Goal: Task Accomplishment & Management: Manage account settings

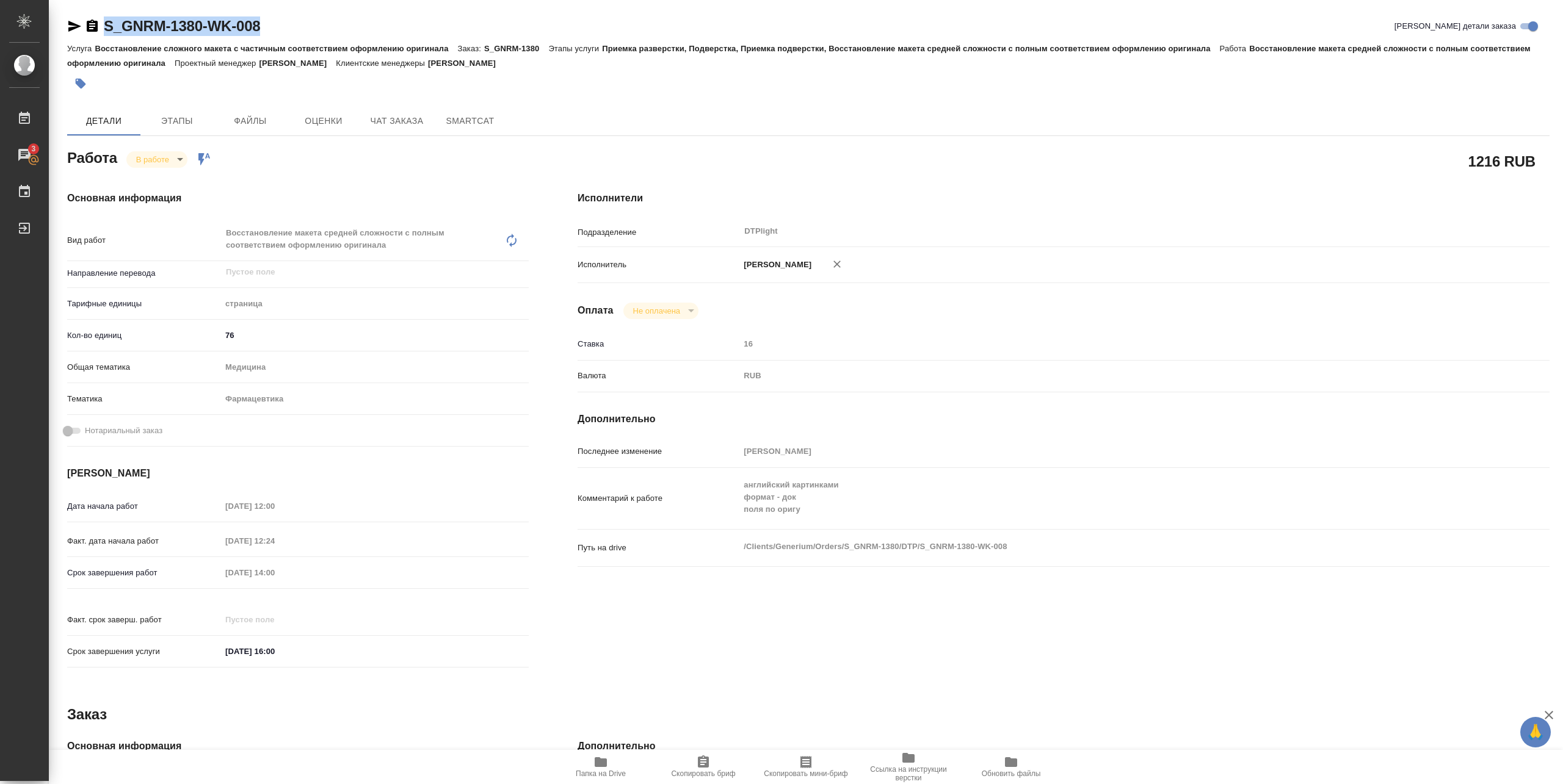
click at [609, 781] on button "Папка на Drive" at bounding box center [600, 767] width 102 height 34
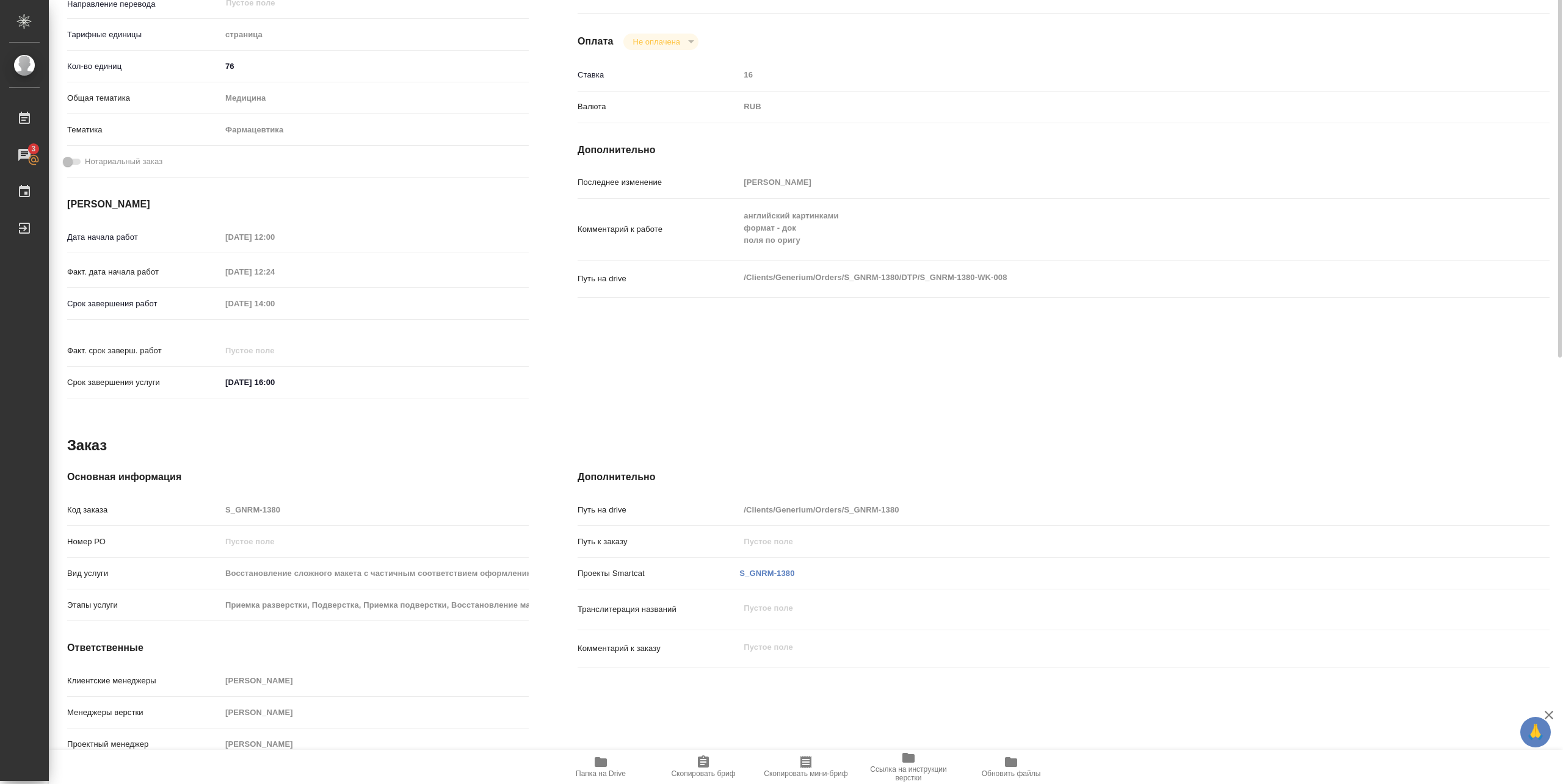
scroll to position [25, 0]
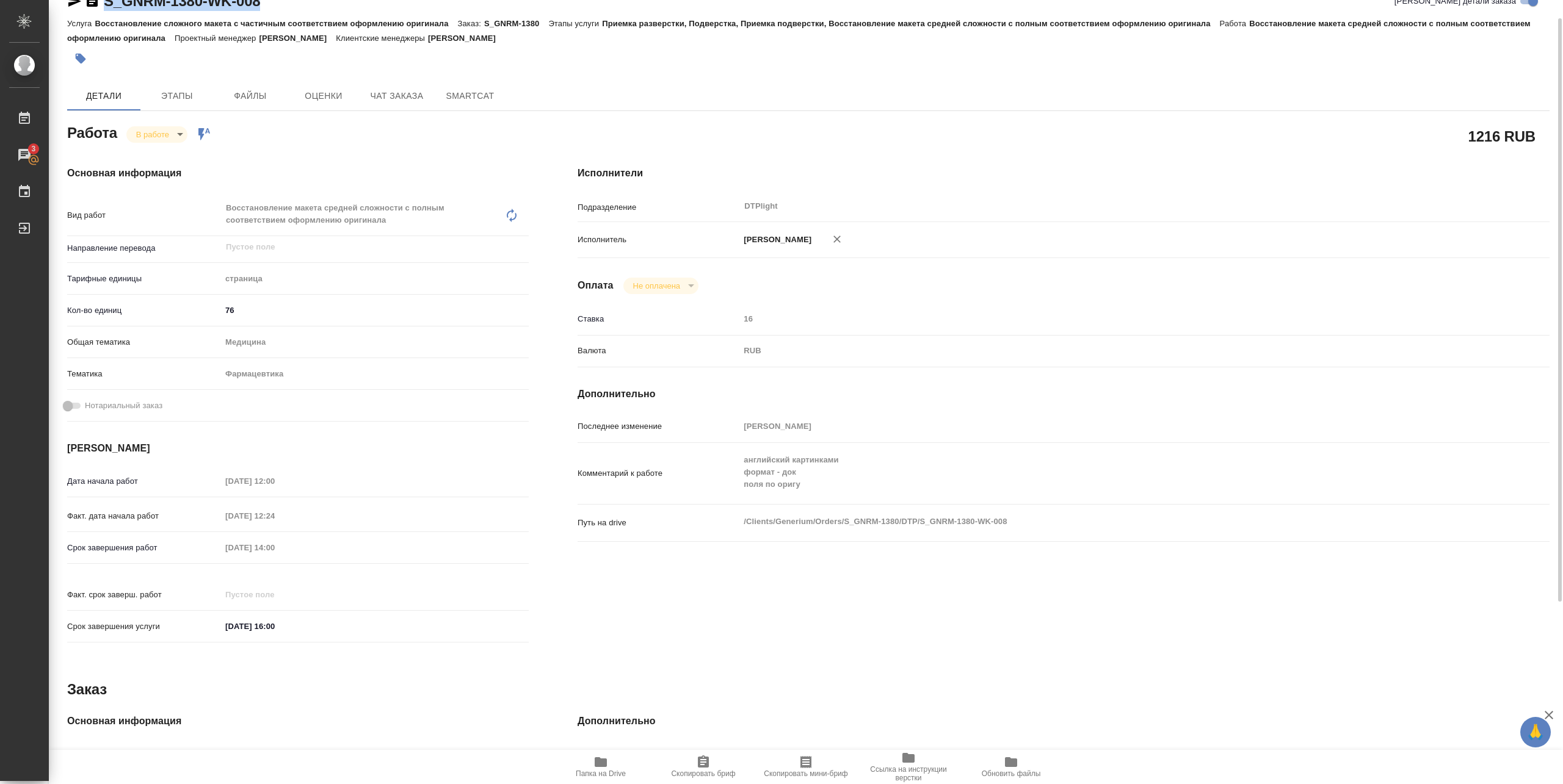
click at [177, 130] on body "🙏 .cls-1 fill:#fff; AWATERA [PERSON_NAME] Работы 3 Чаты График Выйти S_GNRM-138…" at bounding box center [781, 392] width 1563 height 784
click at [167, 152] on button "Выполнен" at bounding box center [158, 155] width 45 height 14
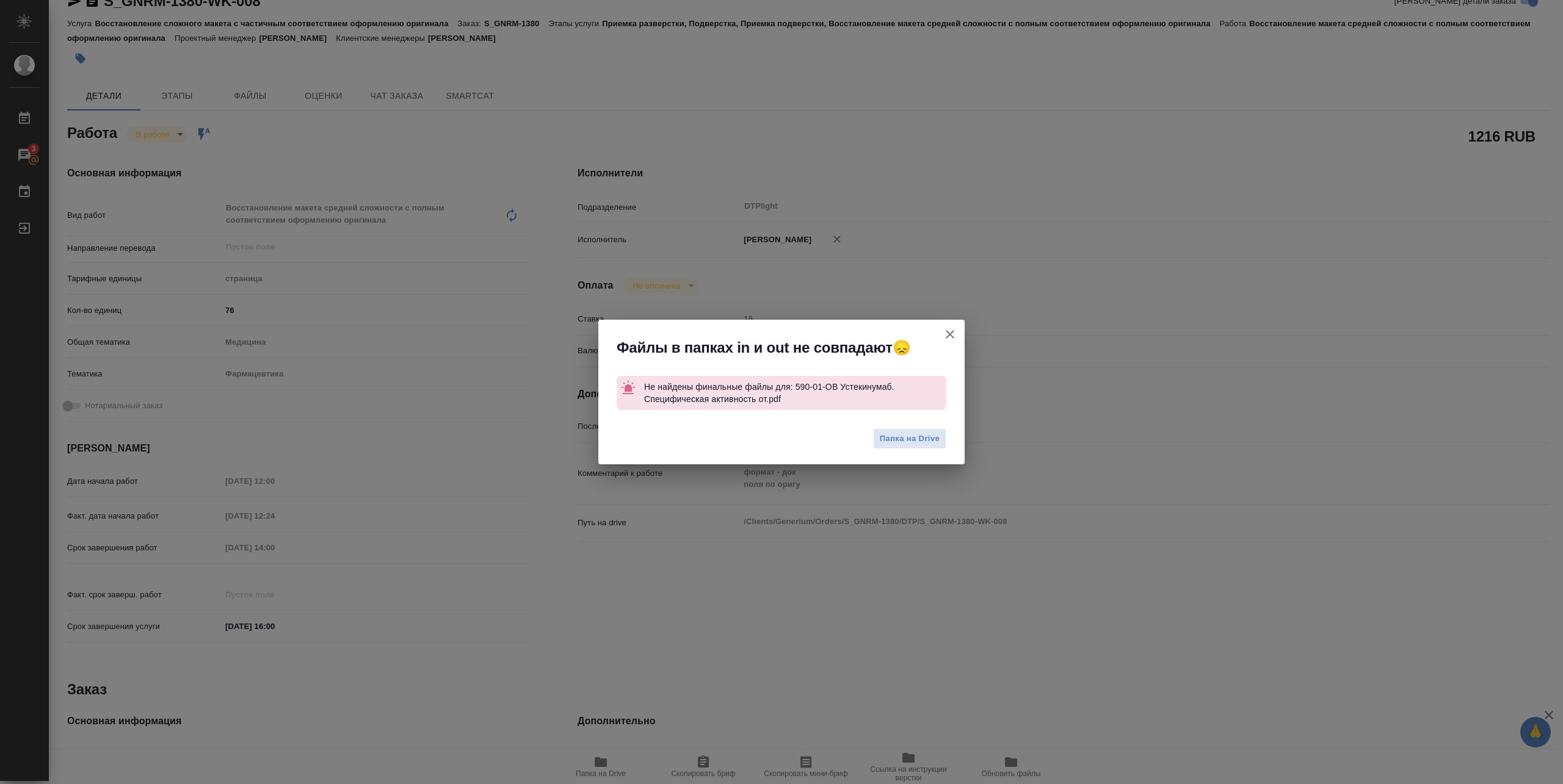
type textarea "x"
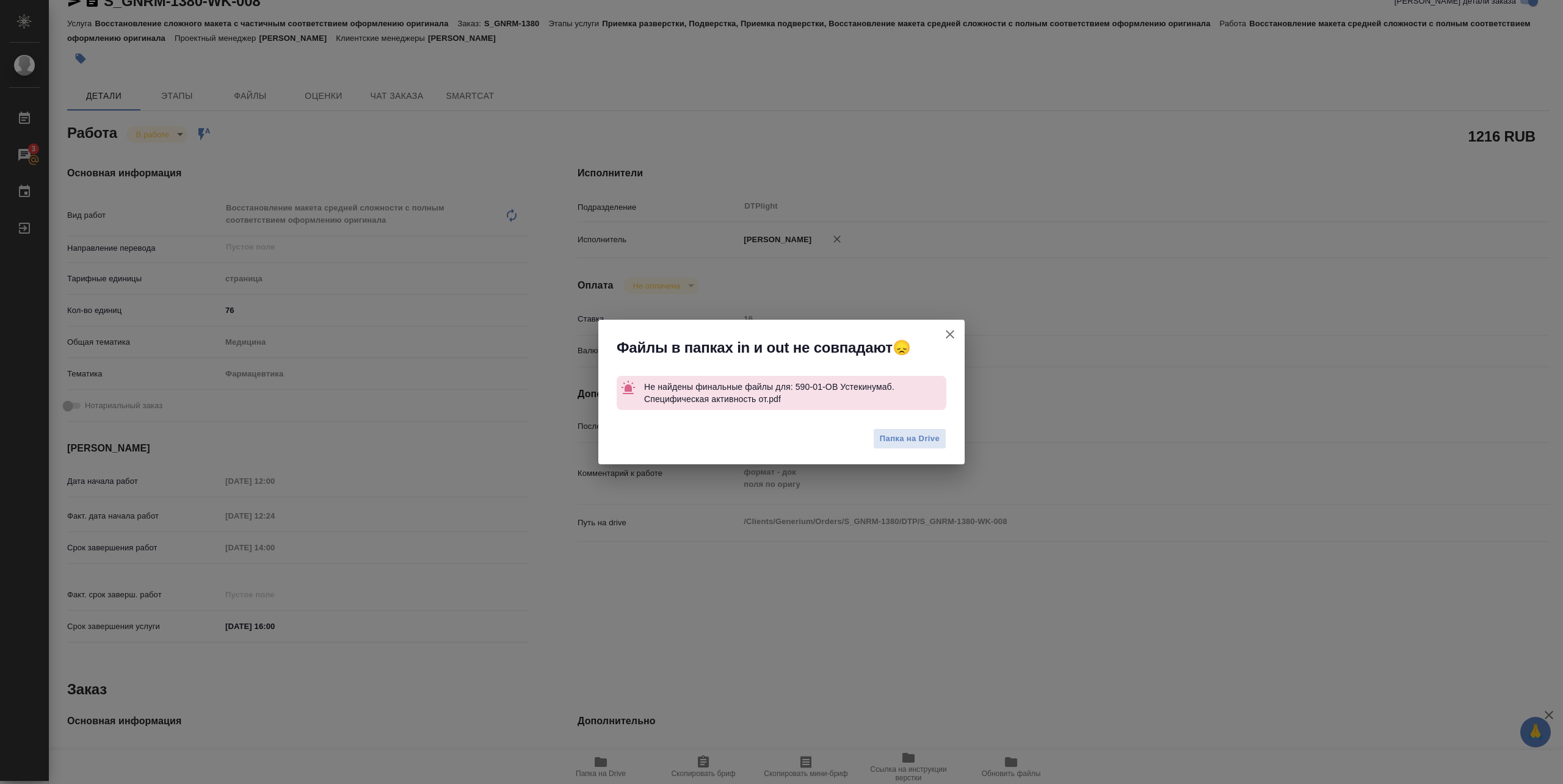
type textarea "x"
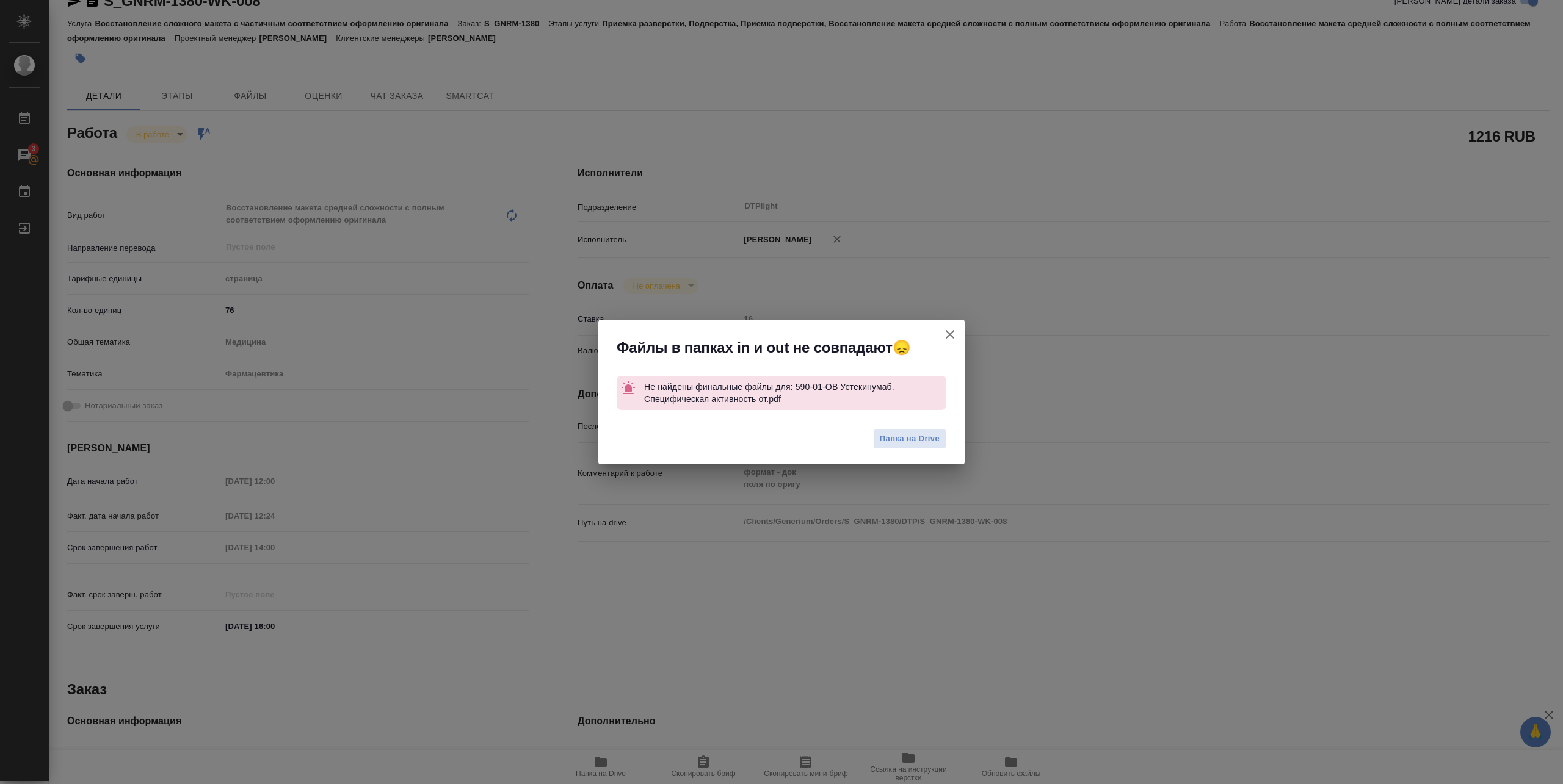
type textarea "x"
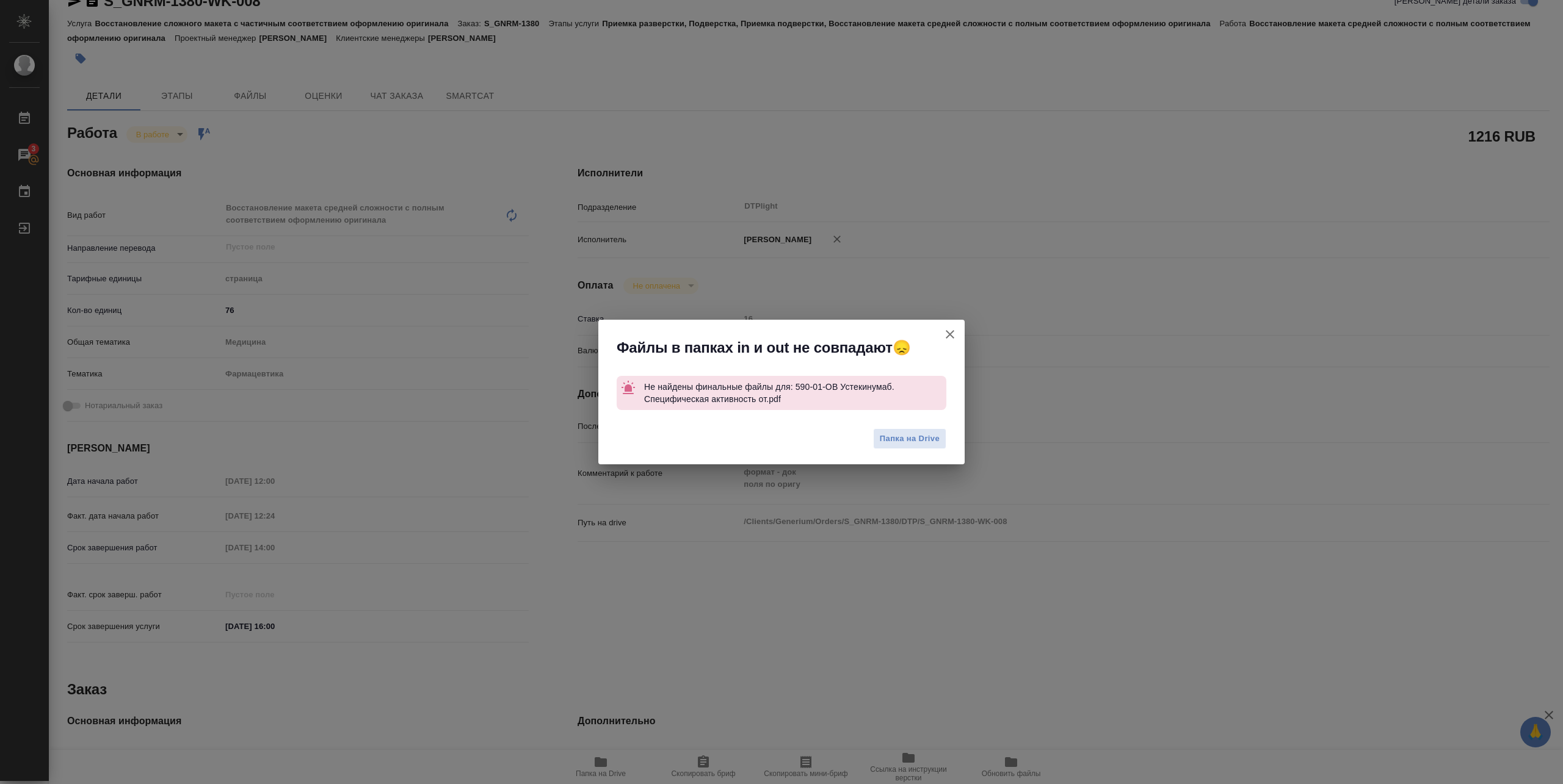
click at [948, 337] on icon "button" at bounding box center [950, 334] width 8 height 8
type textarea "x"
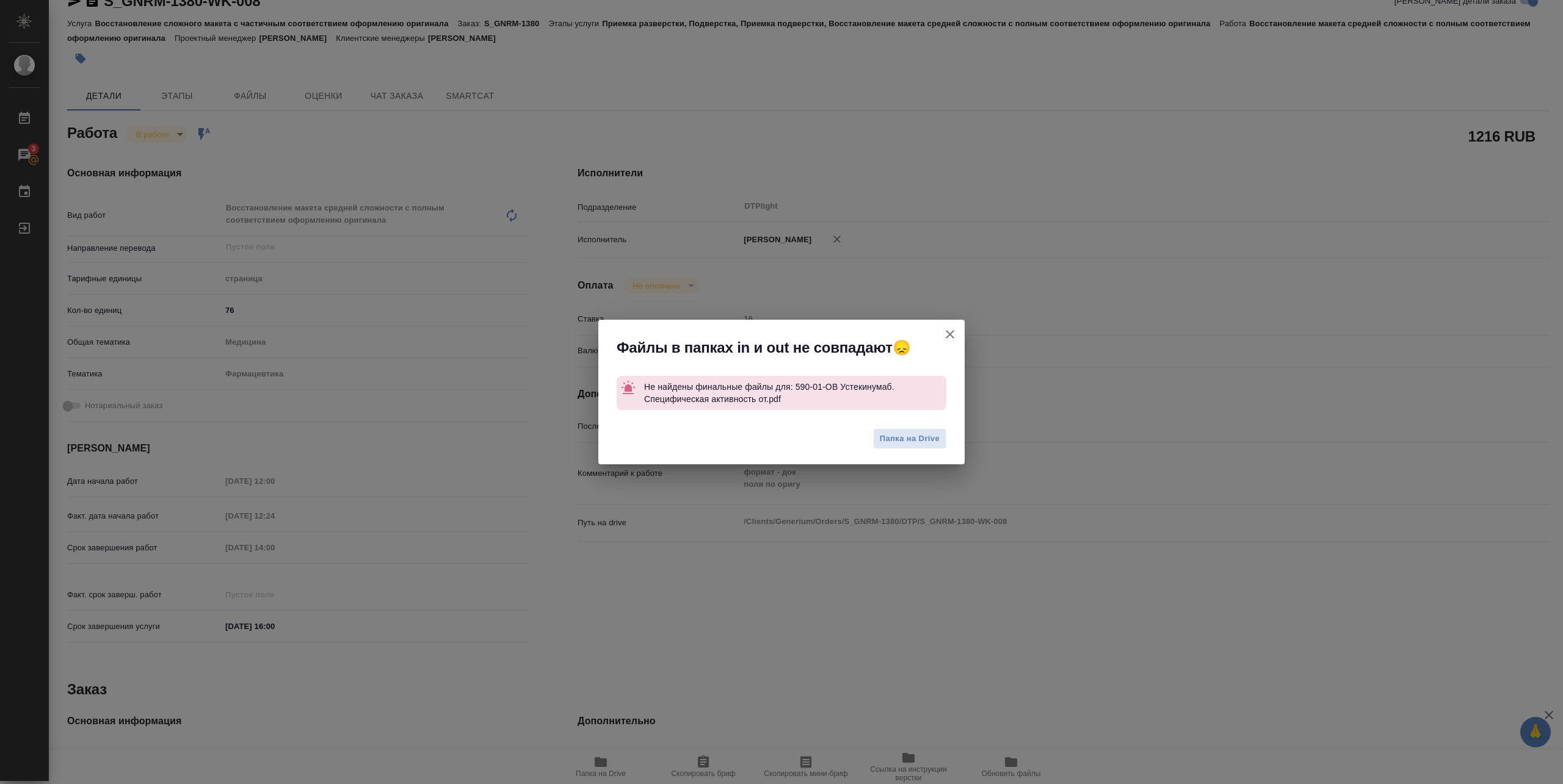
type textarea "x"
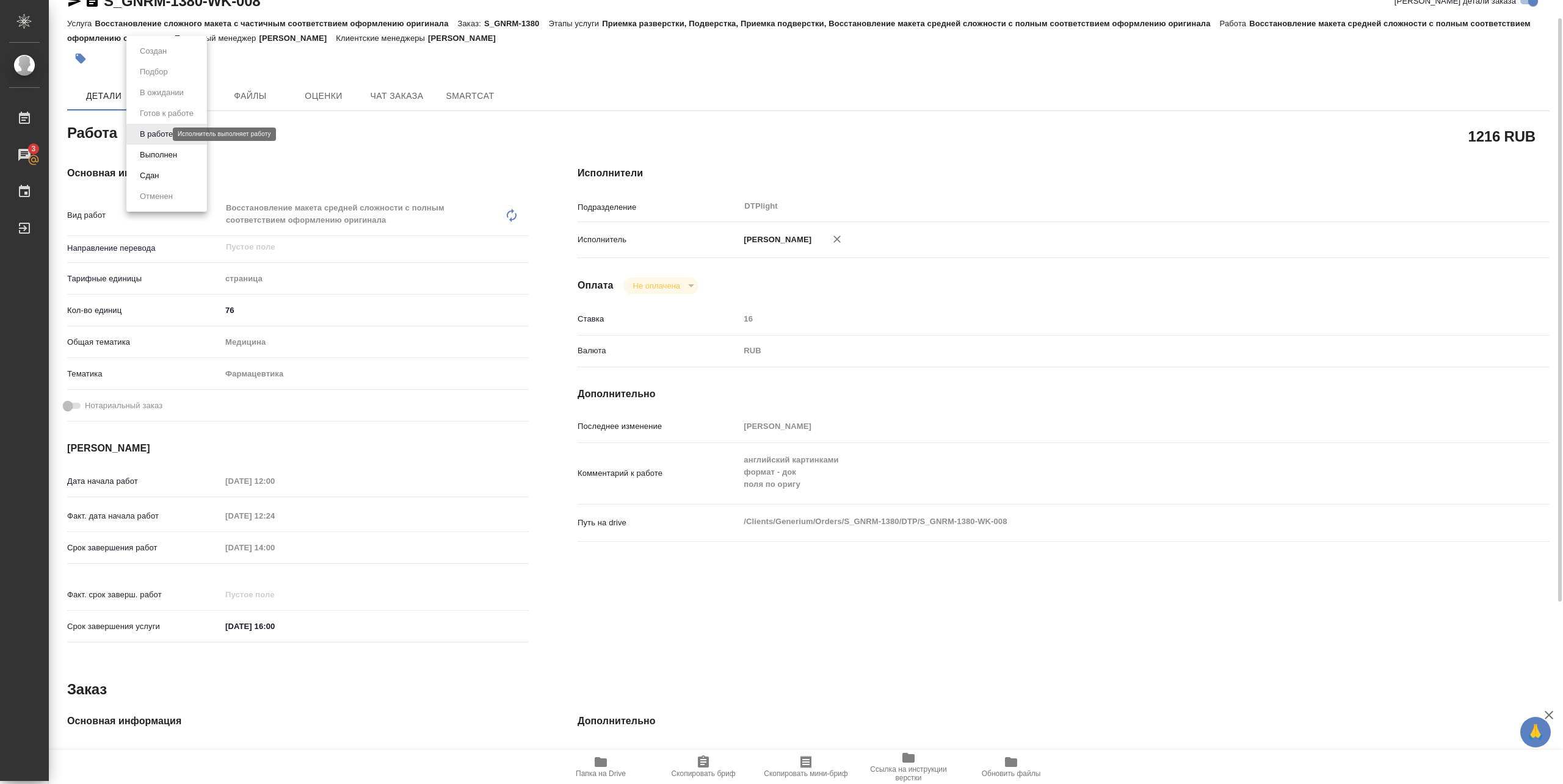
click at [152, 130] on body "🙏 .cls-1 fill:#fff; AWATERA Pankina Anna Работы 3 Чаты График Выйти S_GNRM-1380…" at bounding box center [781, 392] width 1563 height 784
click at [150, 154] on button "Выполнен" at bounding box center [158, 155] width 45 height 14
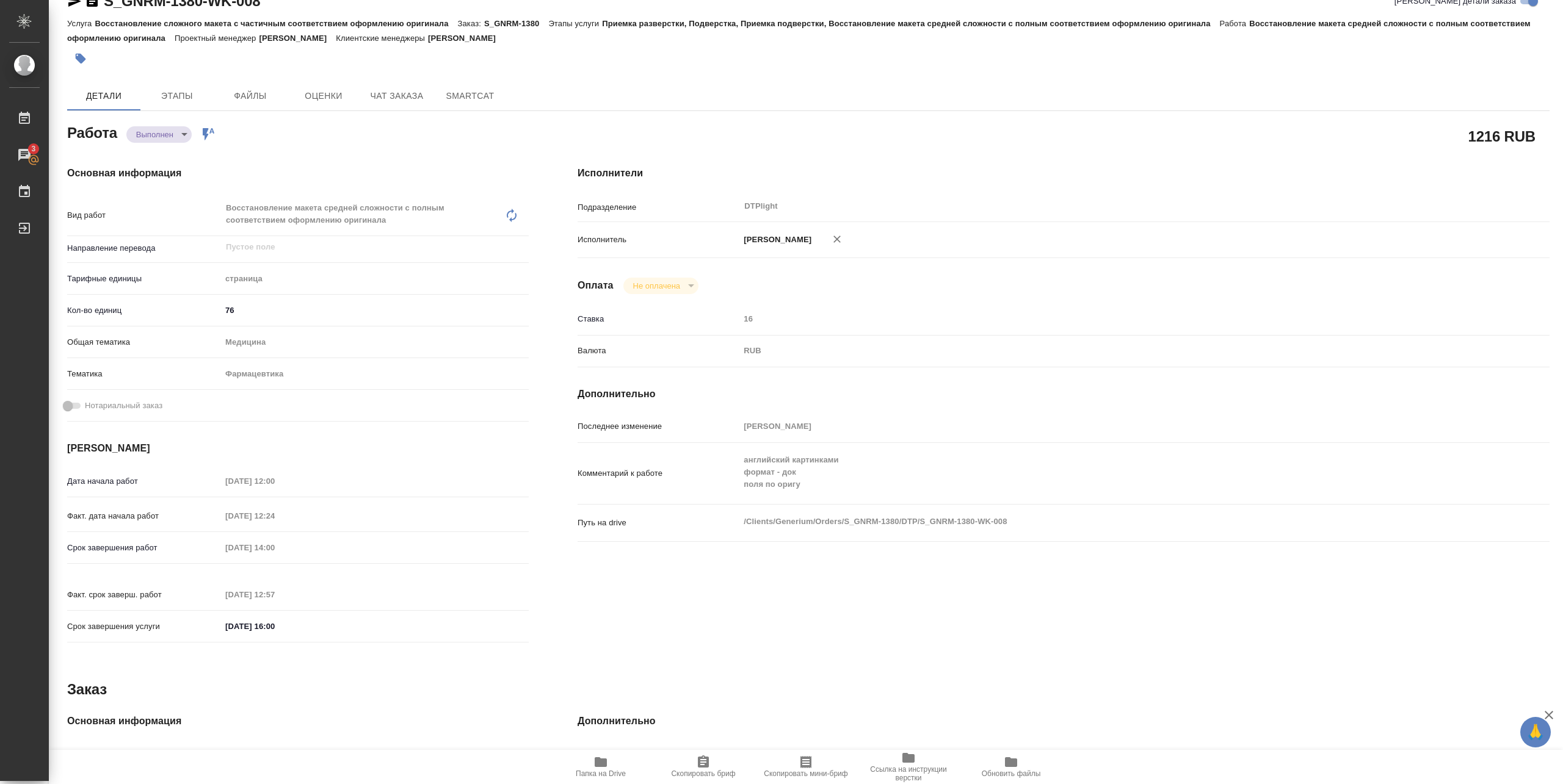
type textarea "x"
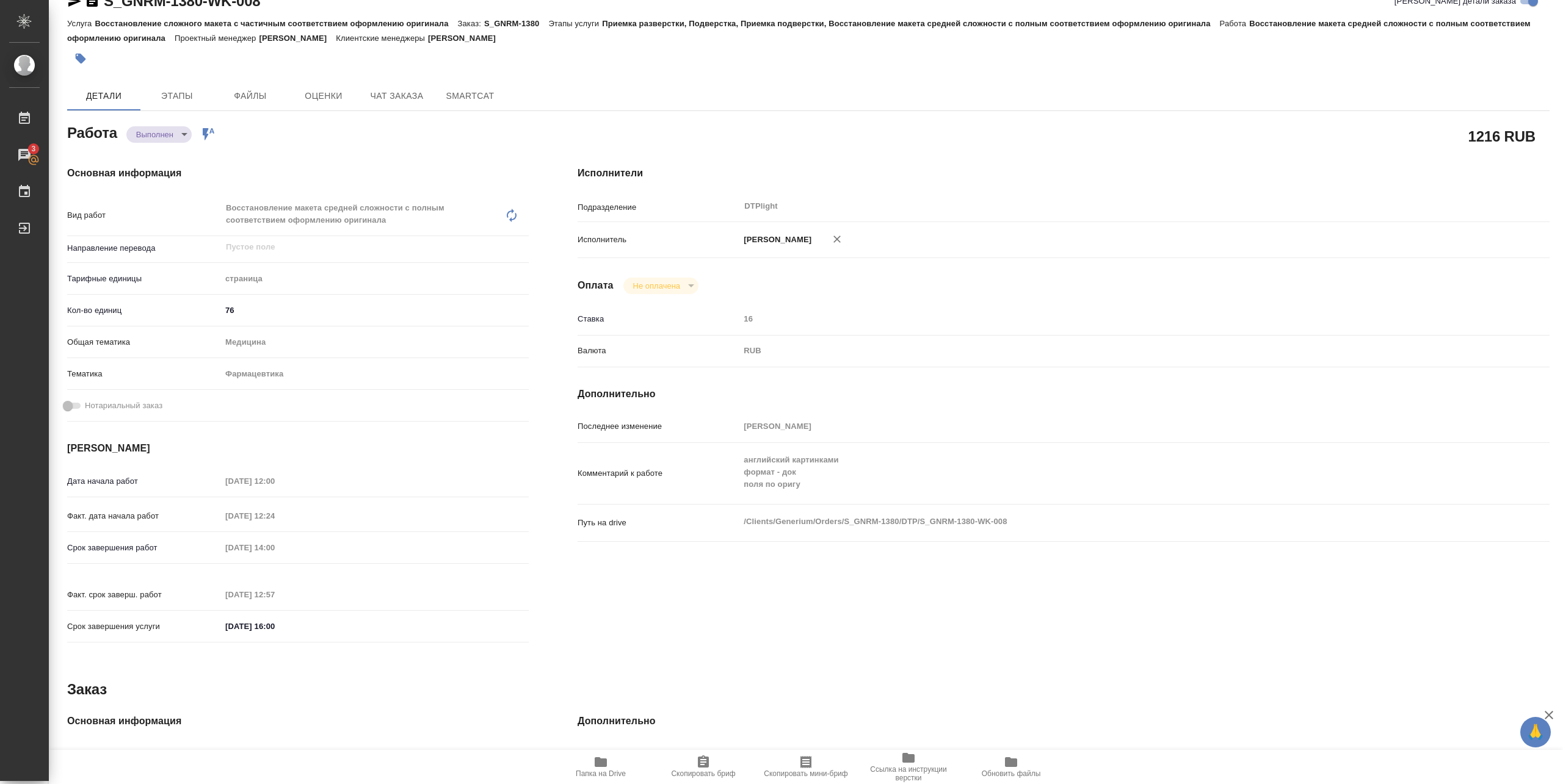
type textarea "x"
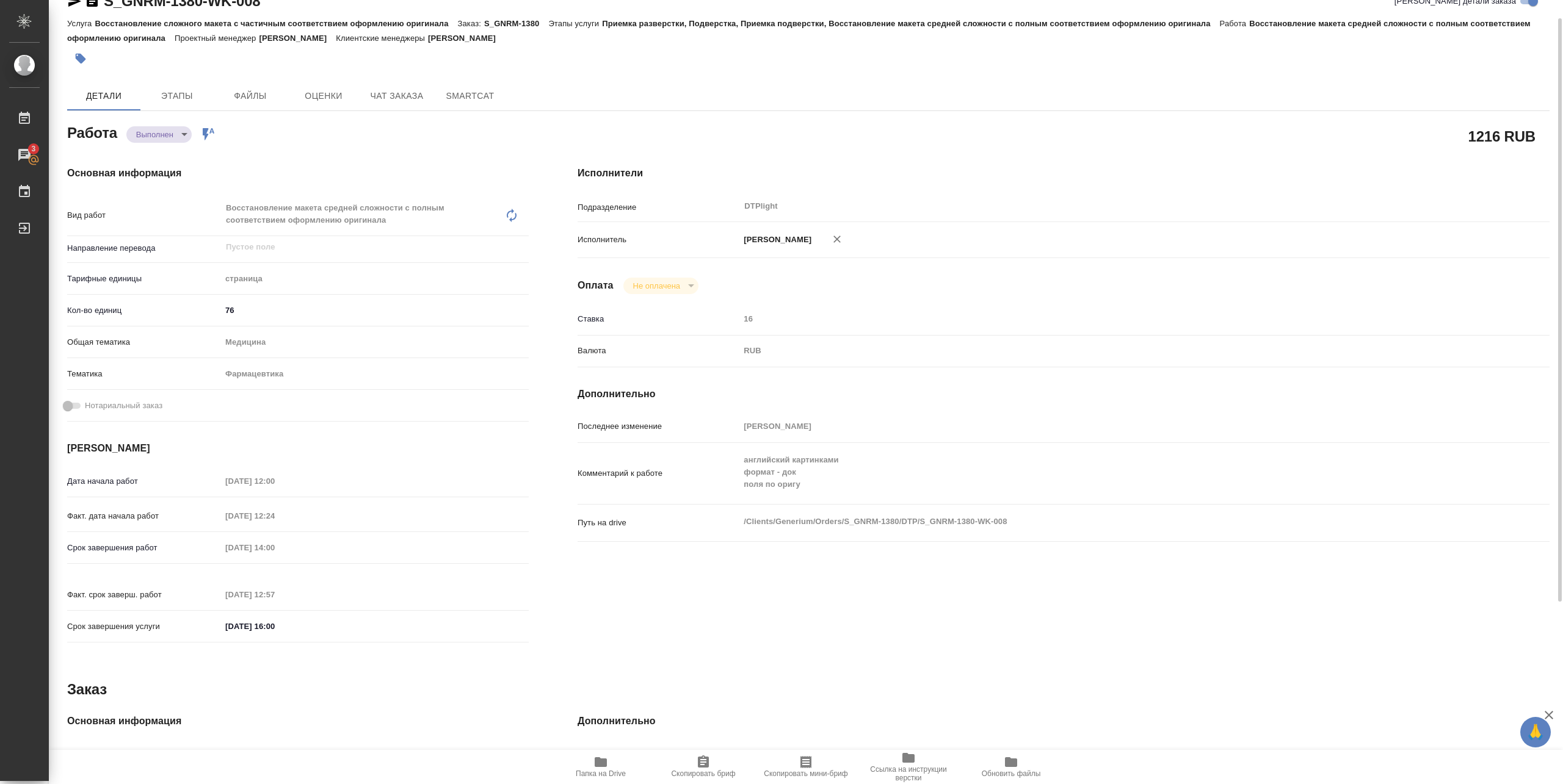
type textarea "x"
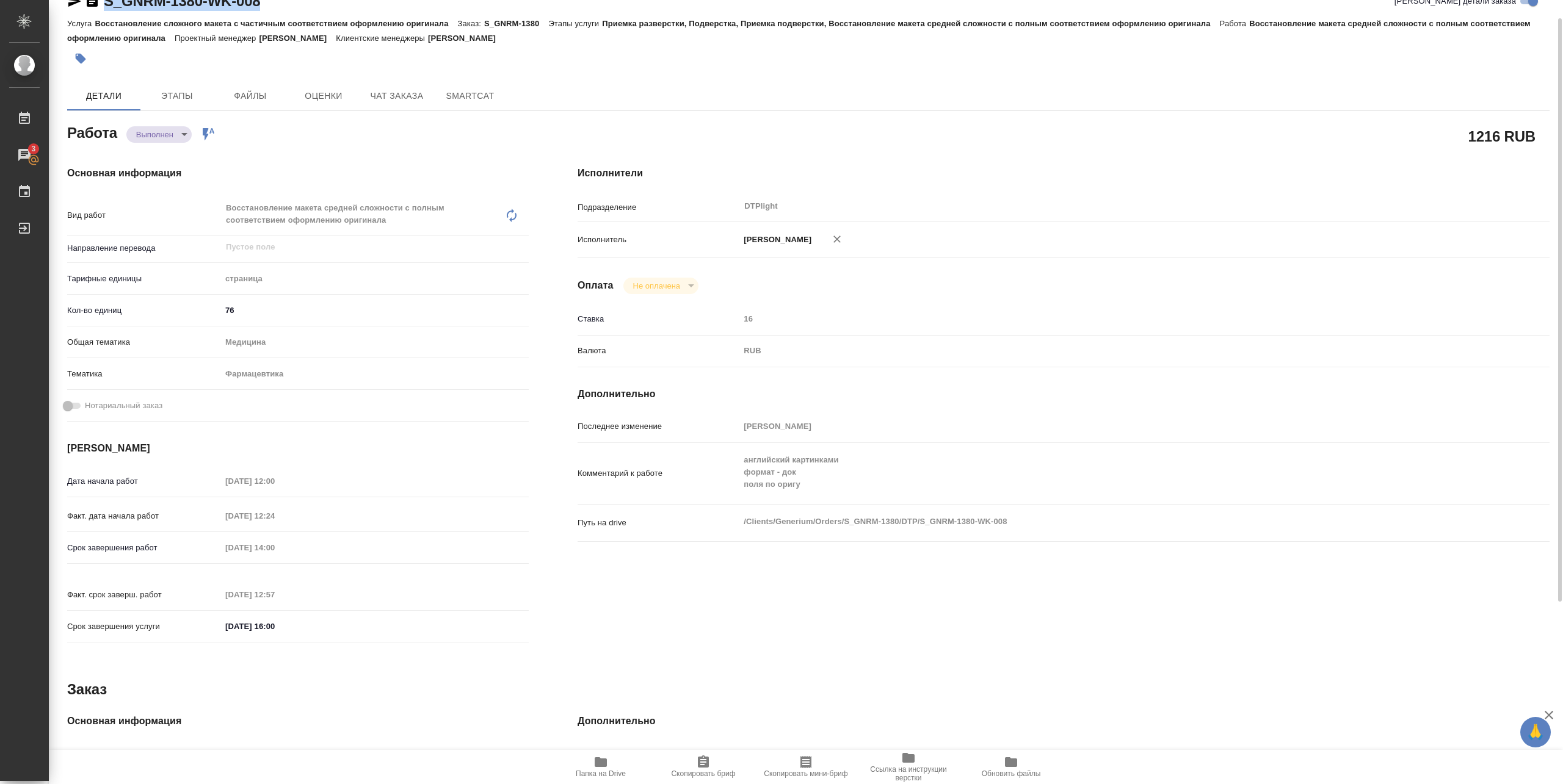
drag, startPoint x: 102, startPoint y: 11, endPoint x: 265, endPoint y: 8, distance: 163.0
click at [265, 8] on div "S_GNRM-1380-WK-008 Кратко детали заказа" at bounding box center [808, 3] width 1483 height 25
copy link "S_GNRM-1380-WK-008"
click at [287, 155] on div "Основная информация Вид работ Восстановление макета средней сложности с полным …" at bounding box center [298, 408] width 510 height 534
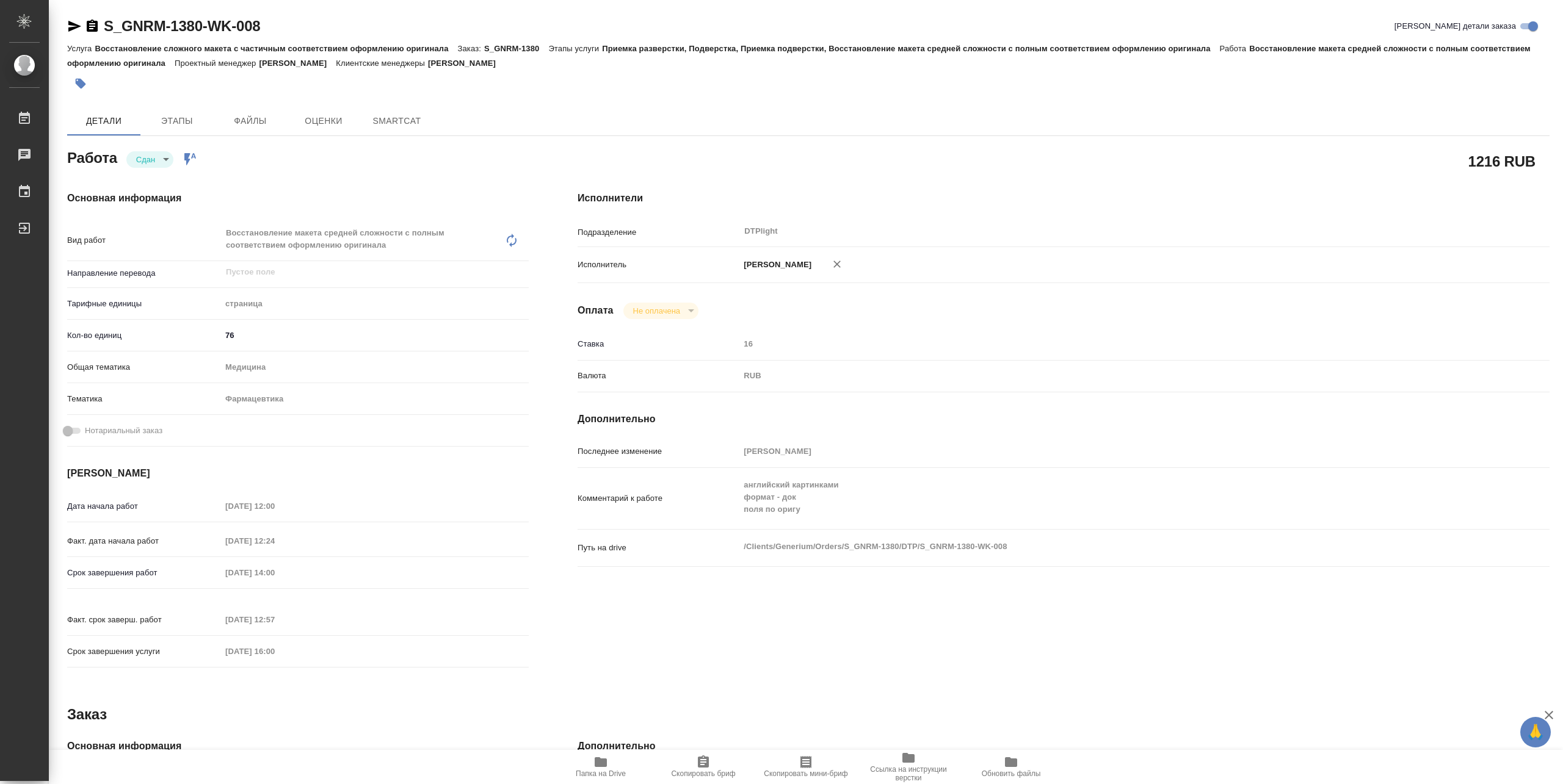
type textarea "x"
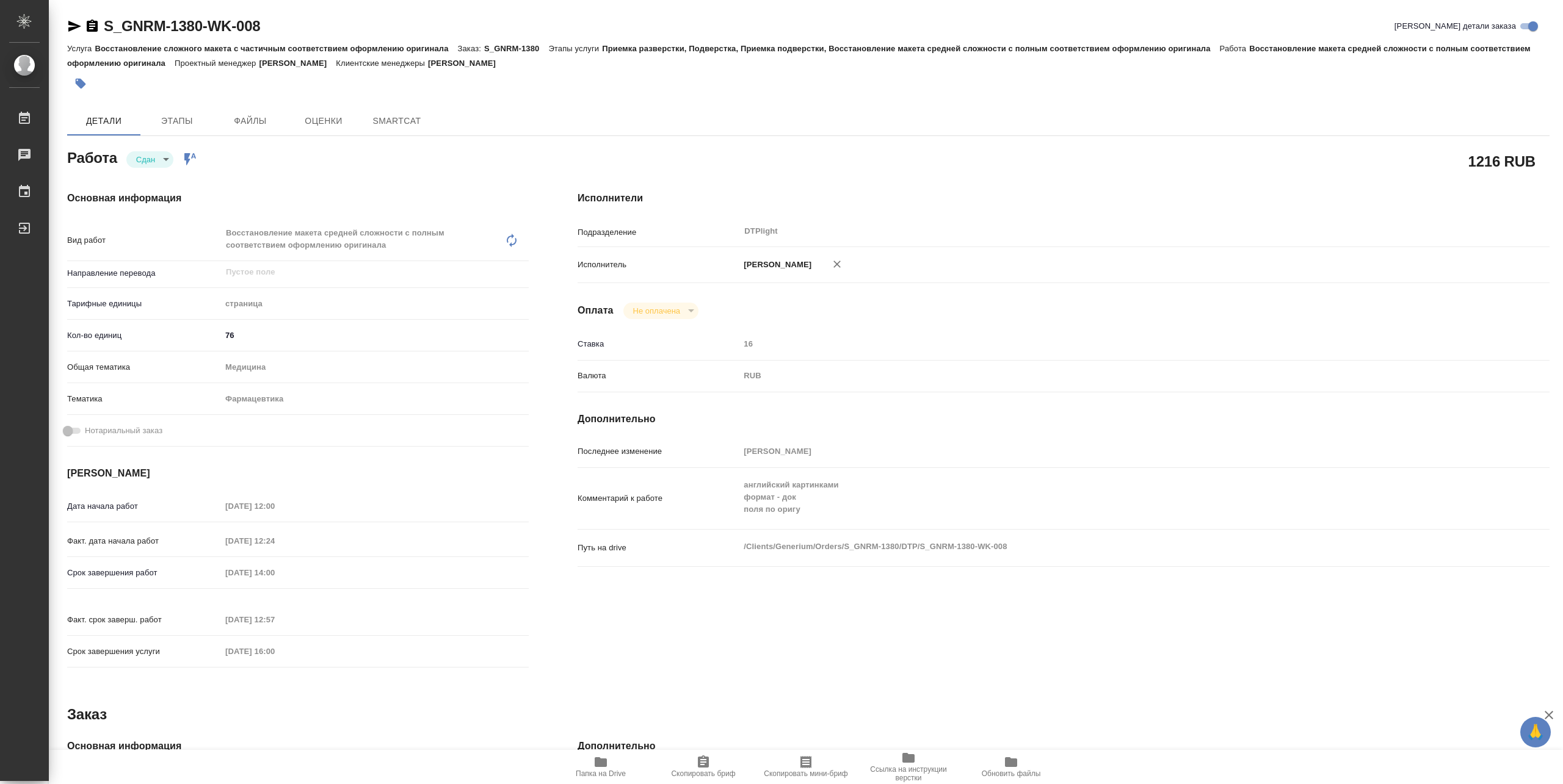
type textarea "x"
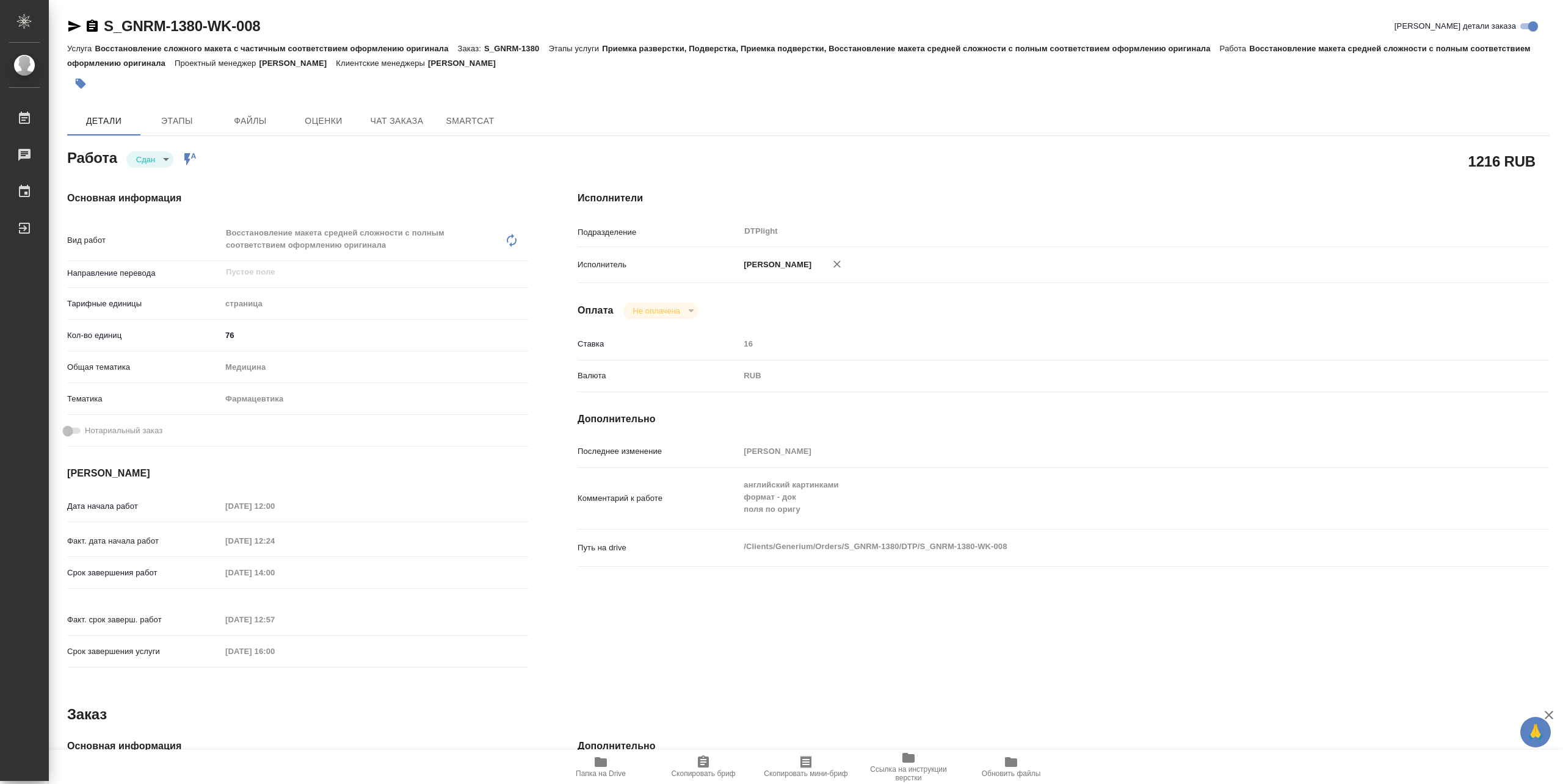
type textarea "x"
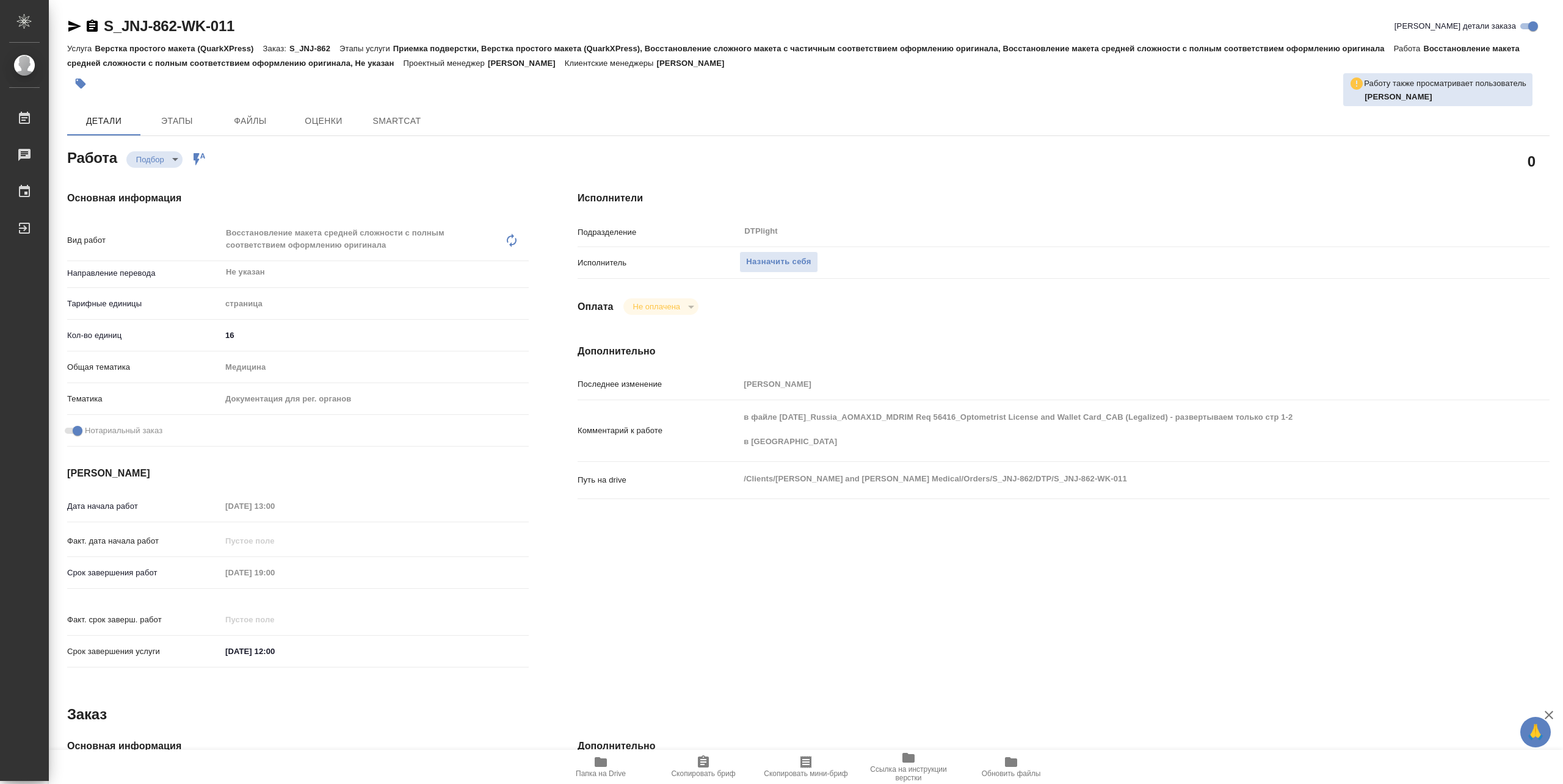
type textarea "x"
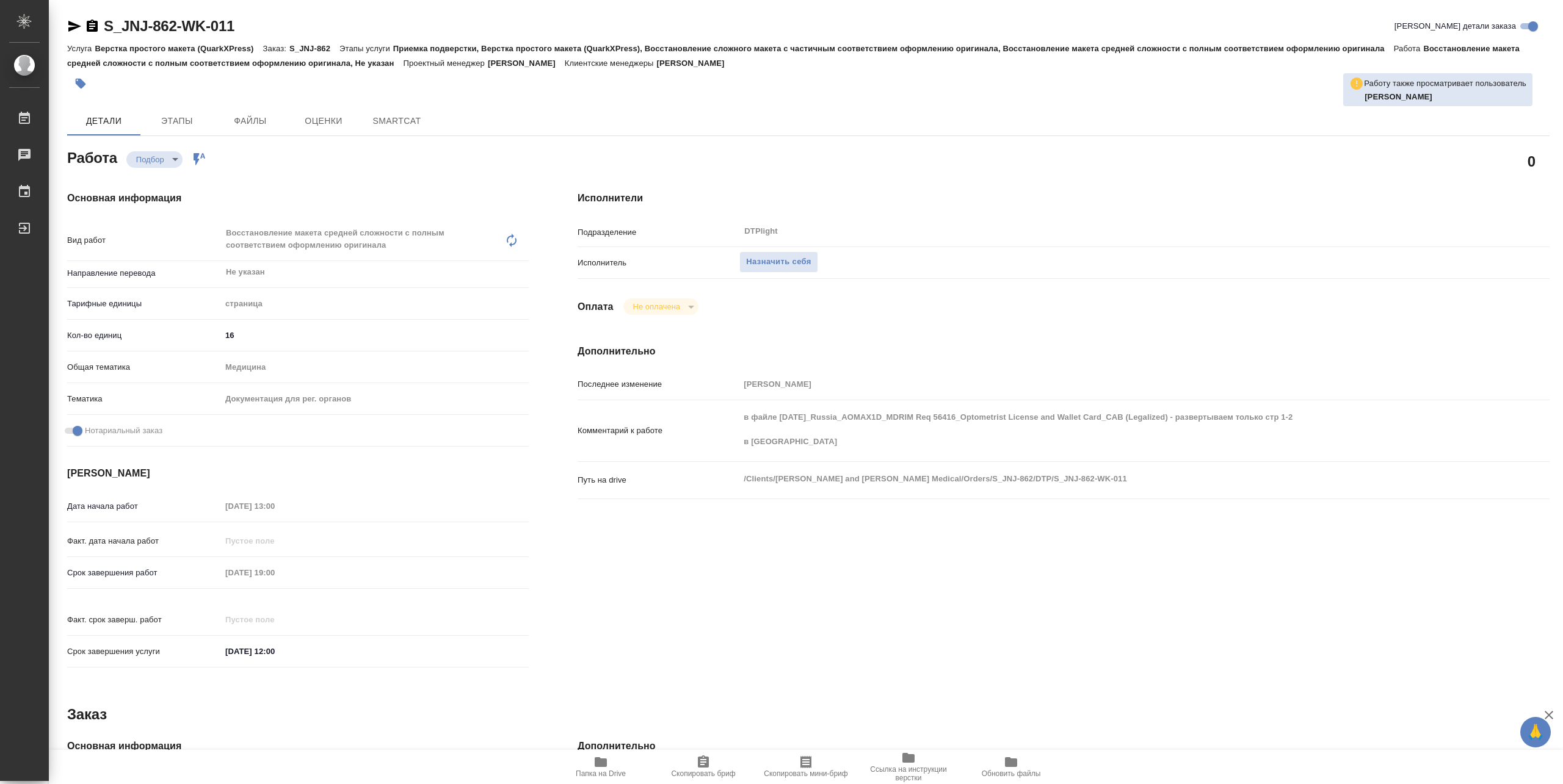
type textarea "x"
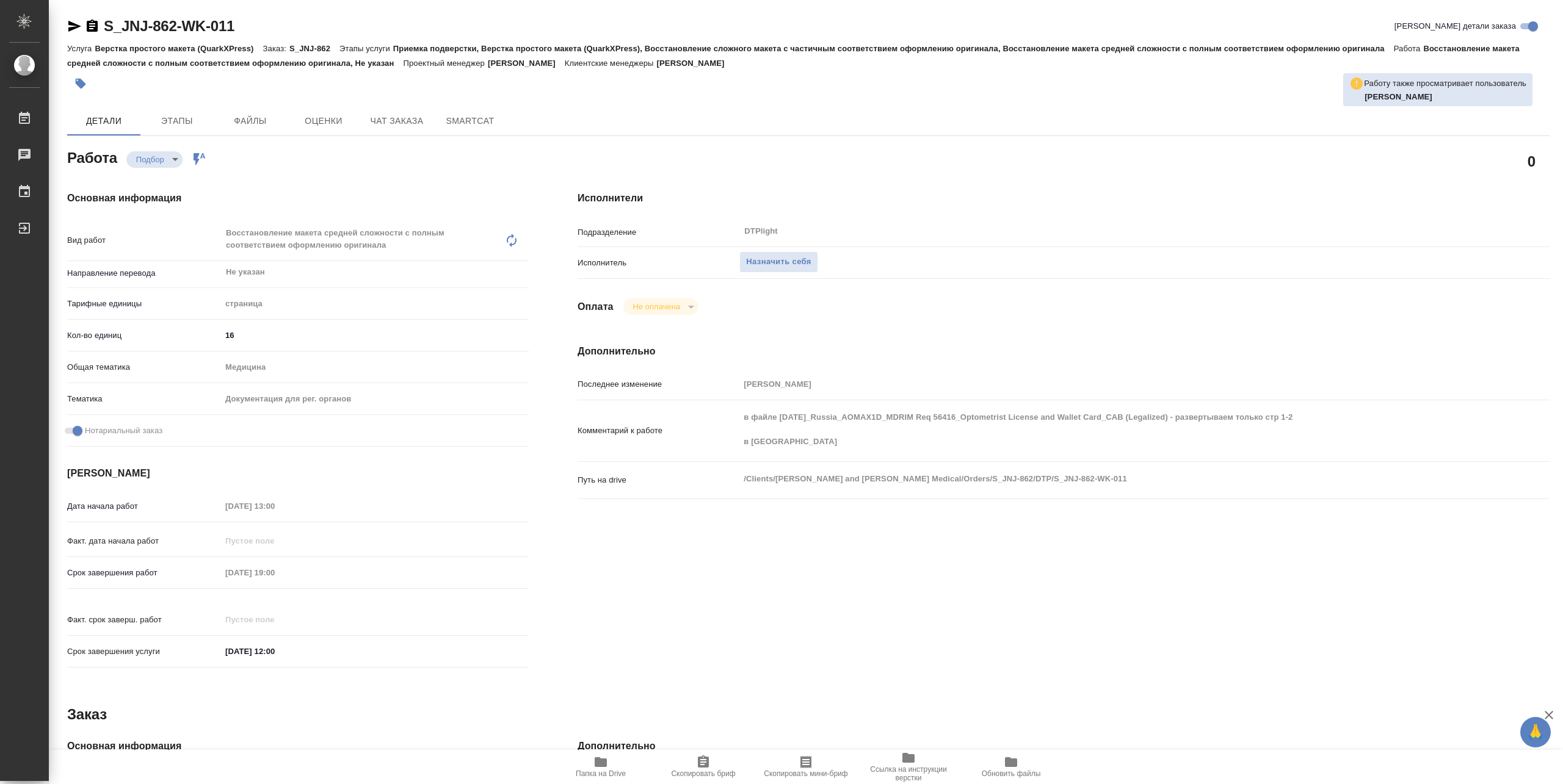
type textarea "x"
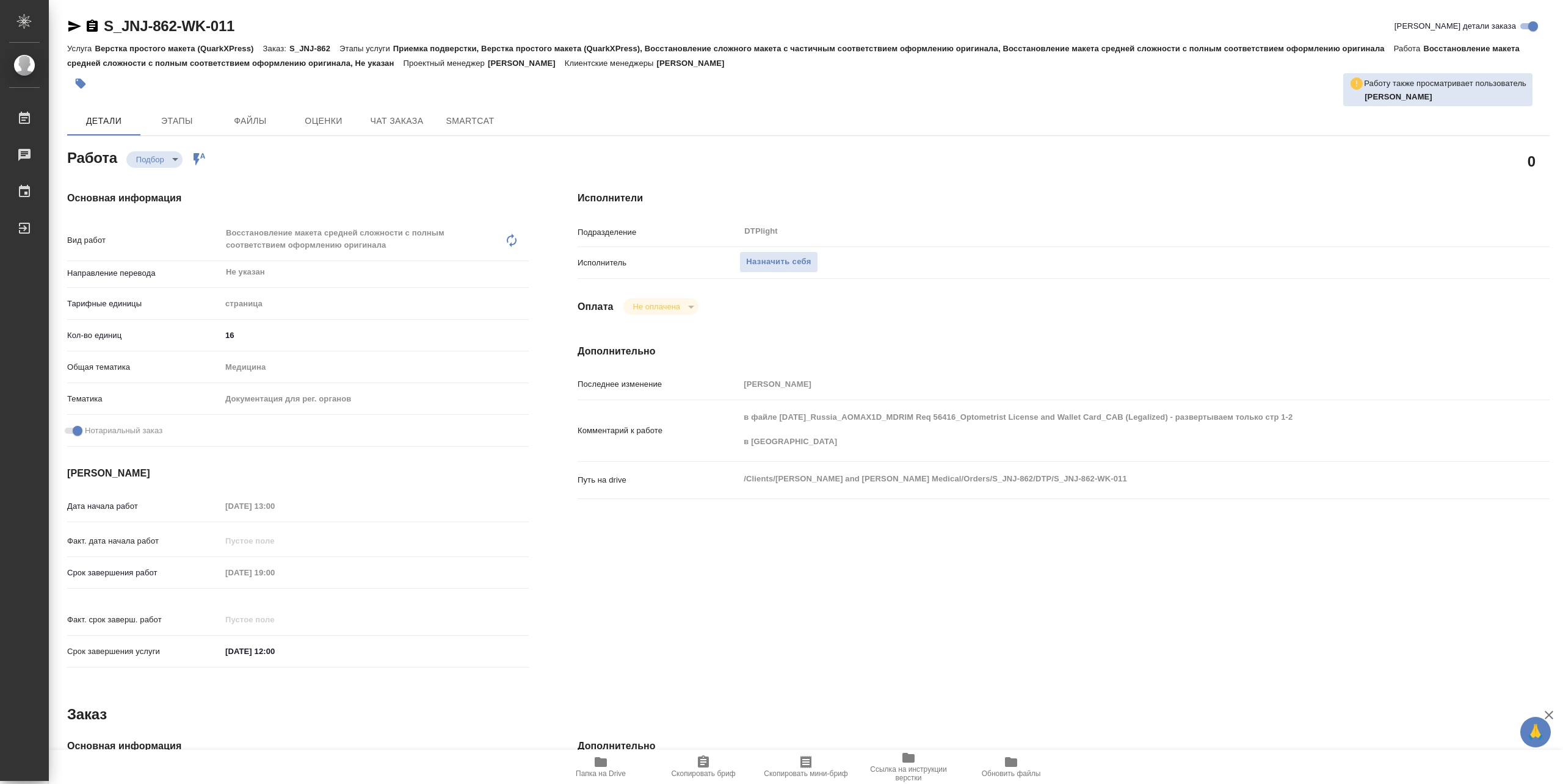
type textarea "x"
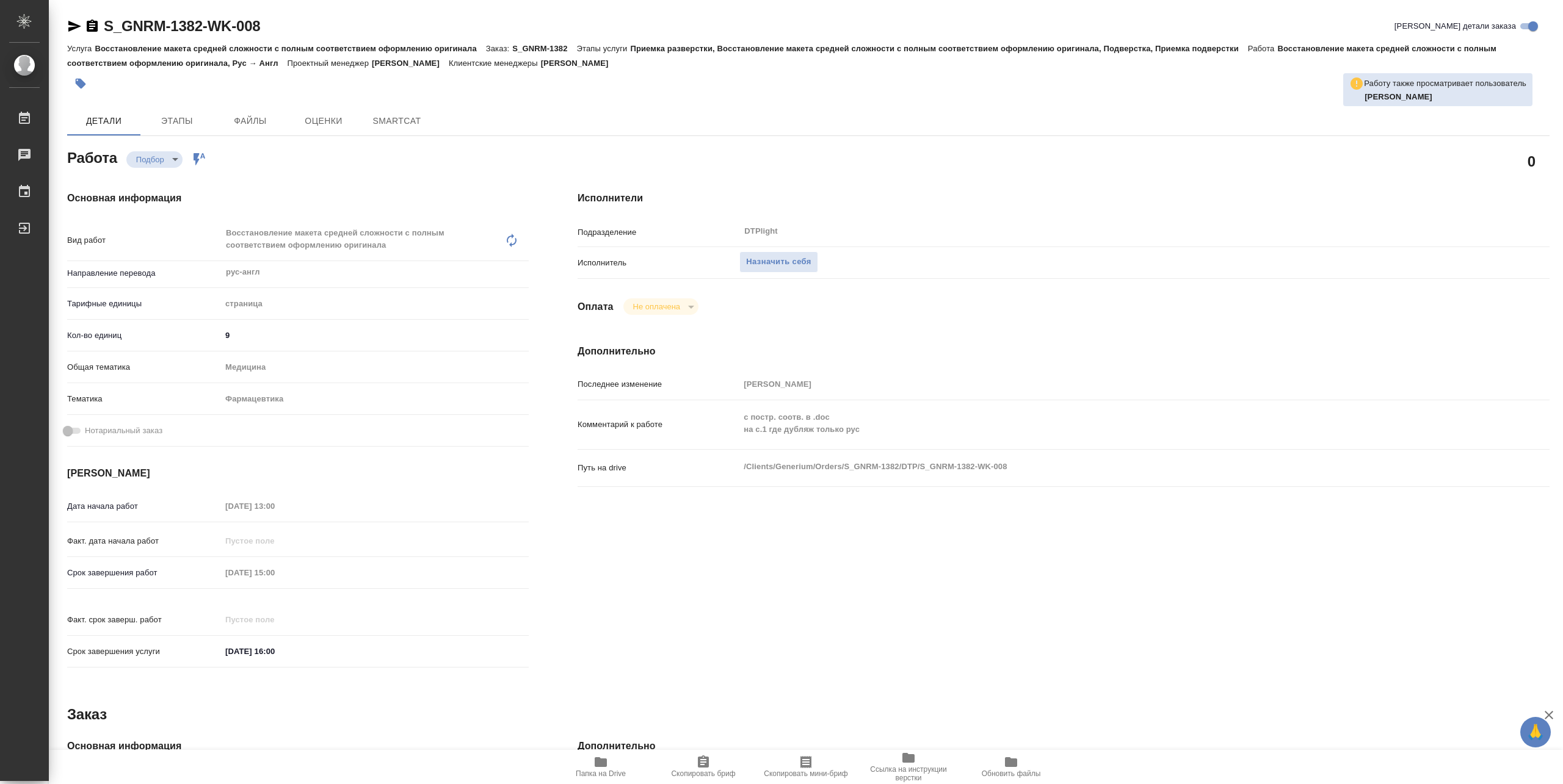
type textarea "x"
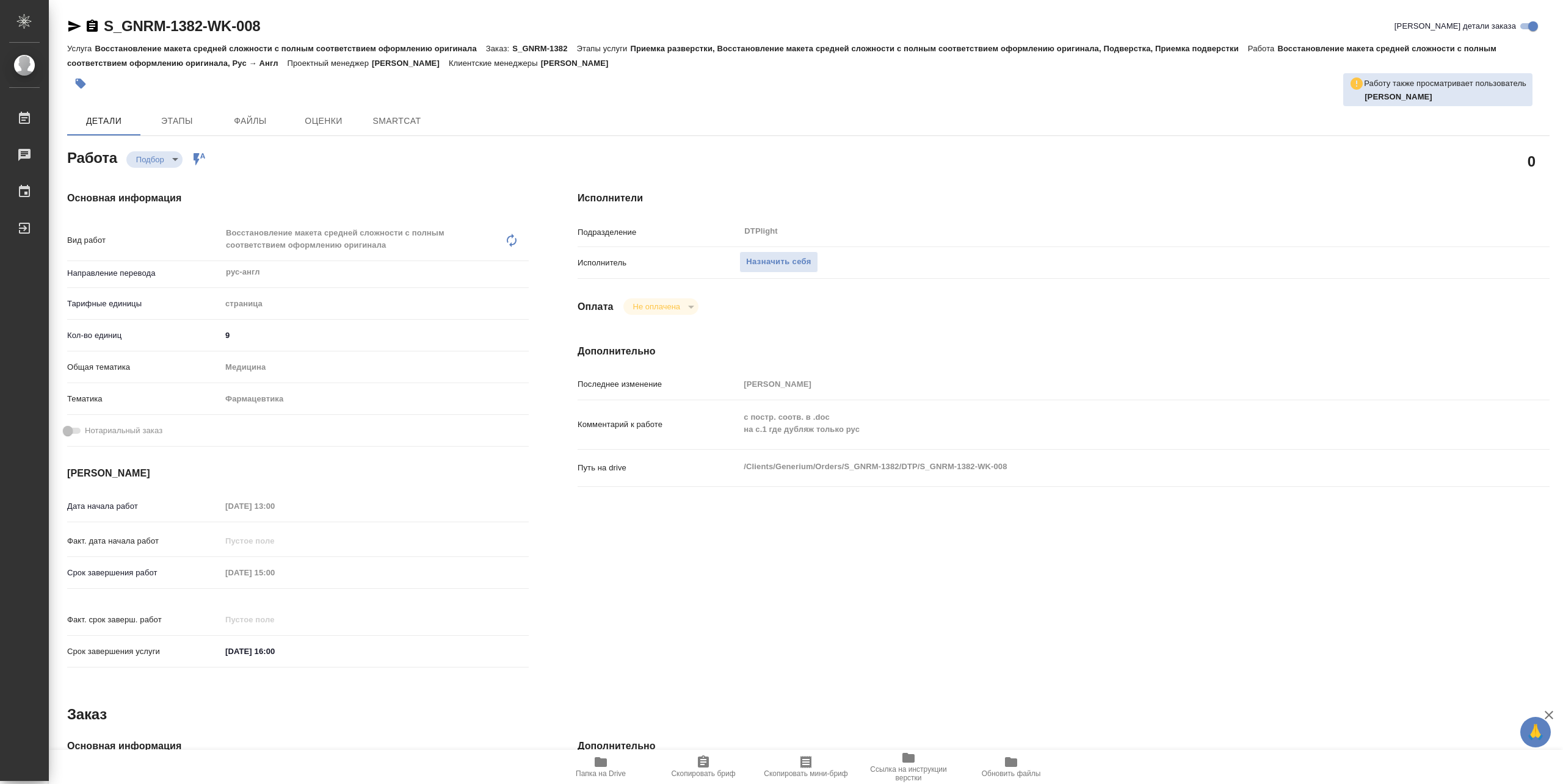
type textarea "x"
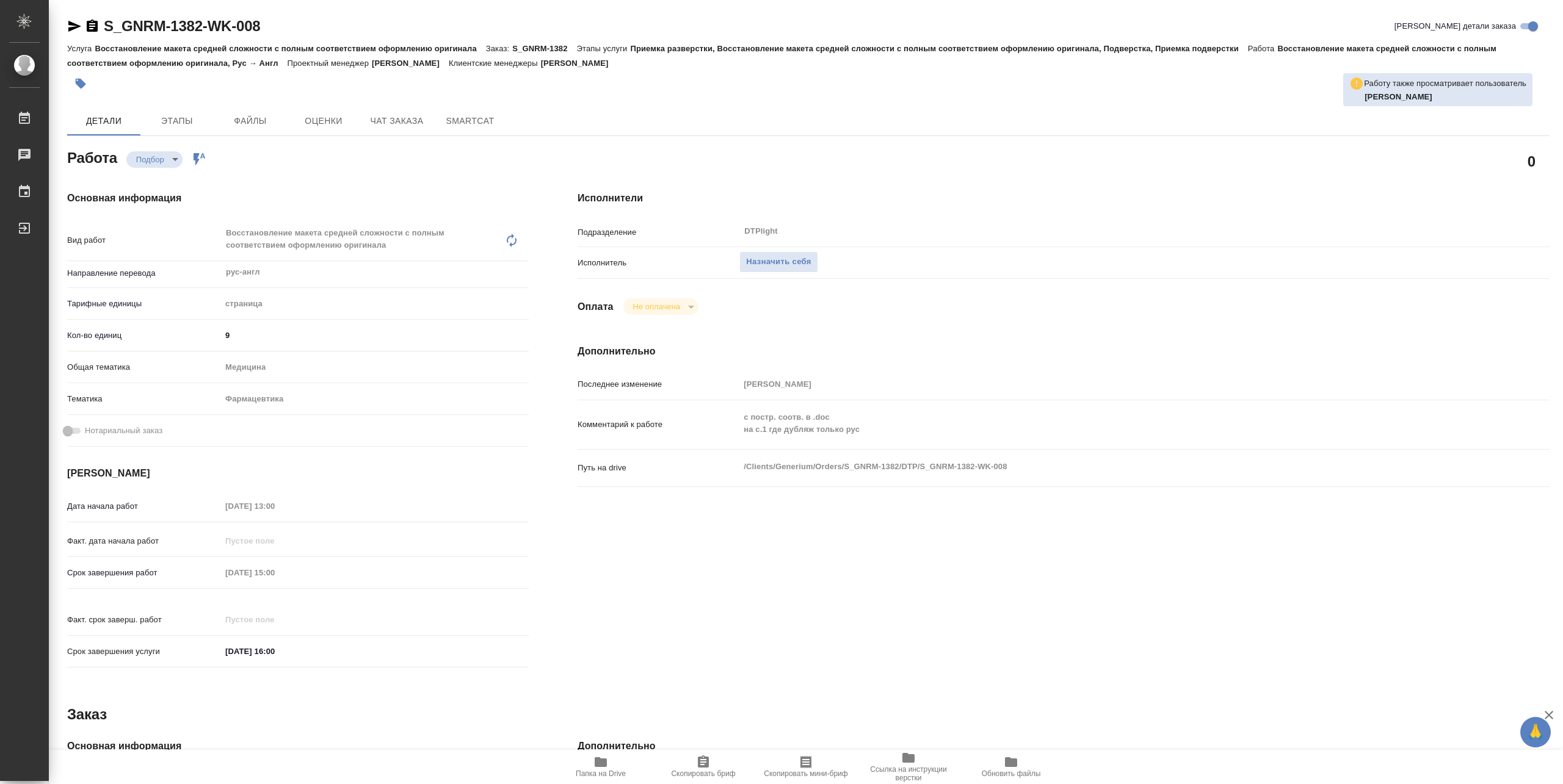
type textarea "x"
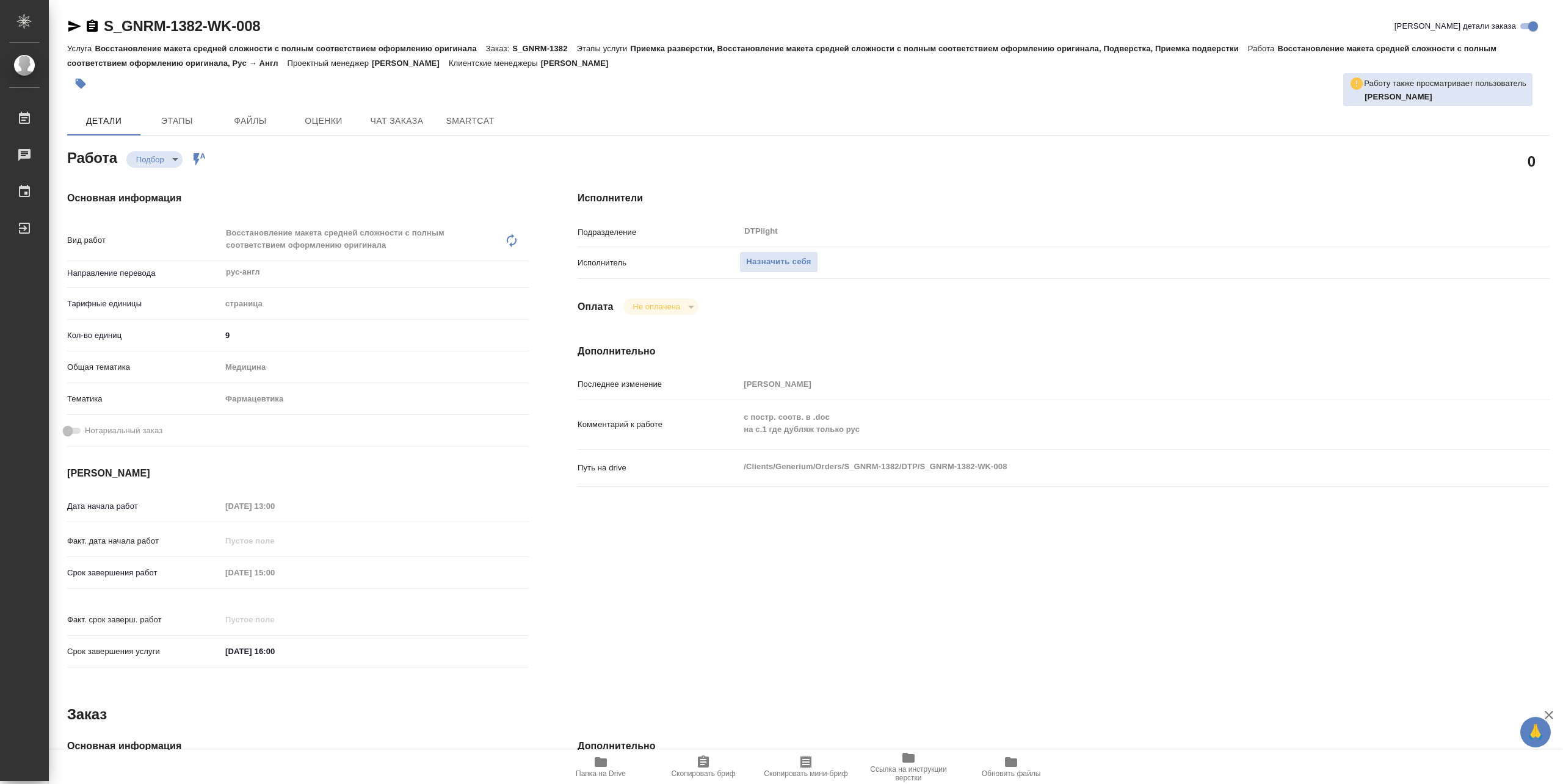
type textarea "x"
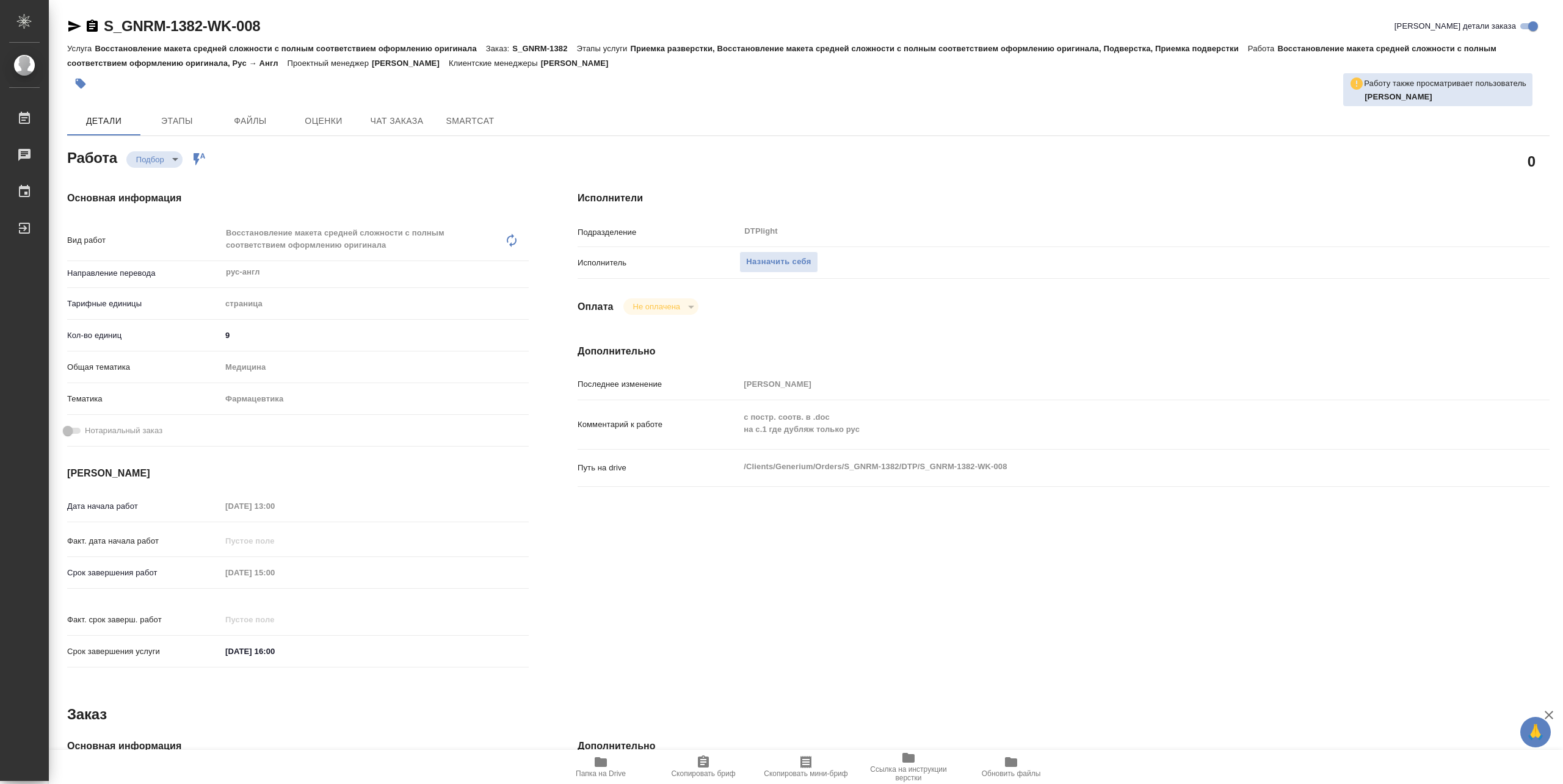
click at [608, 772] on span "Папка на Drive" at bounding box center [600, 774] width 50 height 8
click at [746, 255] on span "Назначить себя" at bounding box center [779, 262] width 64 height 14
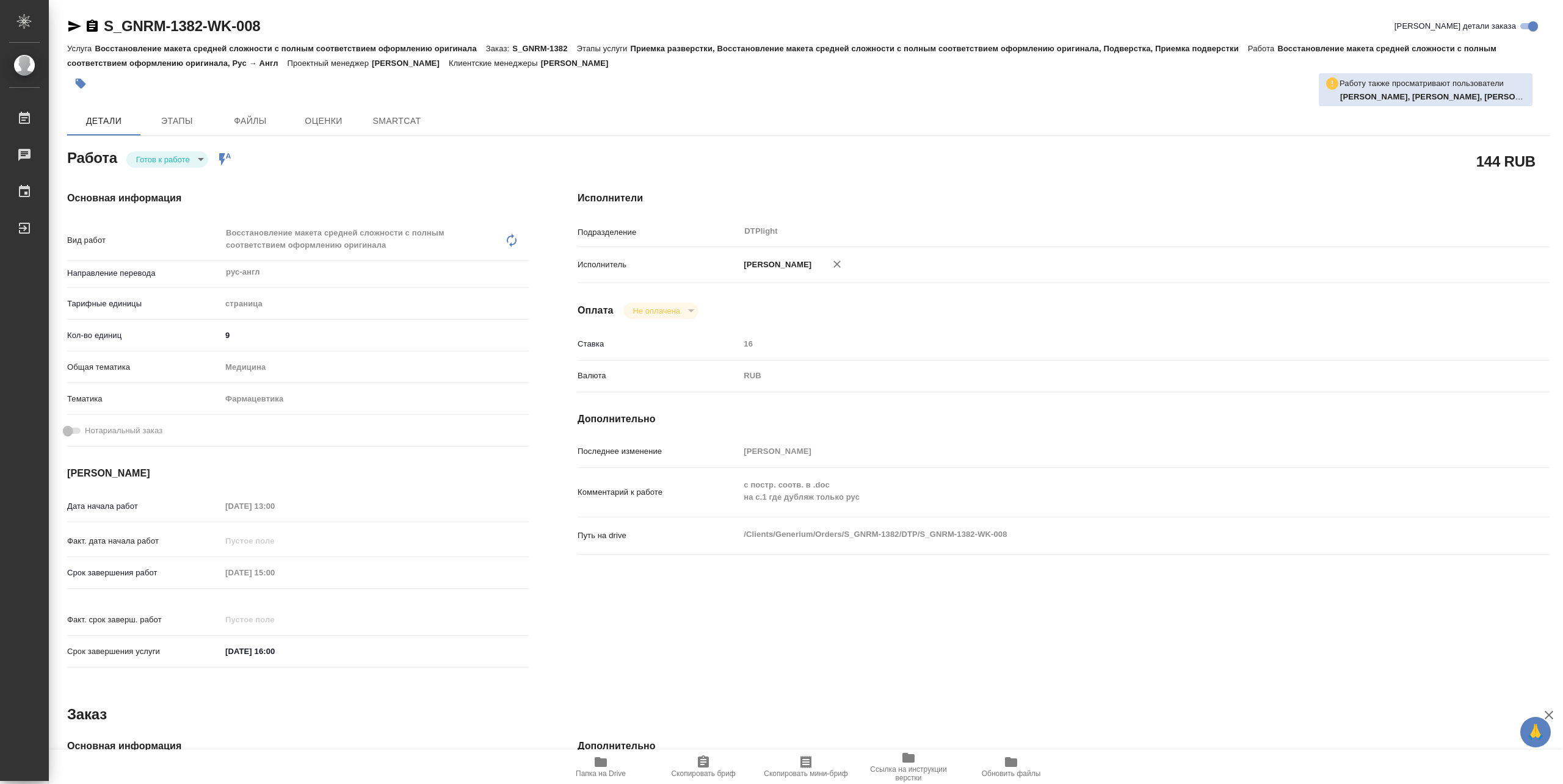
type textarea "x"
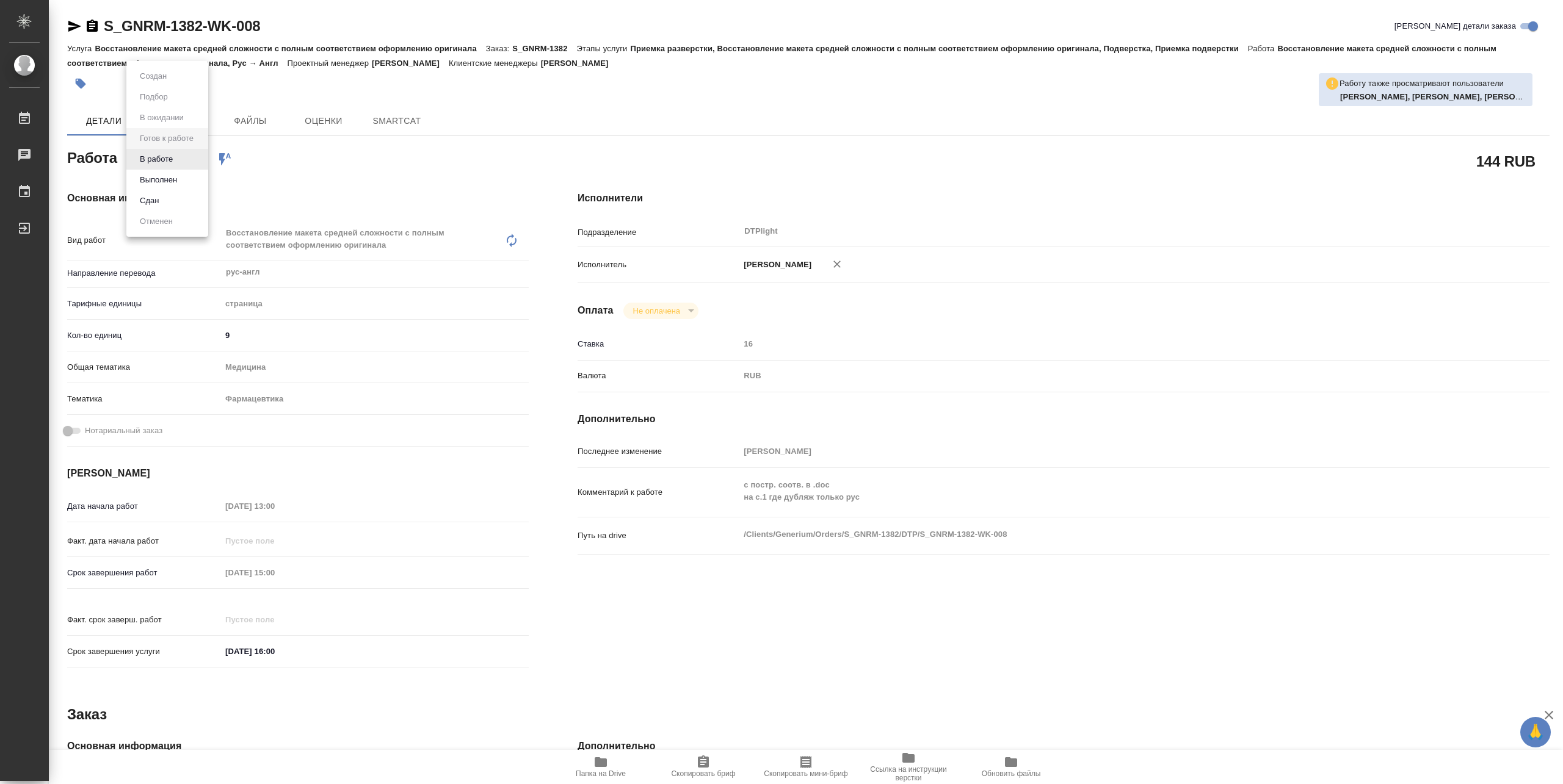
click at [159, 152] on body "🙏 .cls-1 fill:#fff; AWATERA [PERSON_NAME] Чаты График Выйти S_GNRM-1382-WK-008 …" at bounding box center [781, 392] width 1563 height 784
type textarea "x"
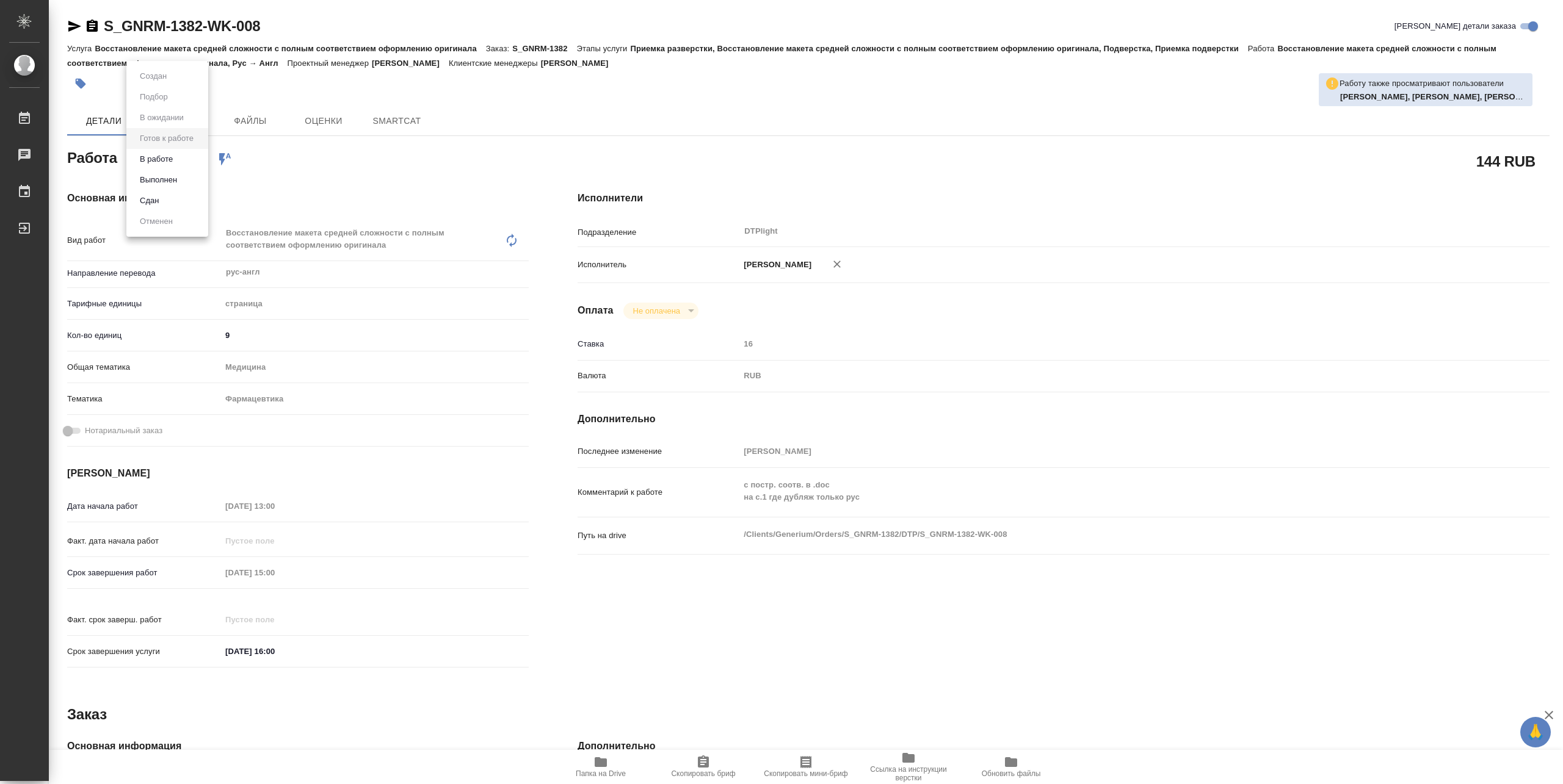
type textarea "x"
click at [157, 159] on button "В работе" at bounding box center [157, 159] width 41 height 14
type textarea "x"
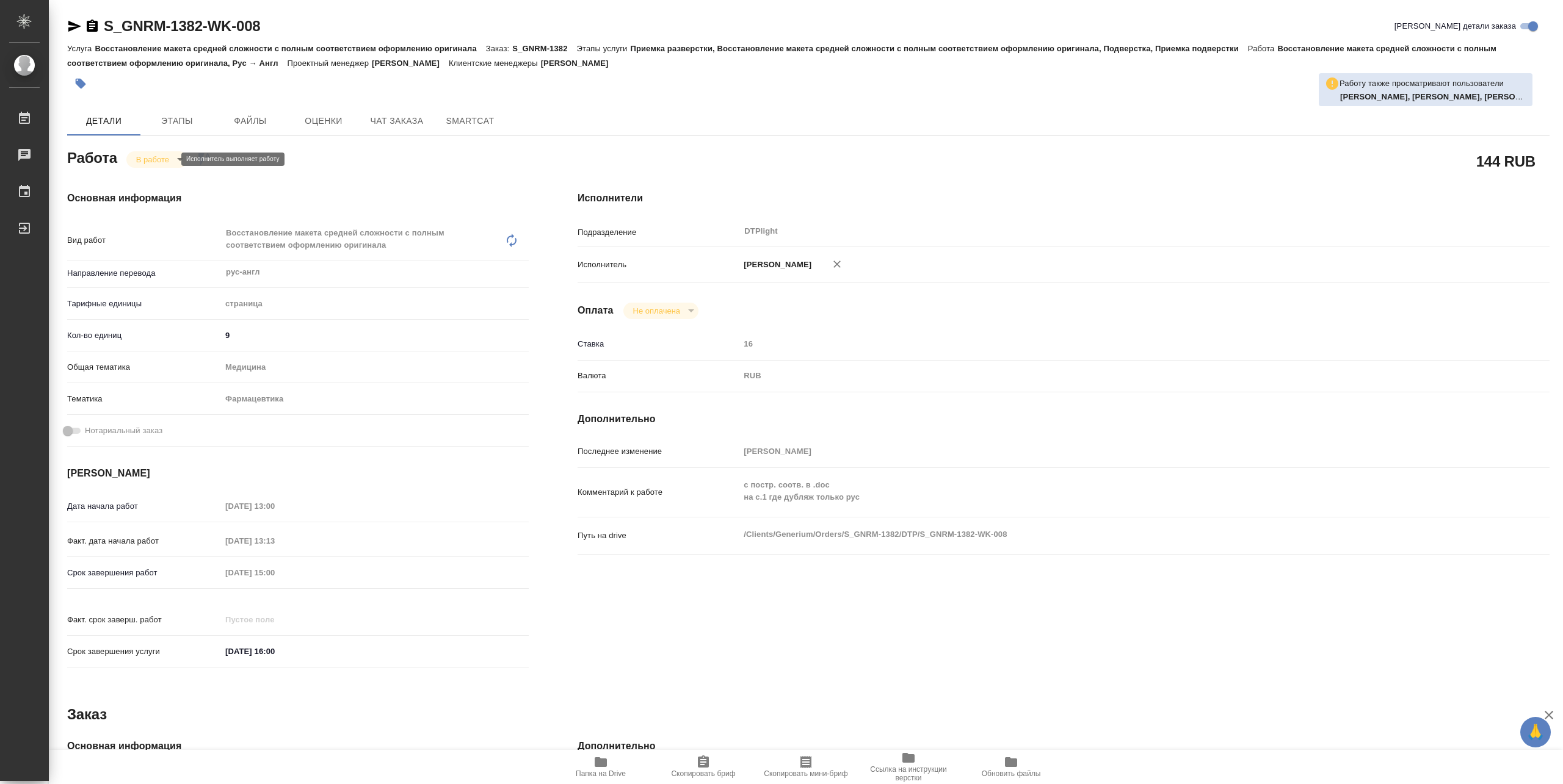
type textarea "x"
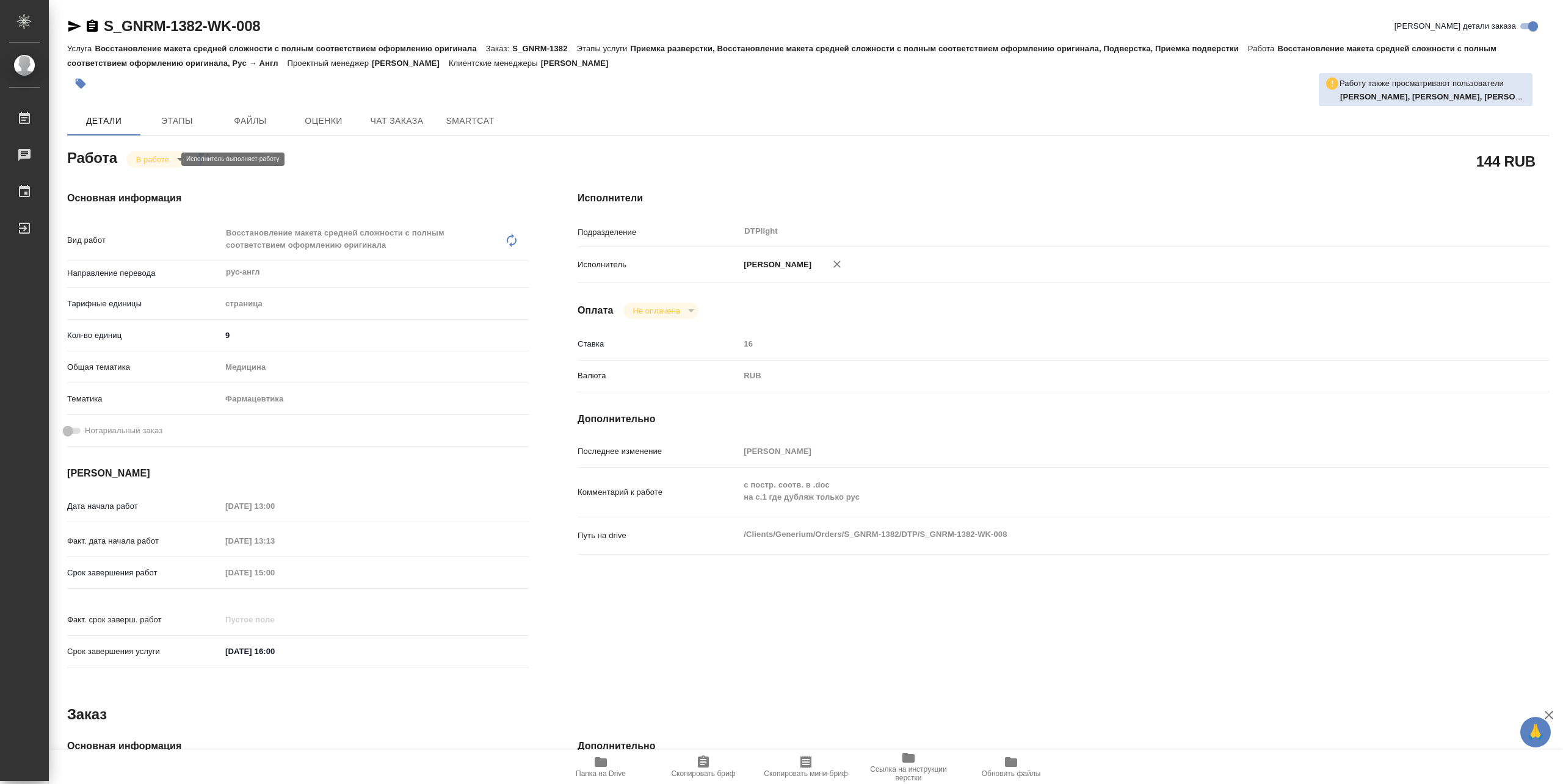
type textarea "x"
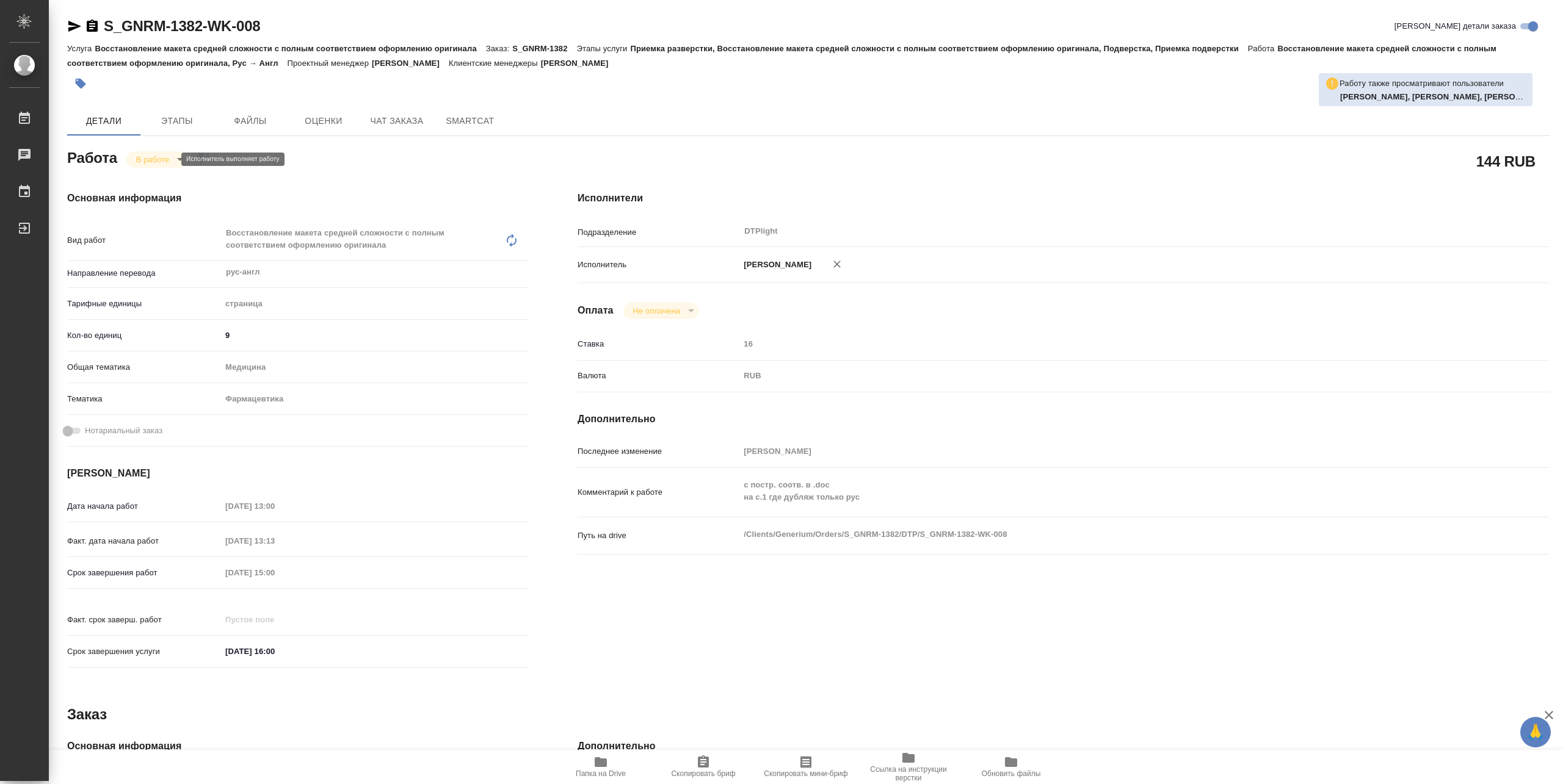
type textarea "x"
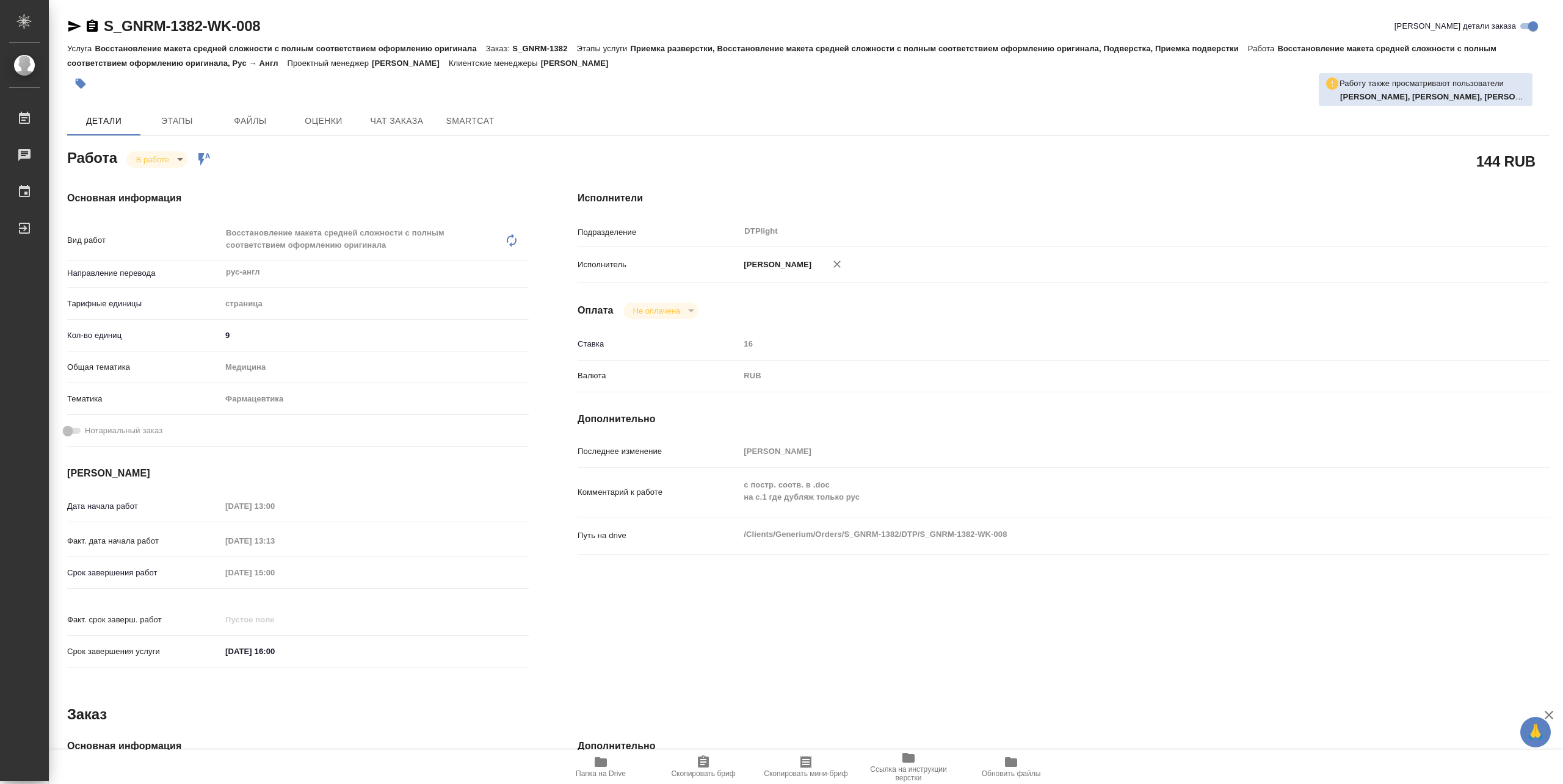
type textarea "x"
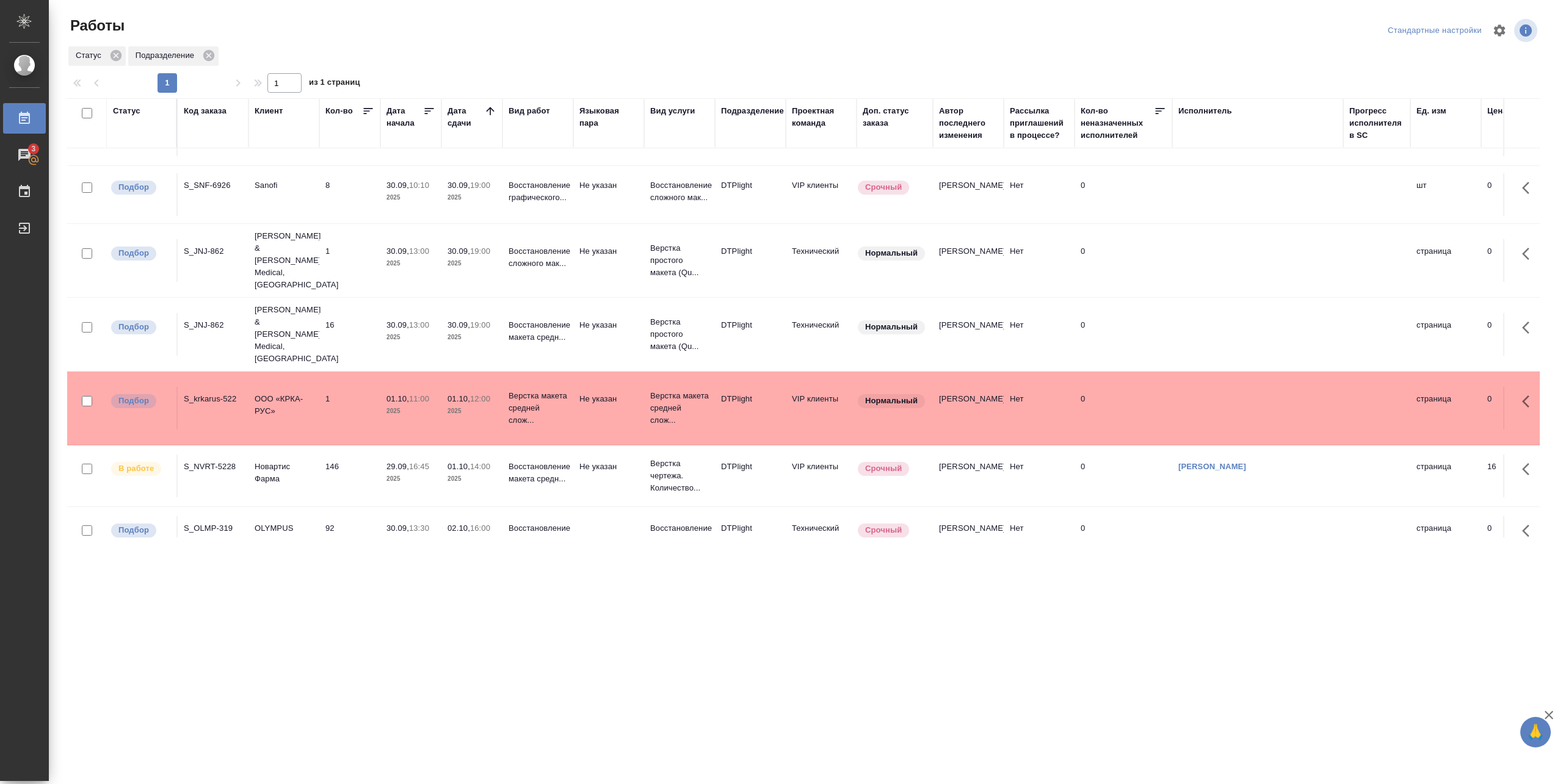
scroll to position [244, 0]
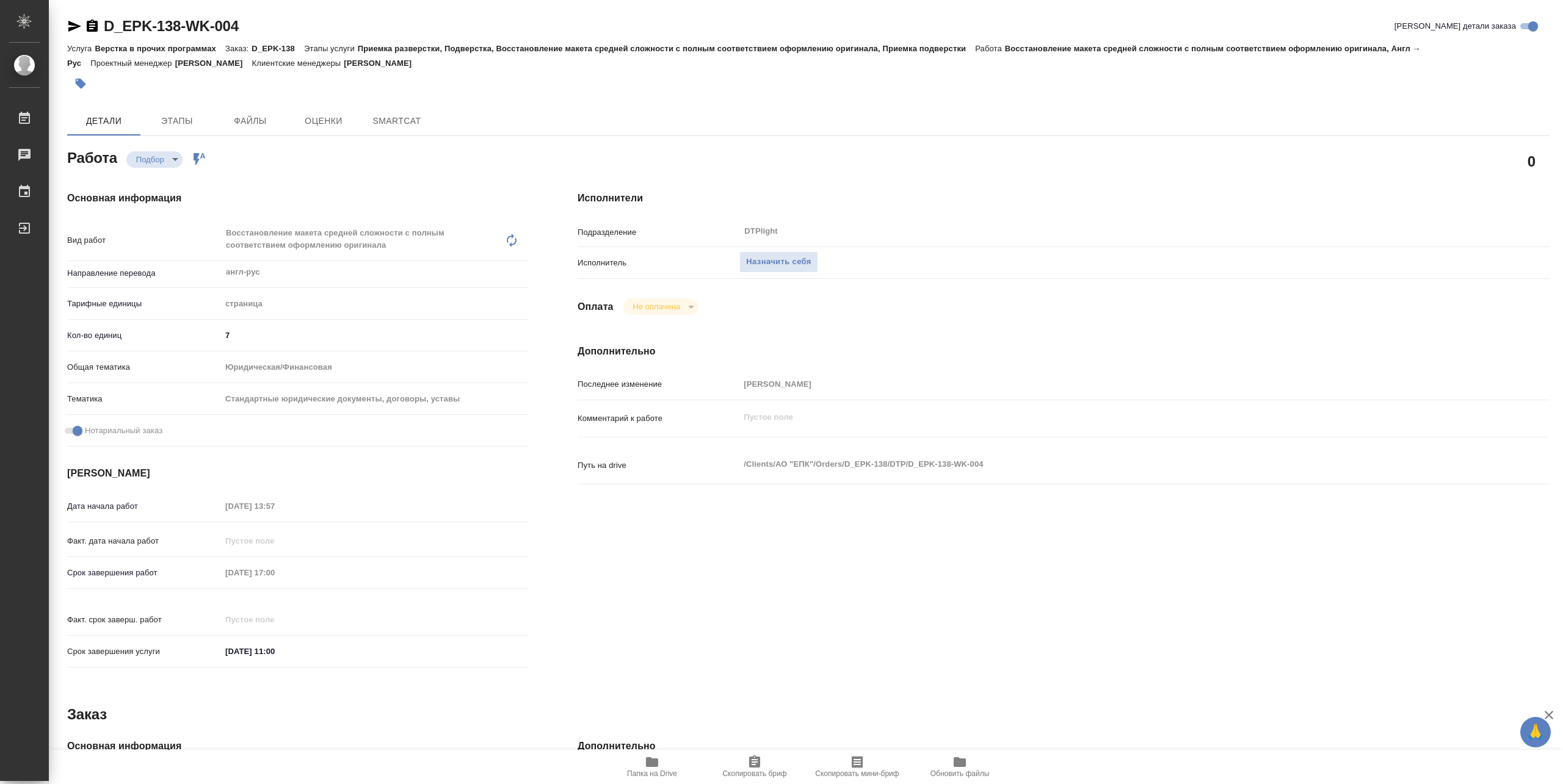
type textarea "x"
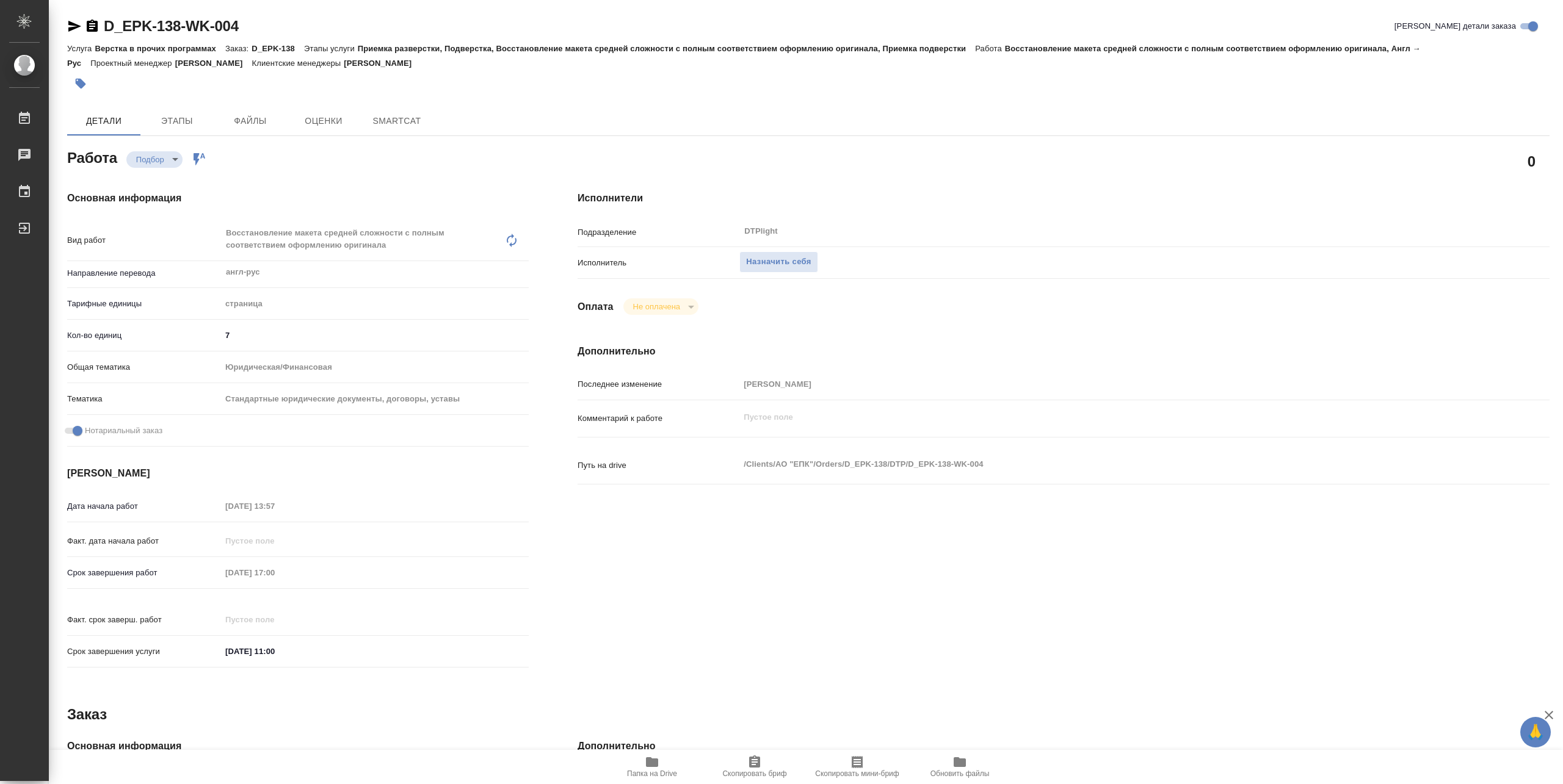
type textarea "x"
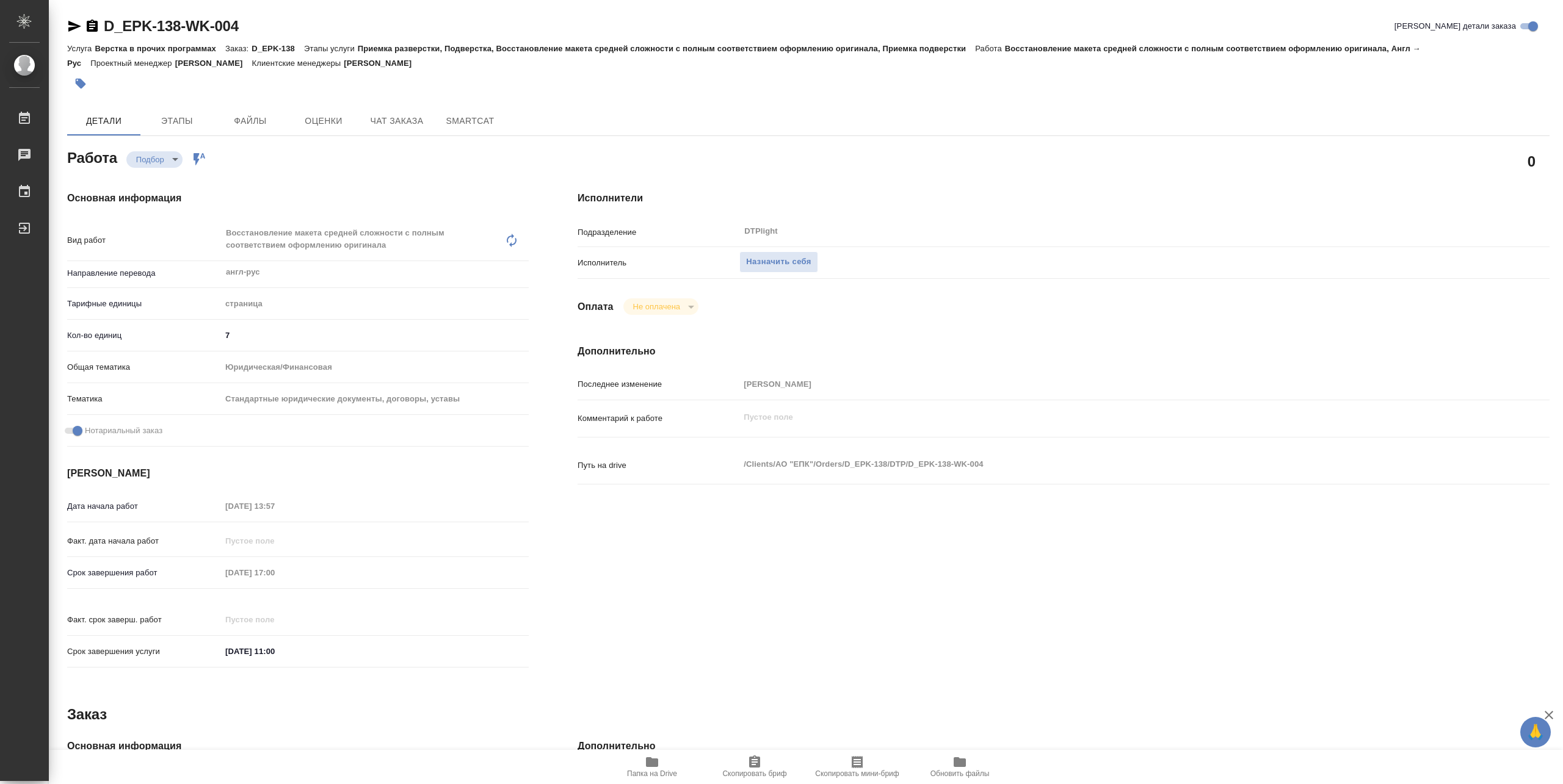
type textarea "x"
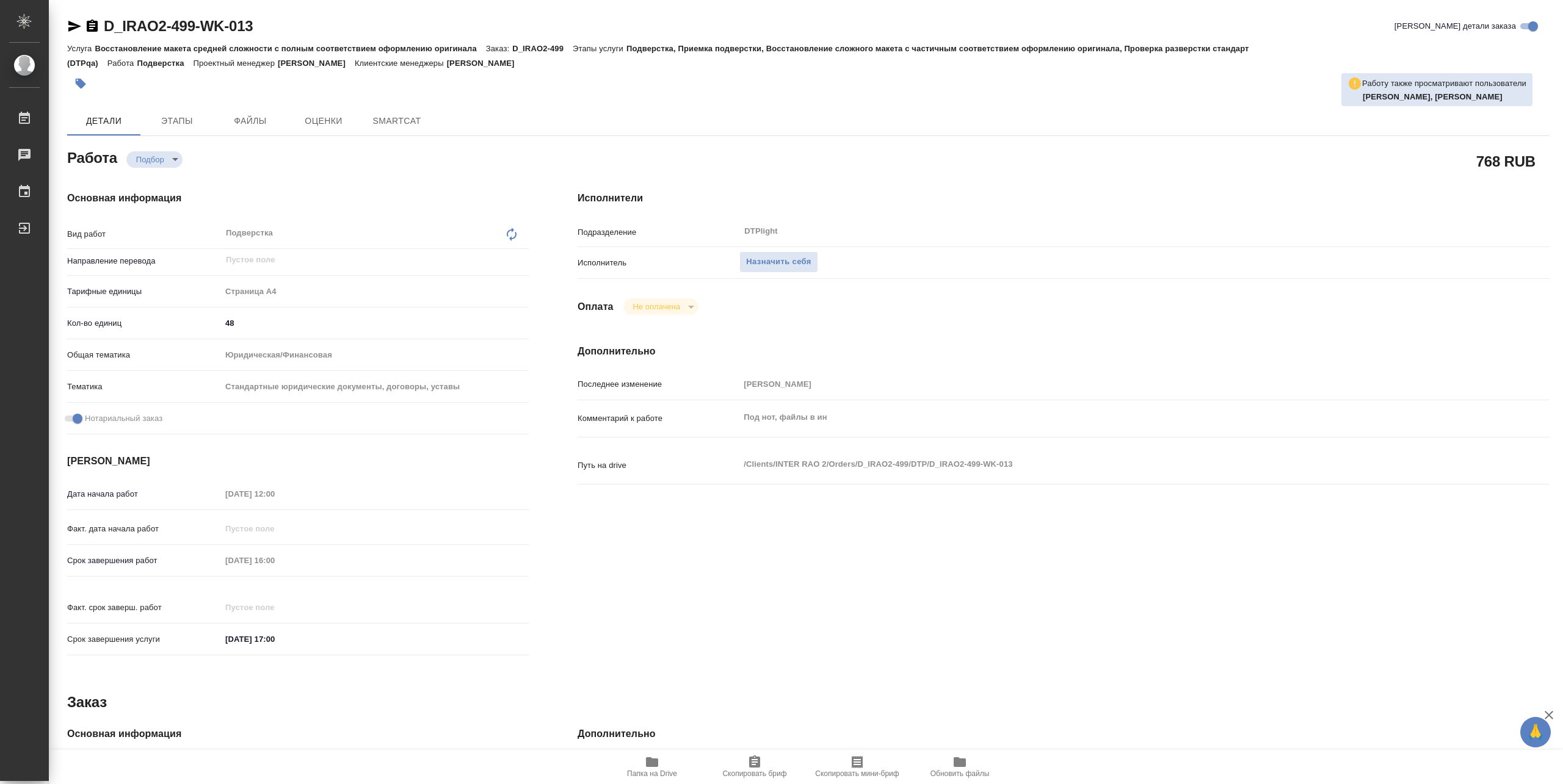
type textarea "x"
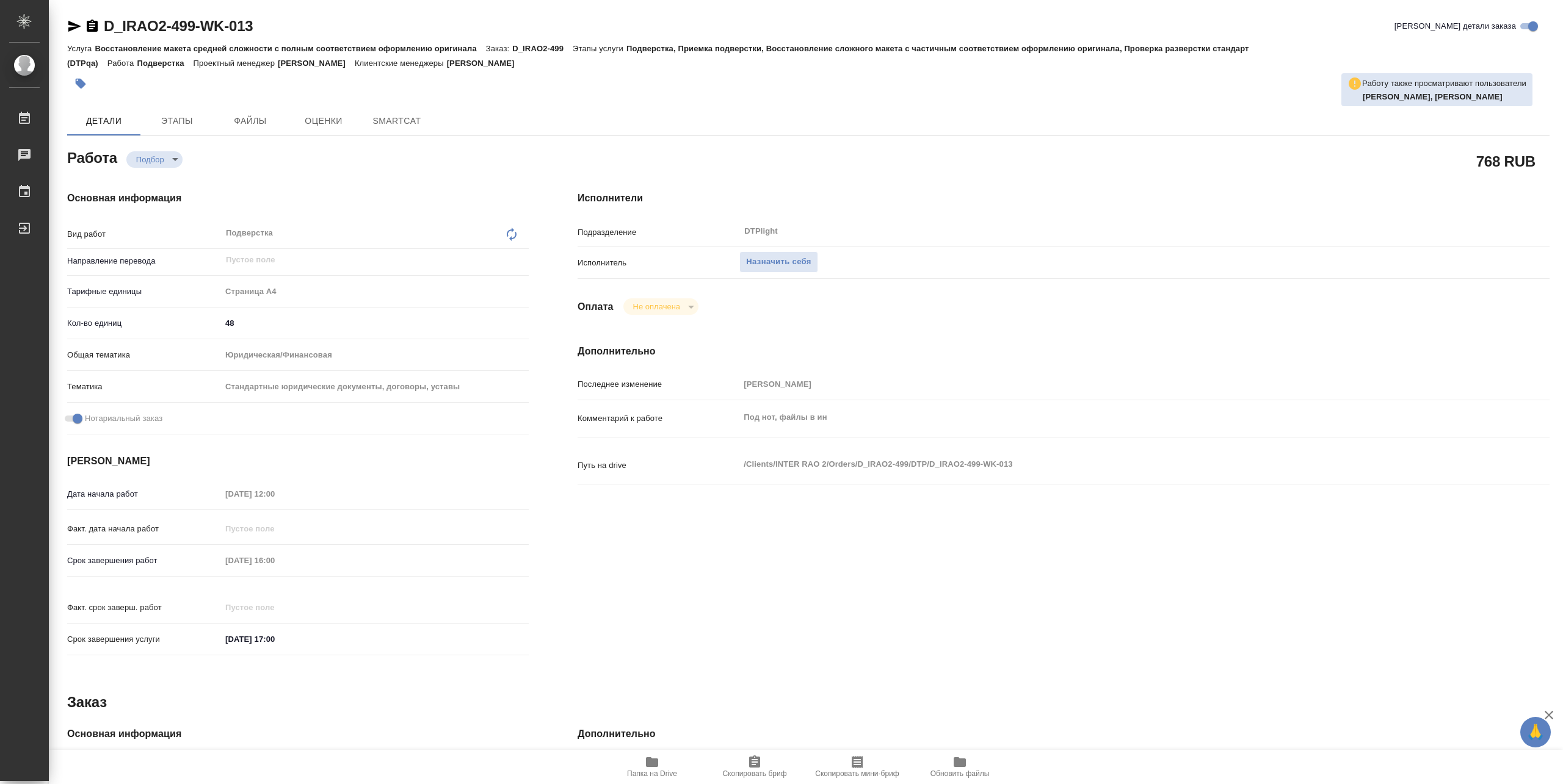
type textarea "x"
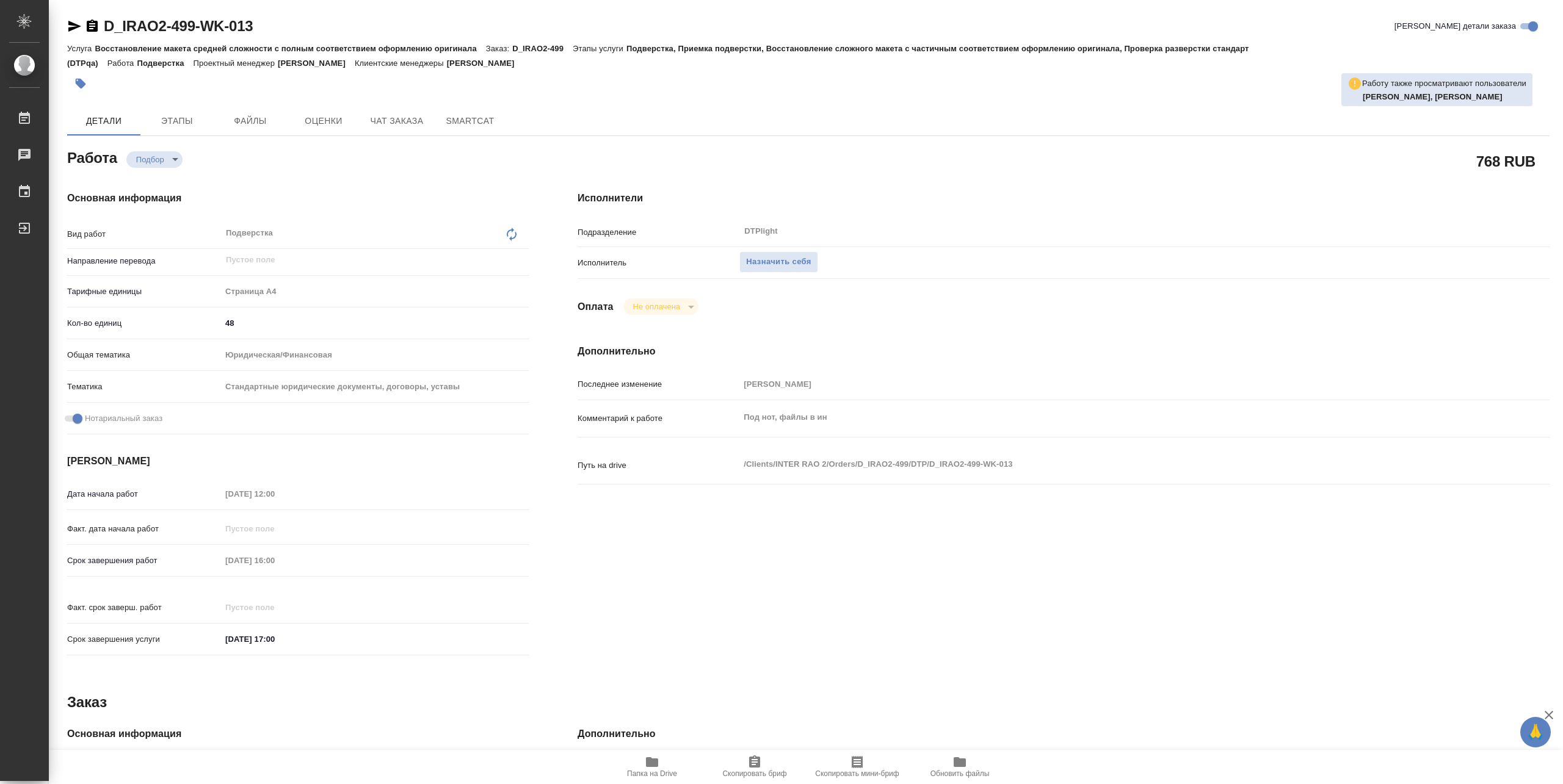
type textarea "x"
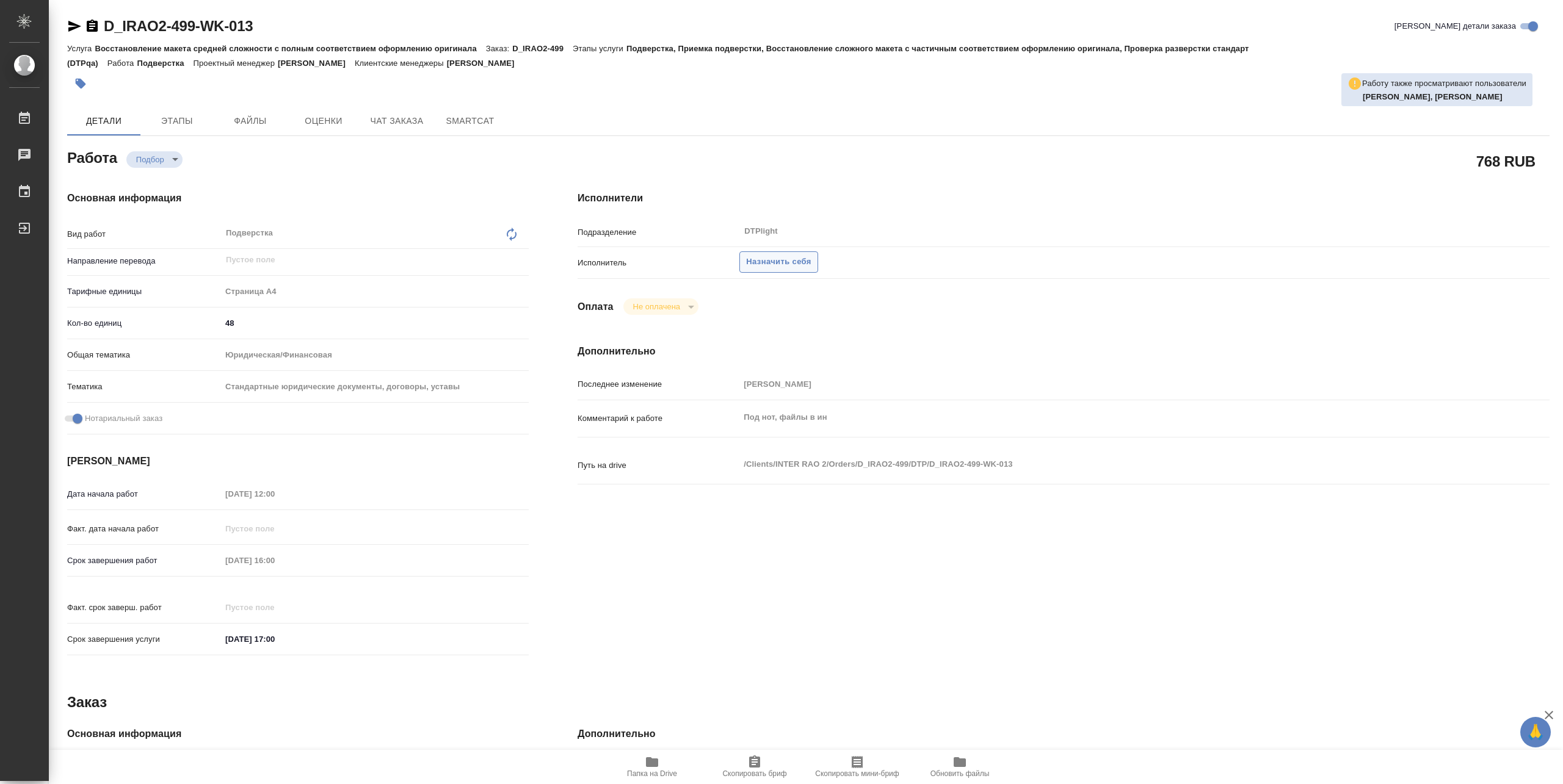
type textarea "x"
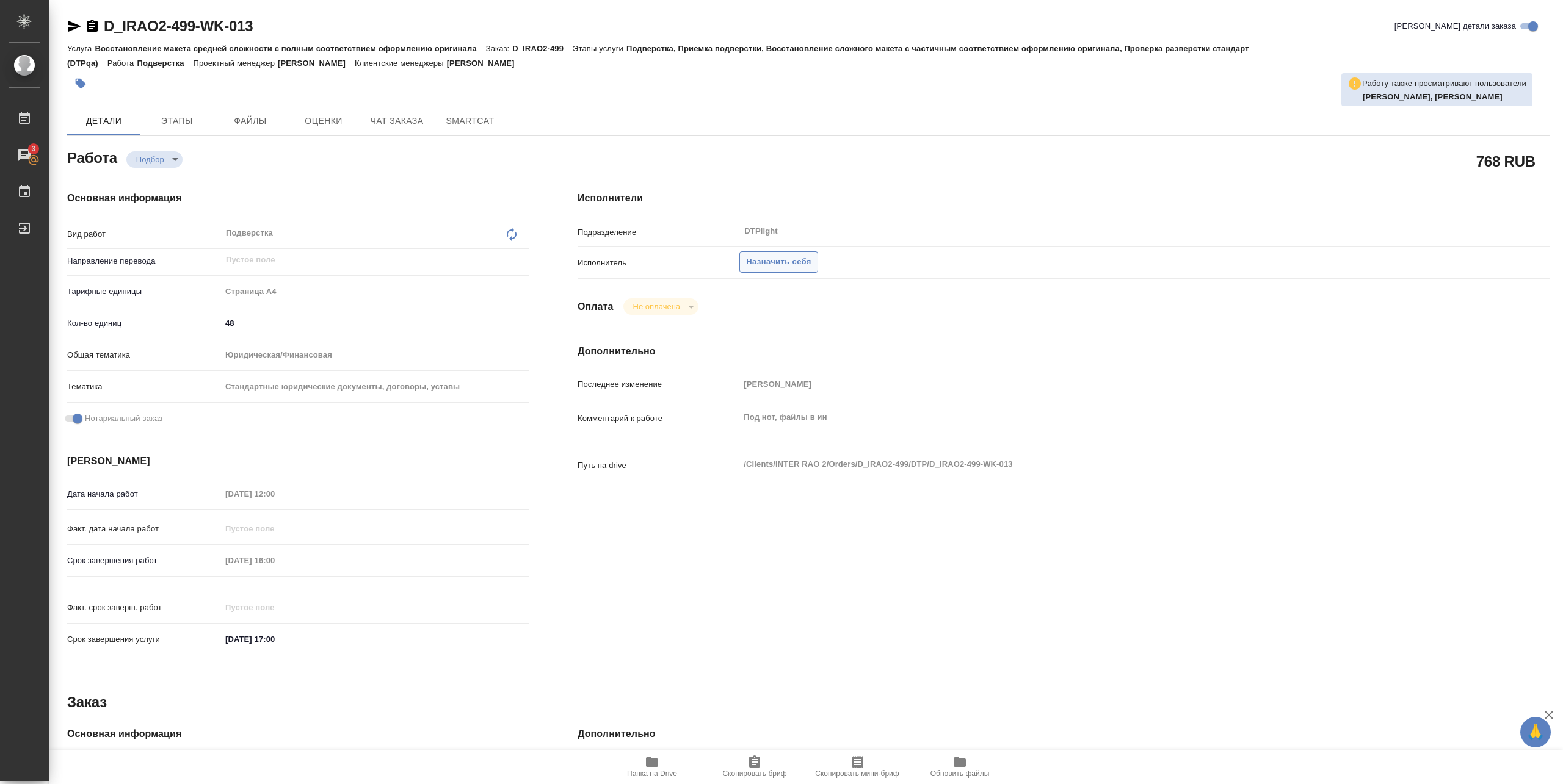
click at [763, 265] on span "Назначить себя" at bounding box center [779, 262] width 64 height 14
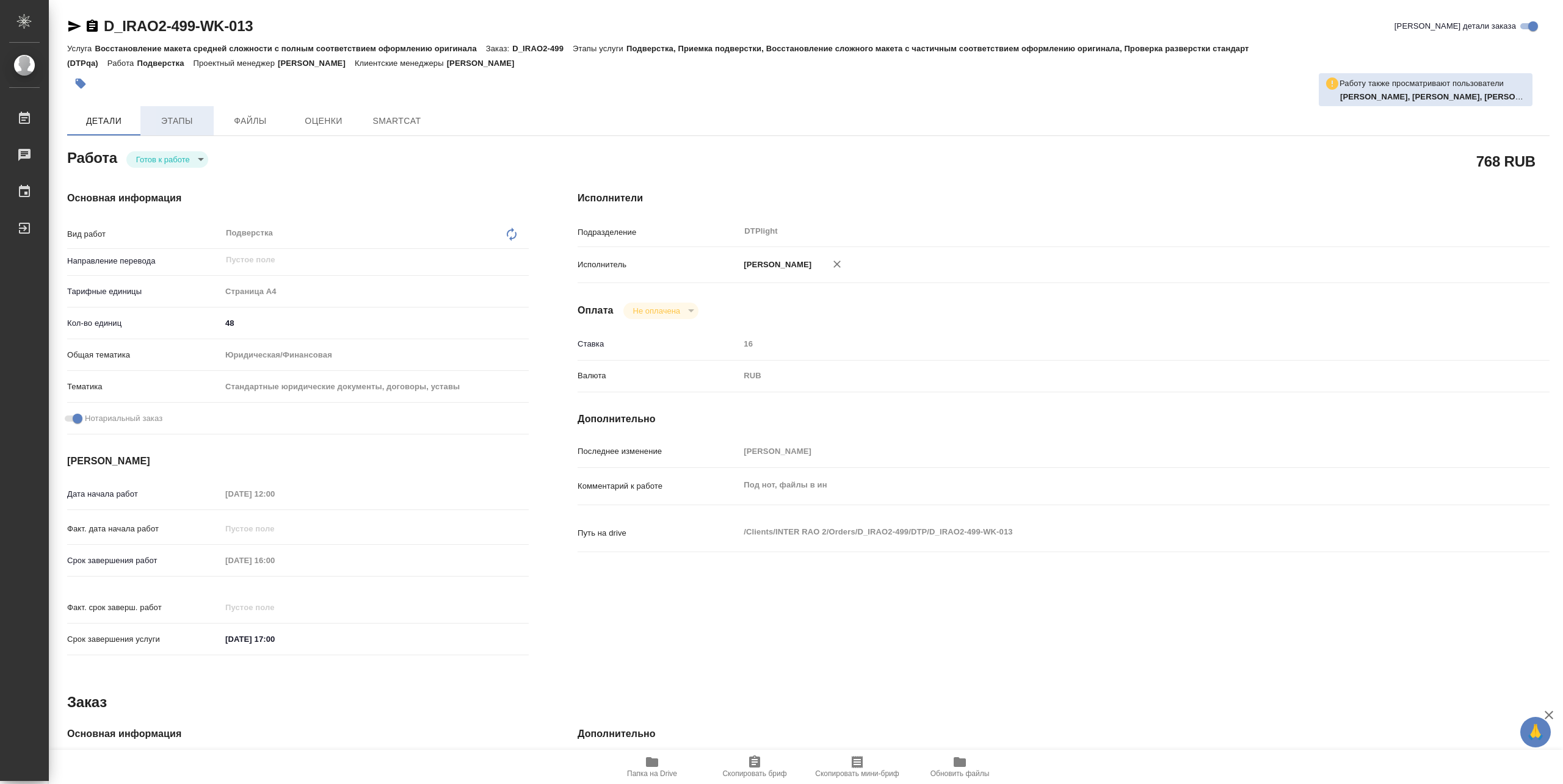
type textarea "x"
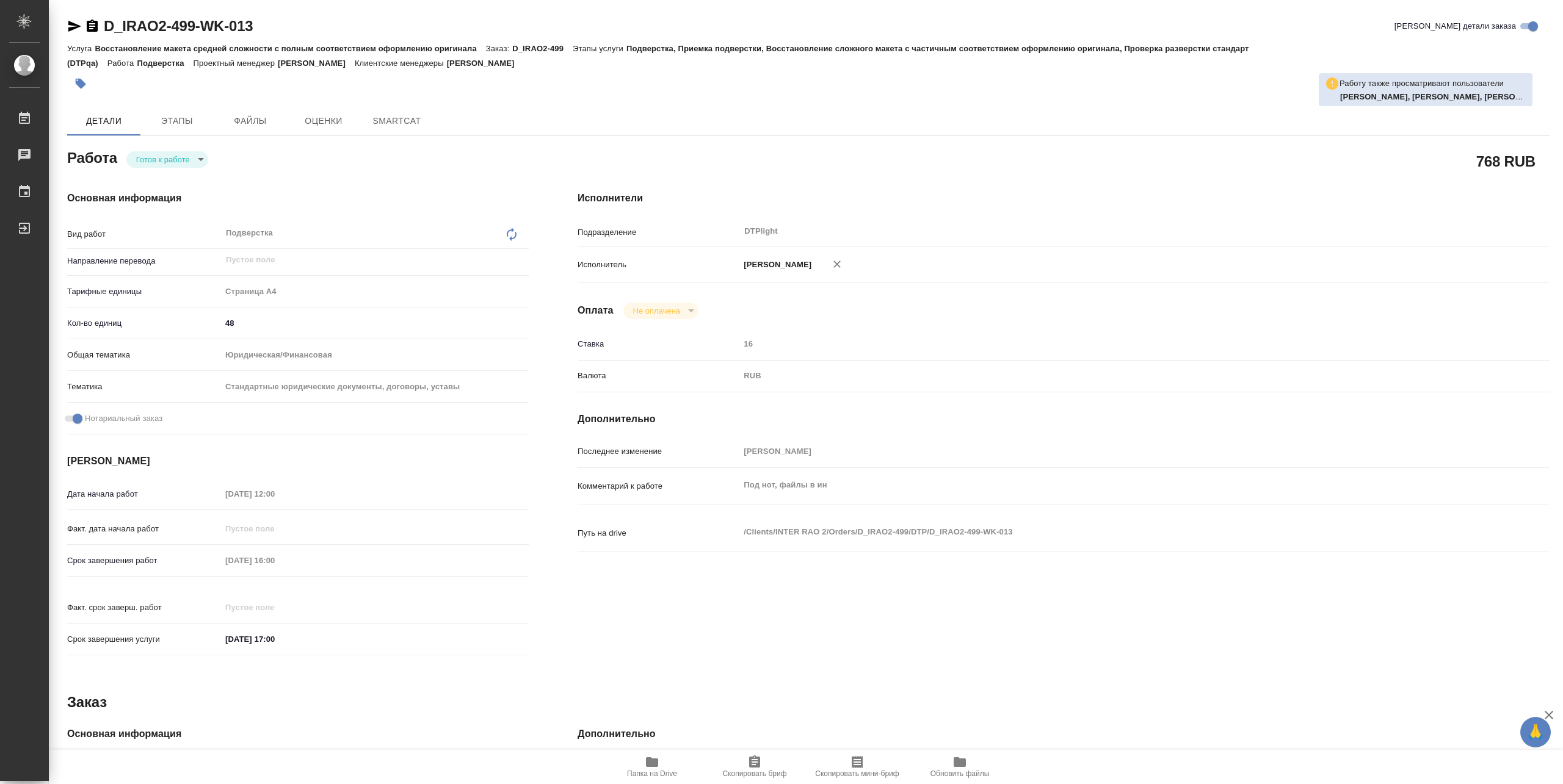
type textarea "x"
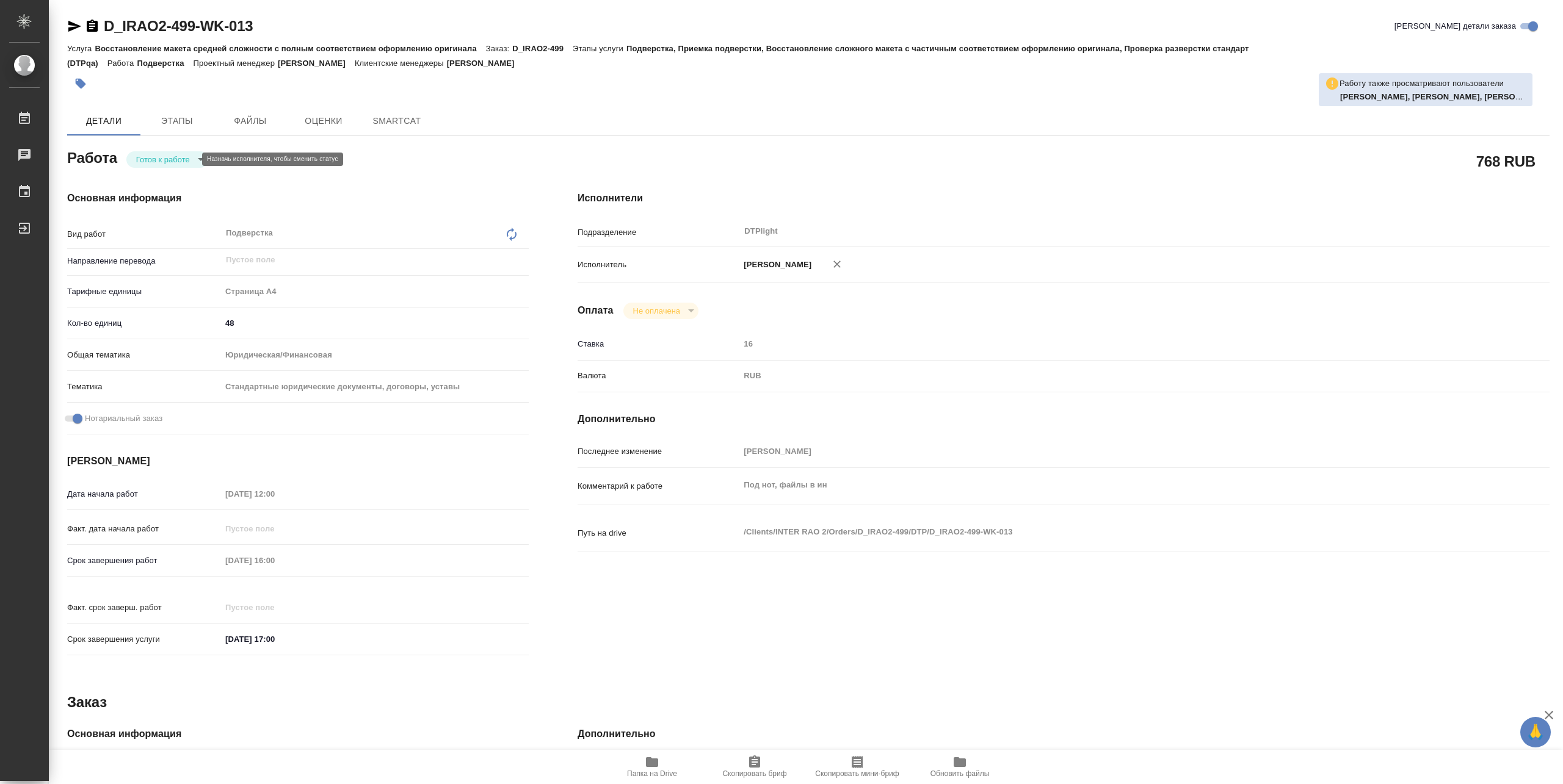
click at [173, 162] on body "🙏 .cls-1 fill:#fff; AWATERA [PERSON_NAME] Работы Чаты График Выйти D_IRAO2-499-…" at bounding box center [781, 392] width 1563 height 784
type textarea "x"
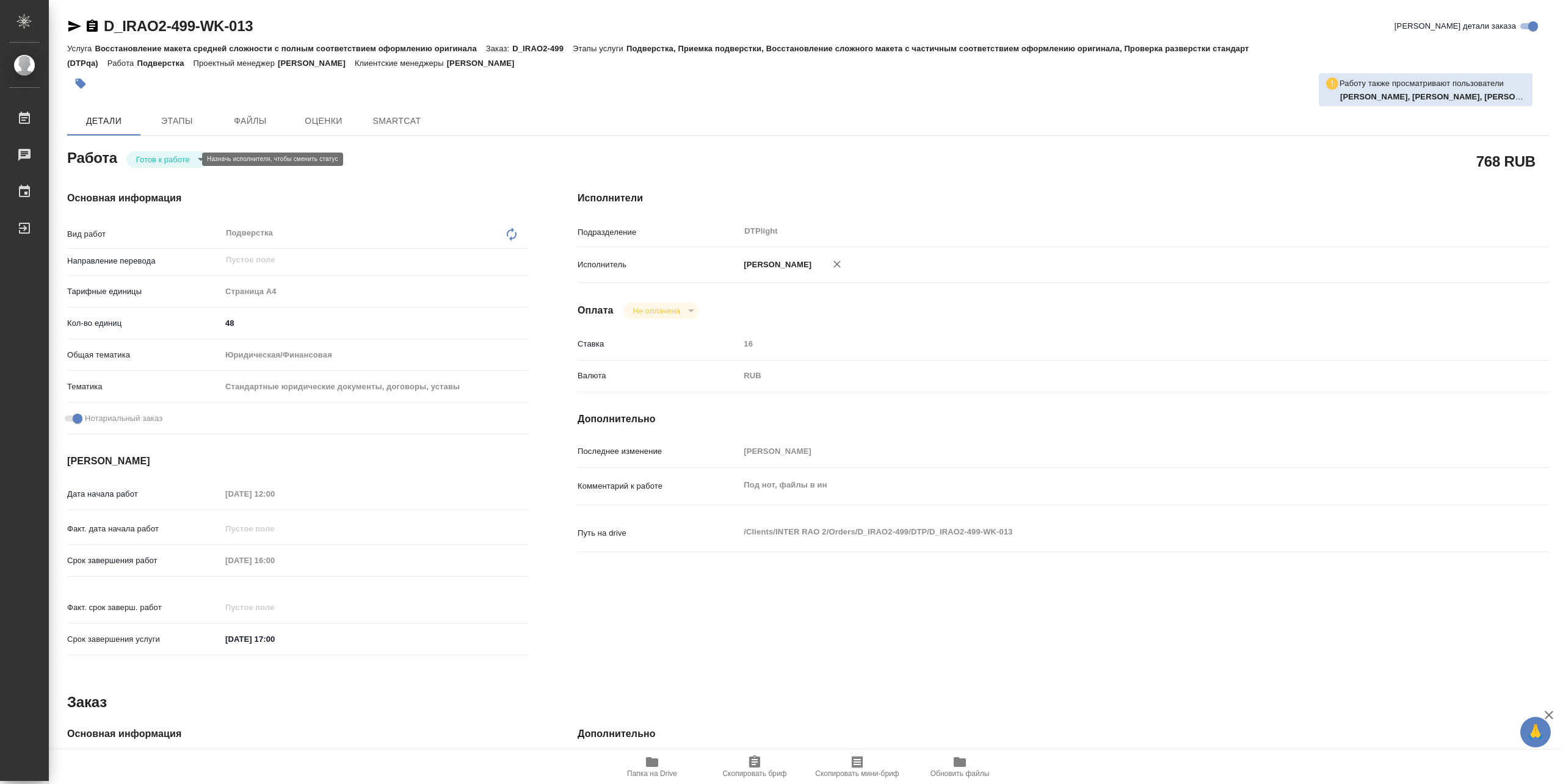
type textarea "x"
click at [162, 157] on button "В работе" at bounding box center [157, 159] width 41 height 14
type textarea "x"
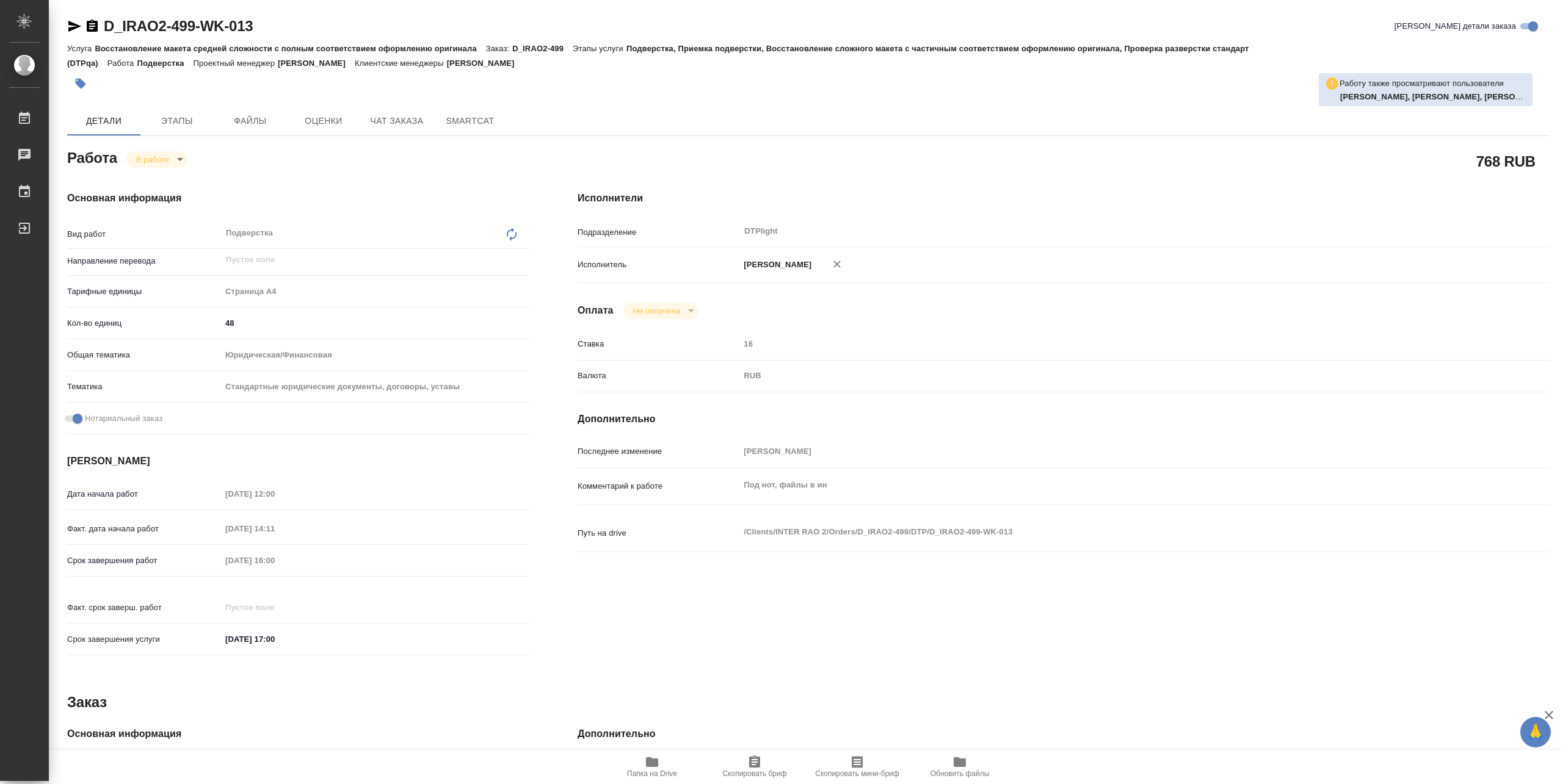
type textarea "x"
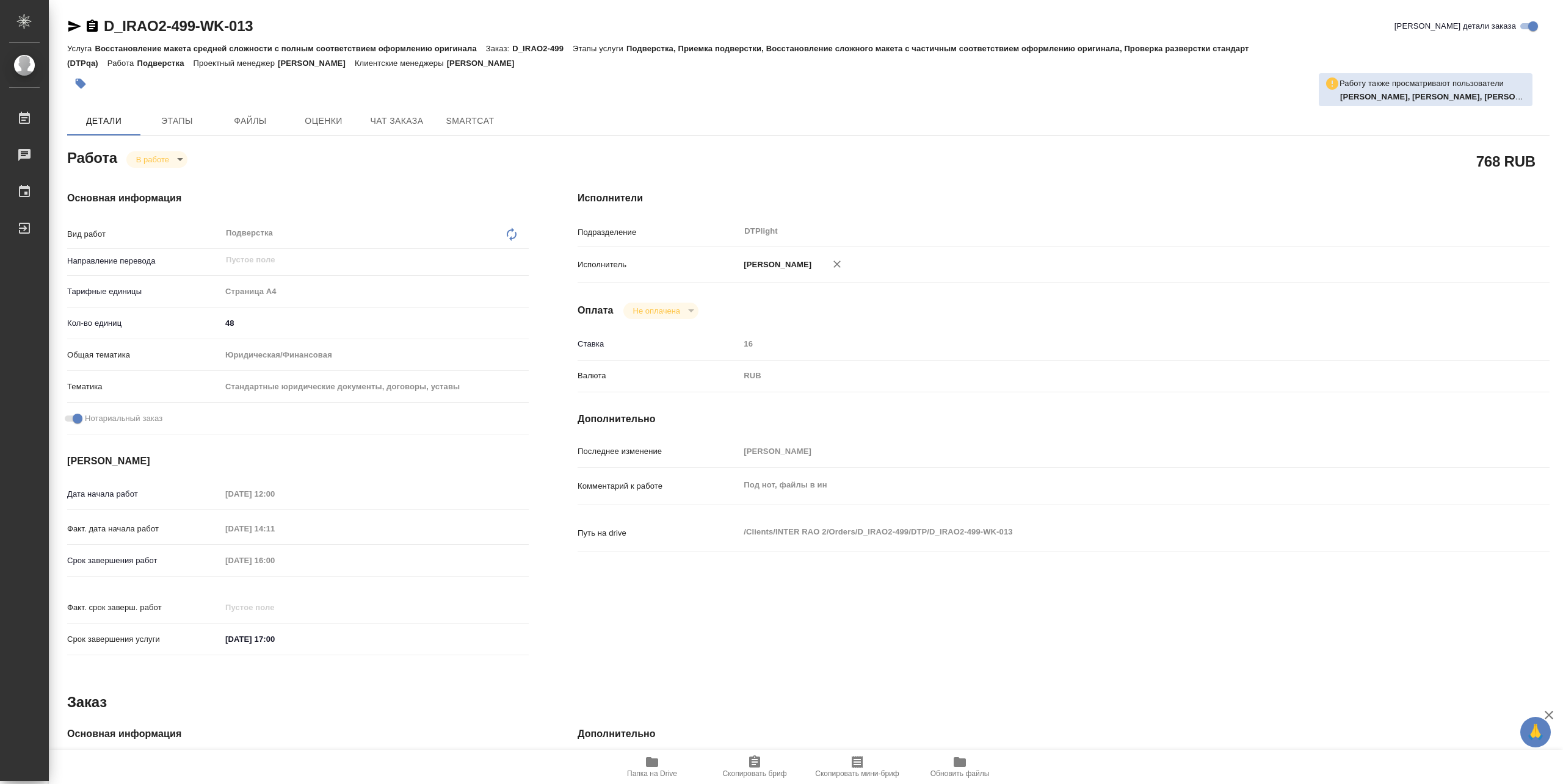
type textarea "x"
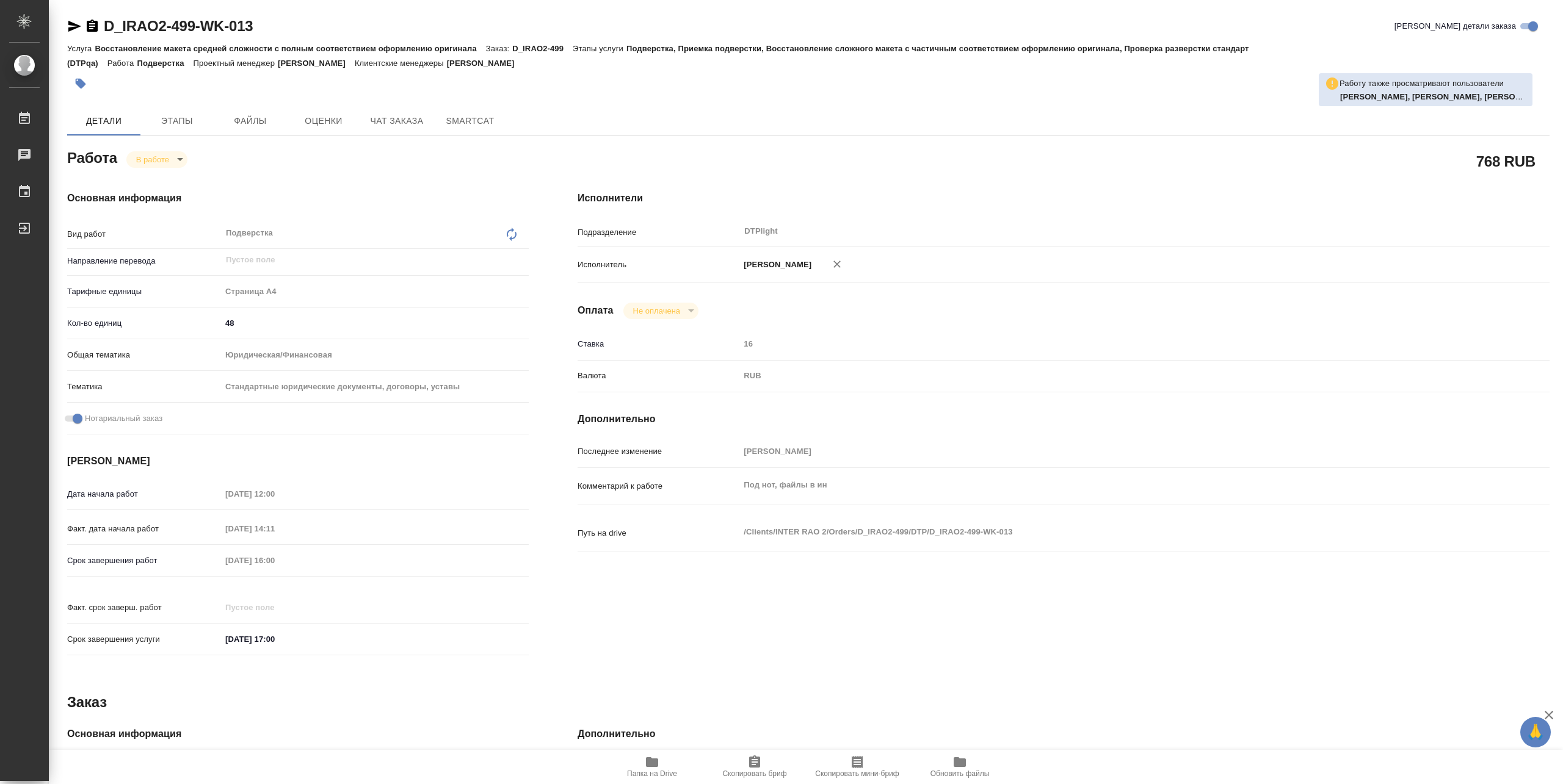
type textarea "x"
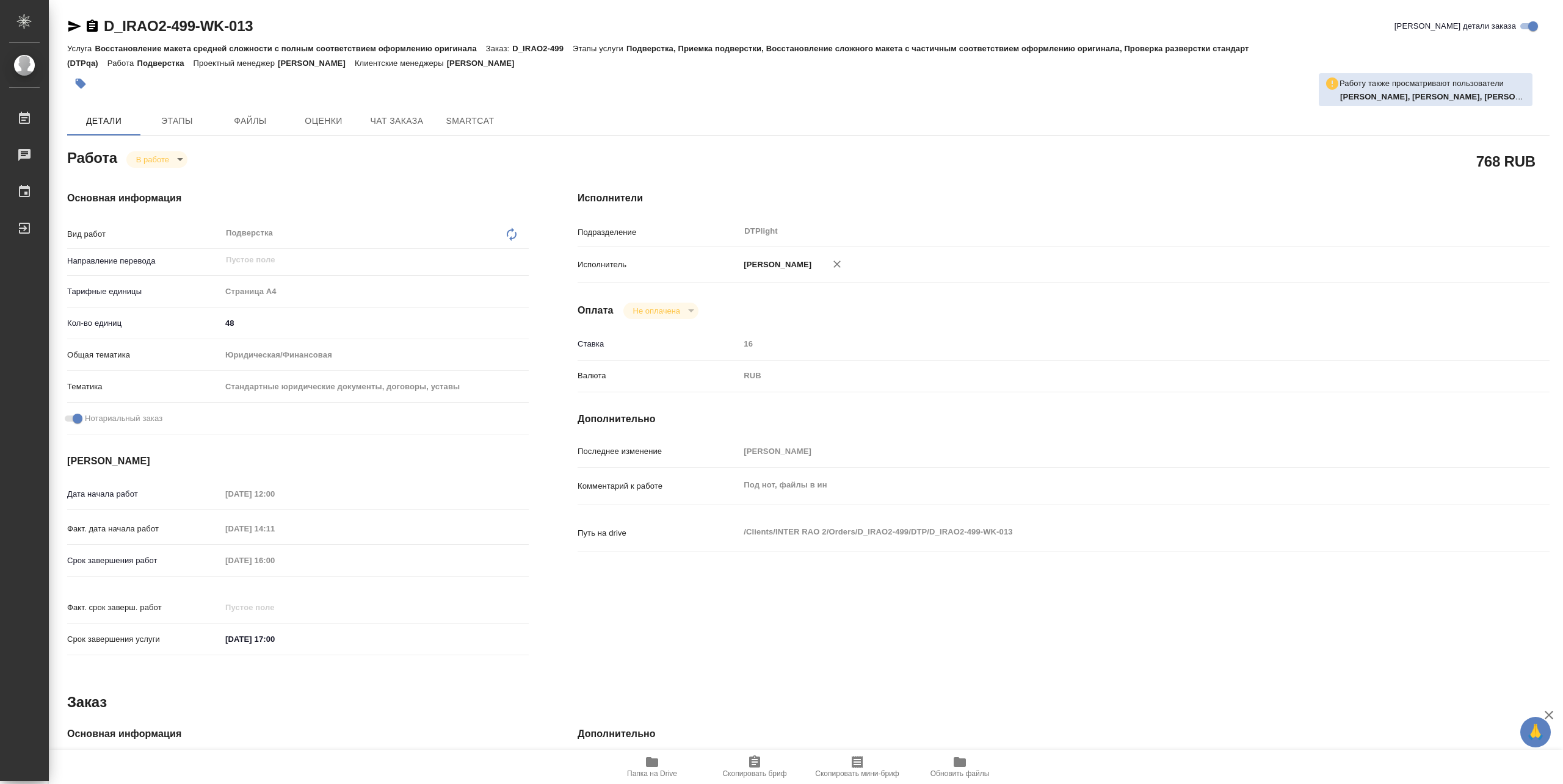
type textarea "x"
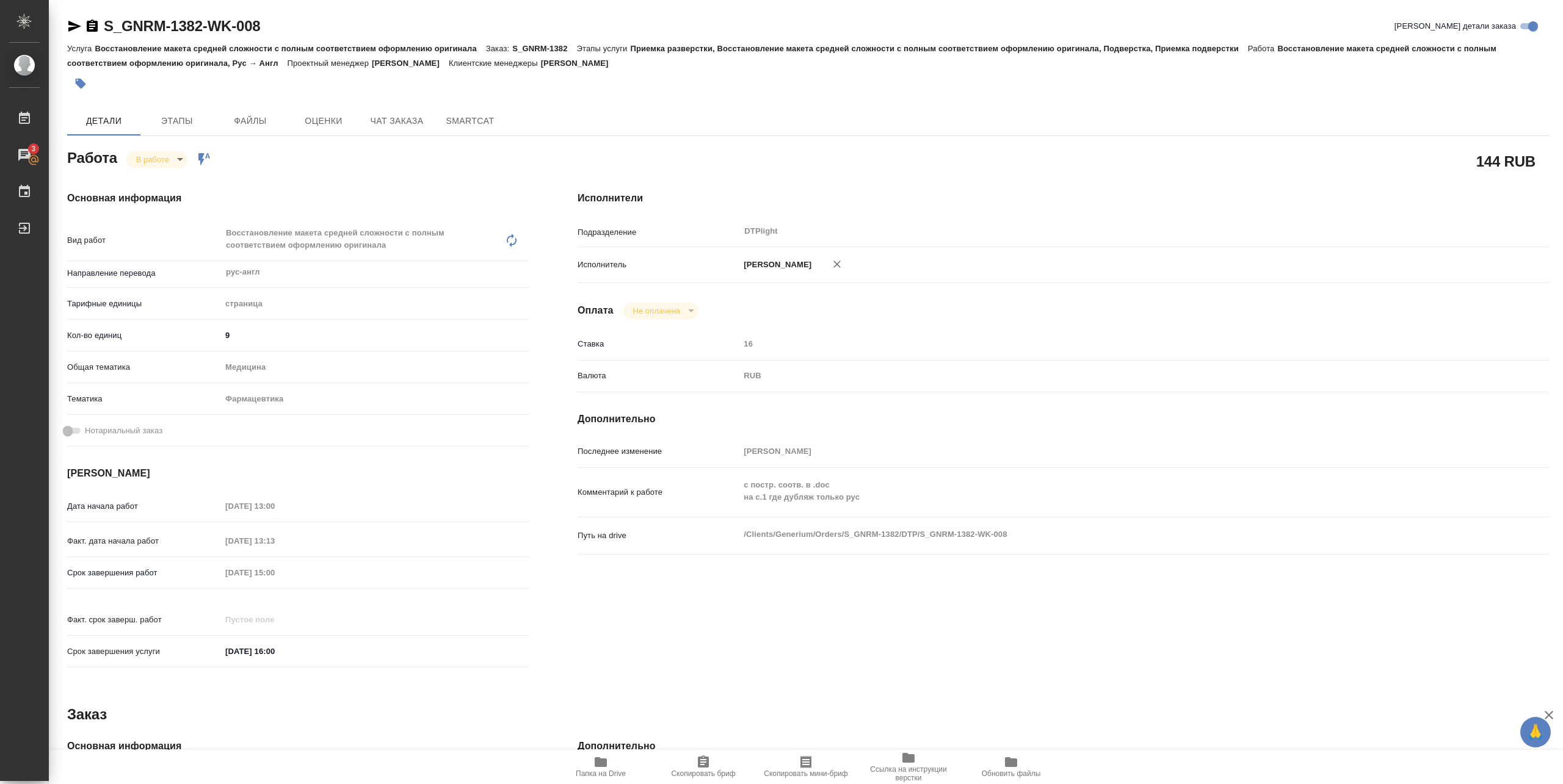
click at [604, 766] on icon "button" at bounding box center [601, 762] width 12 height 10
click at [151, 156] on body "🙏 .cls-1 fill:#fff; AWATERA Pankina Anna Работы Чаты График Выйти S_GNRM-1382-W…" at bounding box center [781, 392] width 1563 height 784
click at [152, 177] on button "Выполнен" at bounding box center [158, 180] width 45 height 14
drag, startPoint x: 102, startPoint y: 35, endPoint x: 291, endPoint y: 36, distance: 189.0
click at [291, 36] on div "S_GNRM-1382-WK-008 Кратко детали заказа" at bounding box center [808, 25] width 1483 height 19
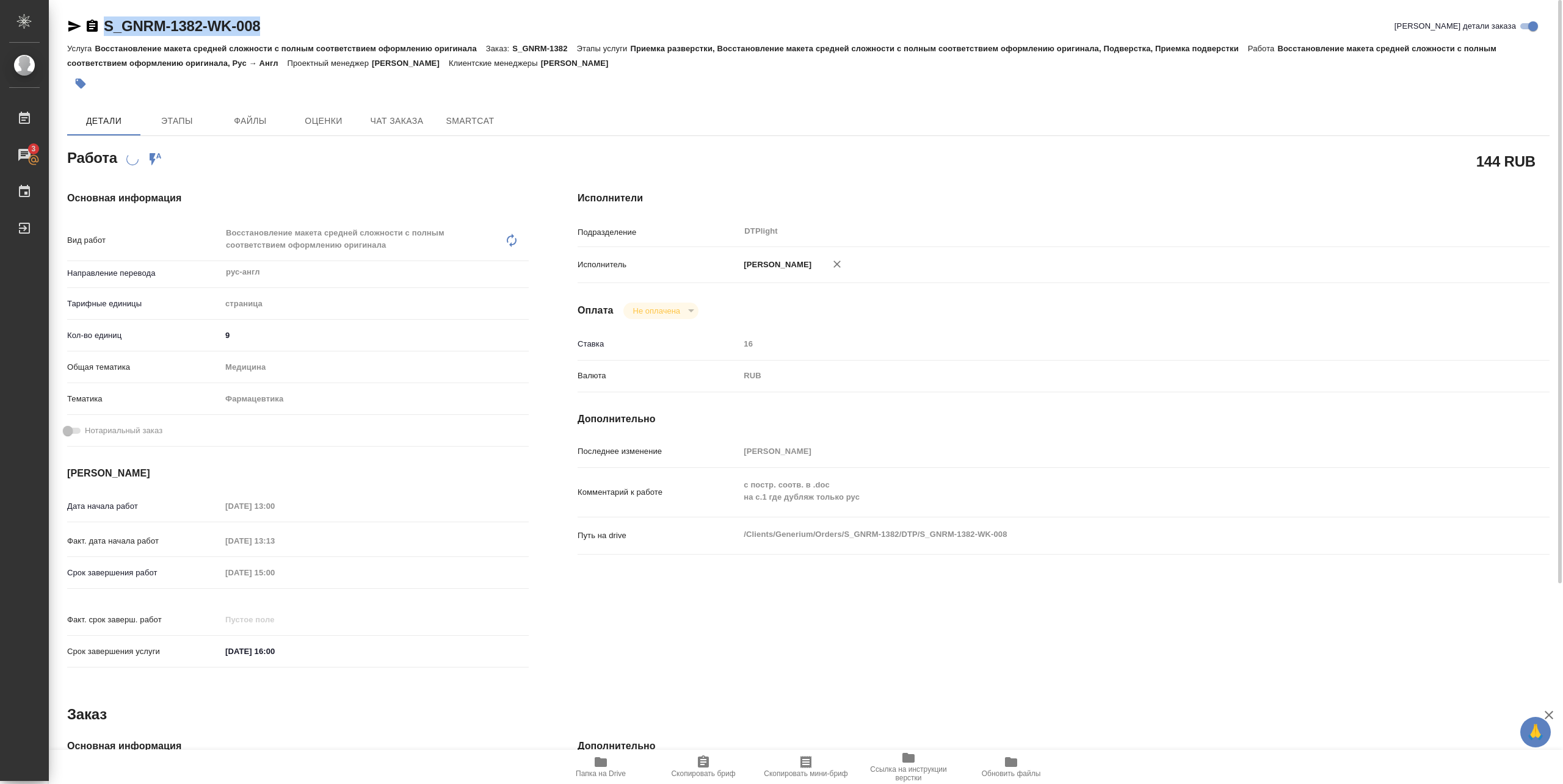
copy link "S_GNRM-1382-WK-008"
type textarea "x"
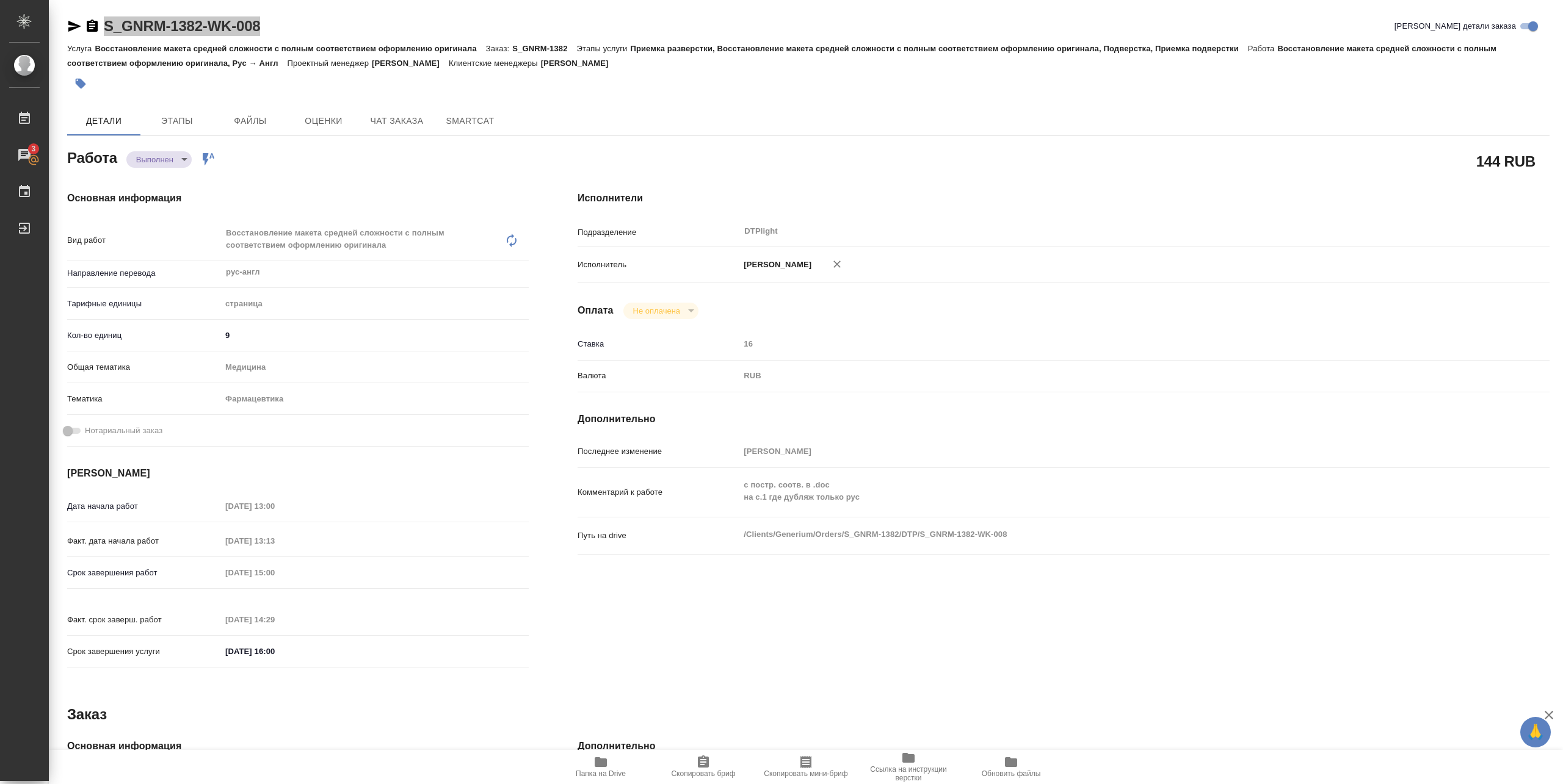
type textarea "x"
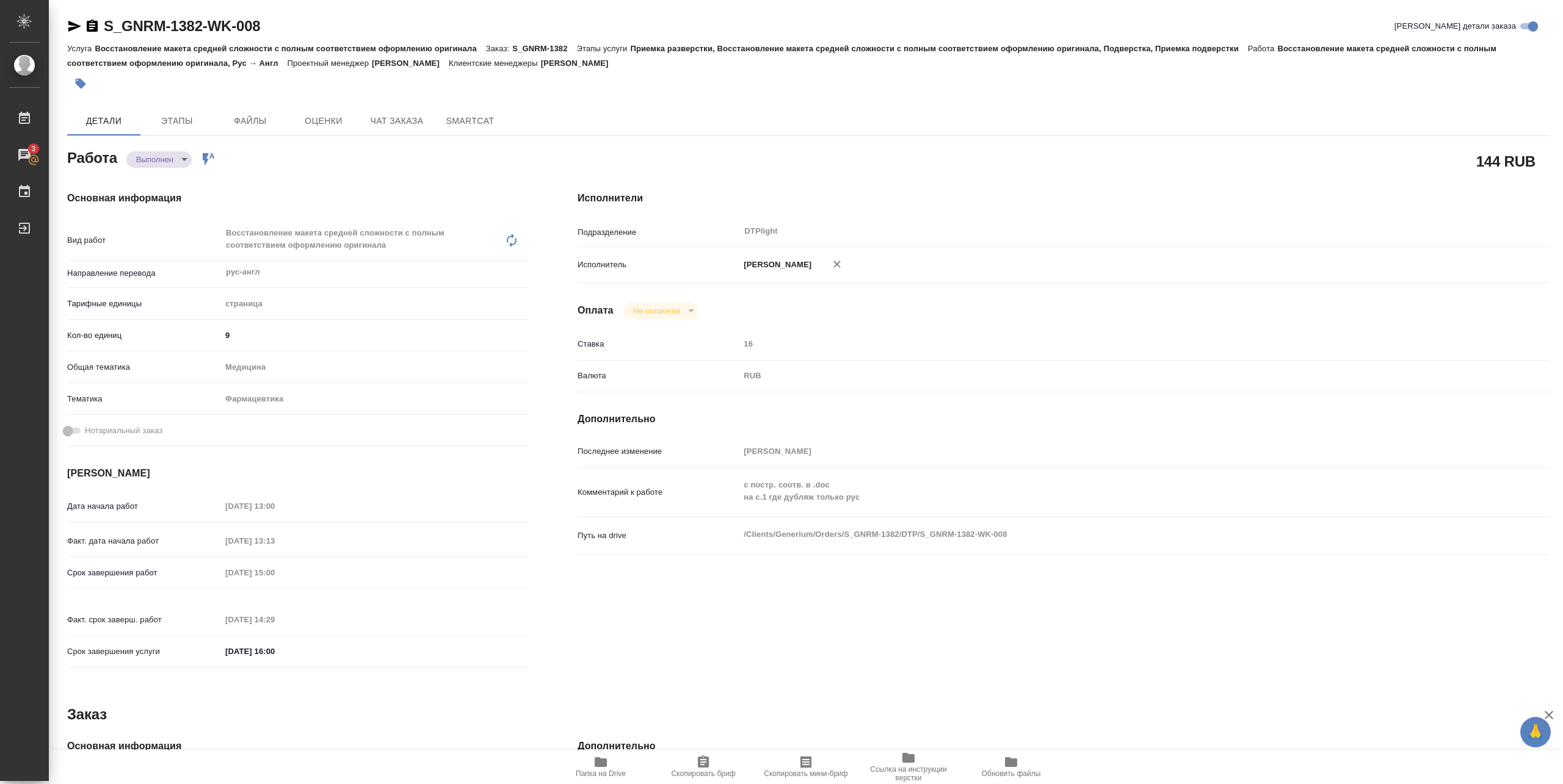
type textarea "x"
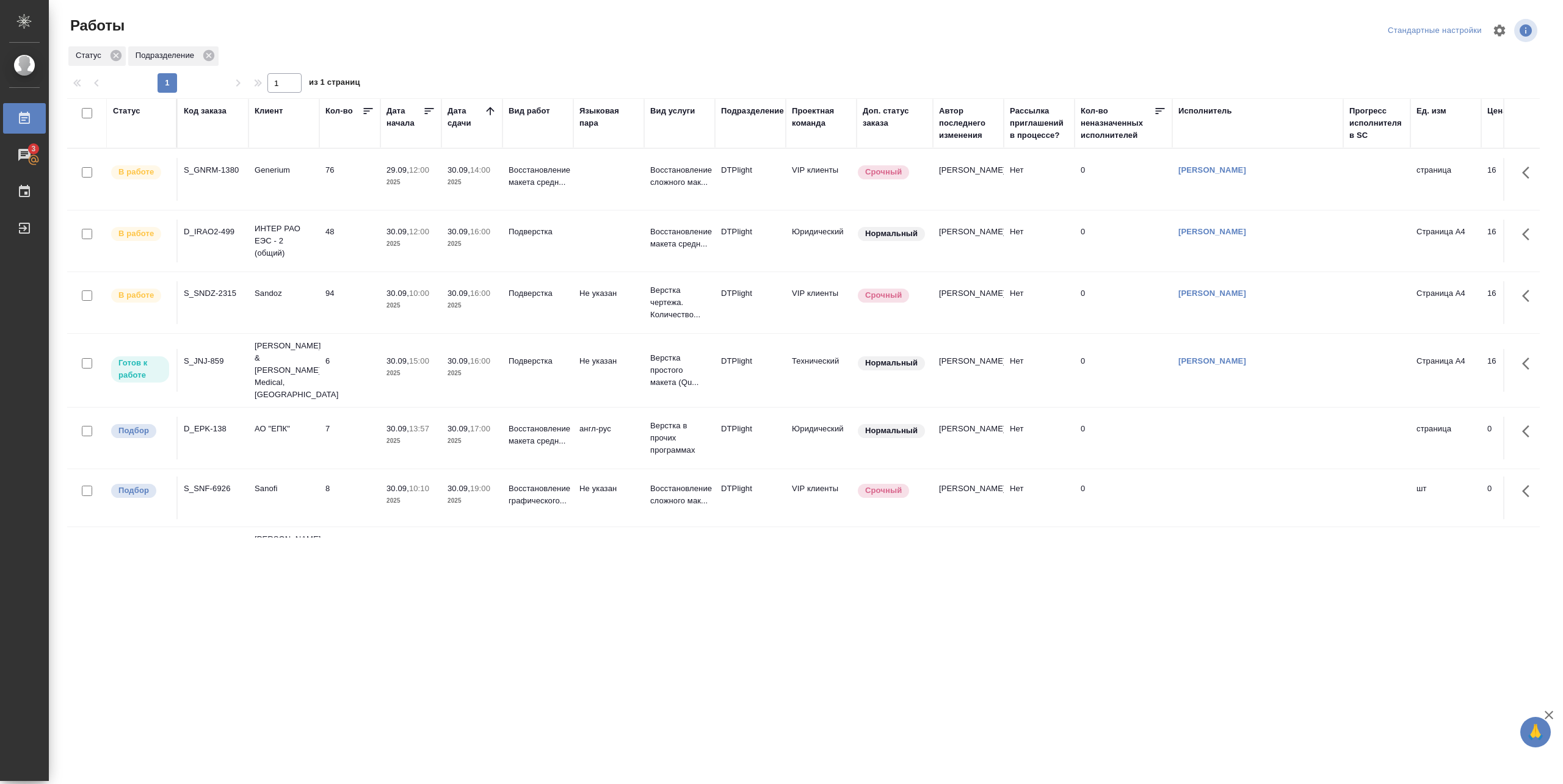
click at [413, 249] on p "2025" at bounding box center [411, 244] width 49 height 12
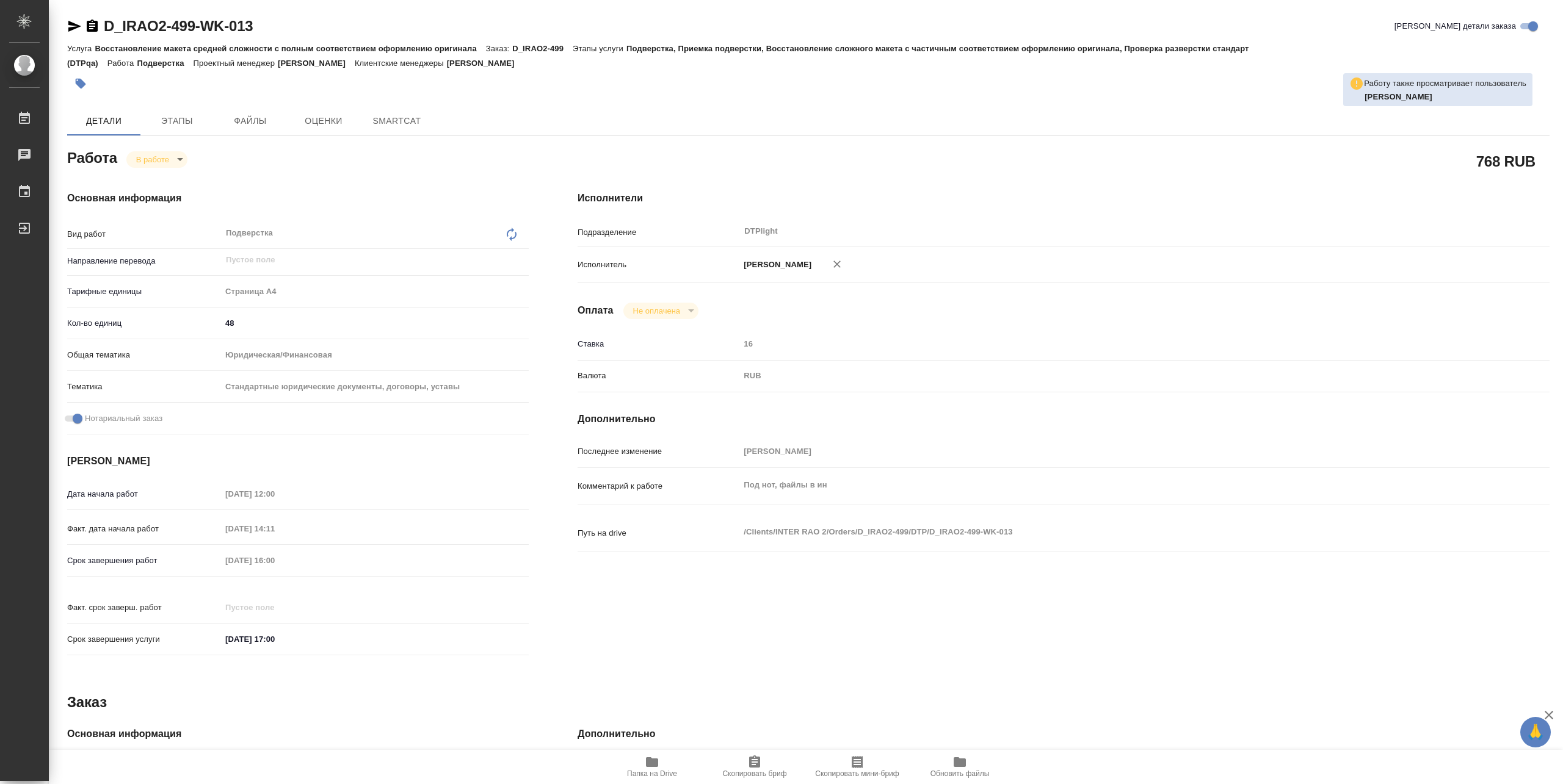
type textarea "x"
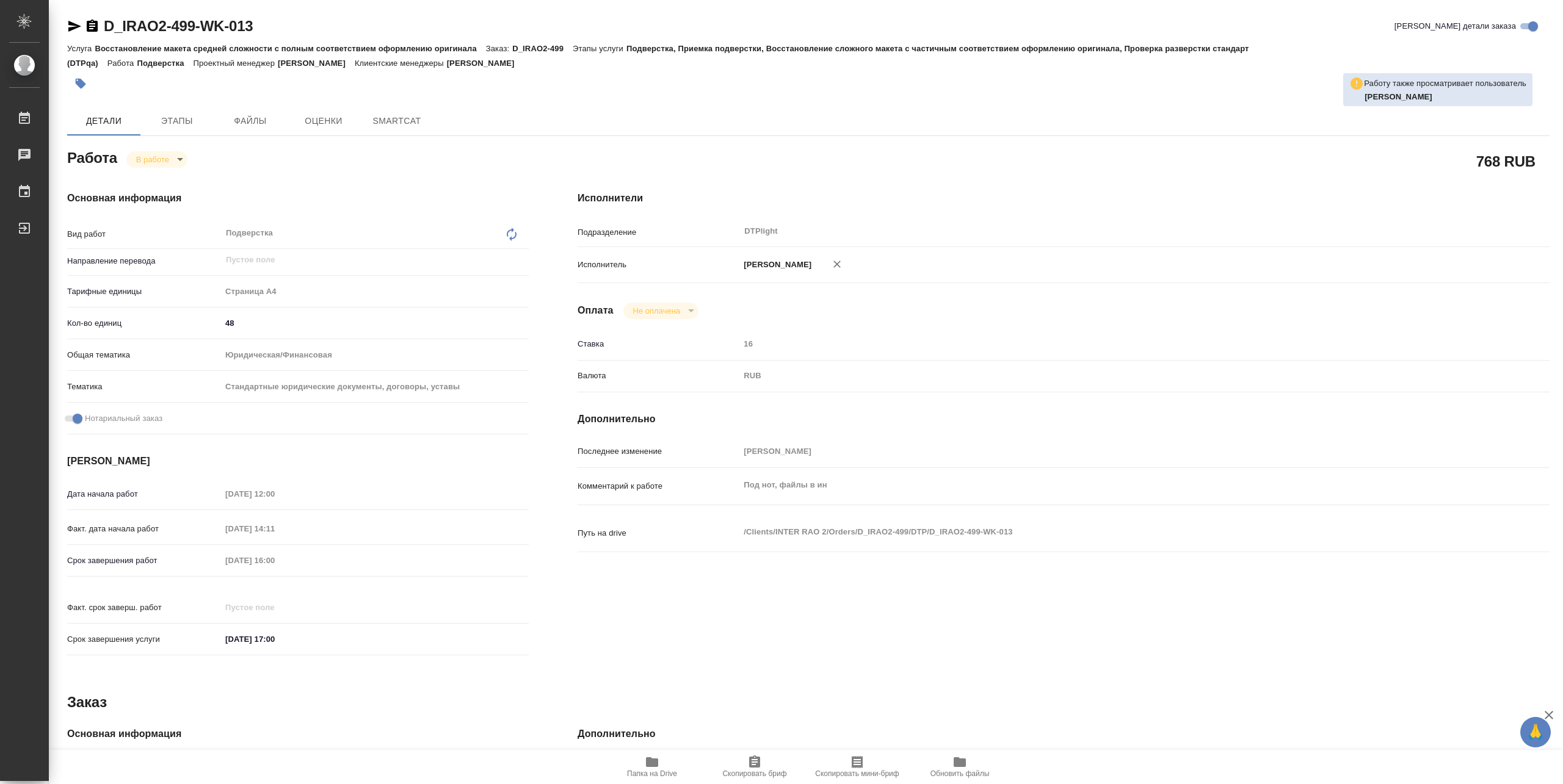
type textarea "x"
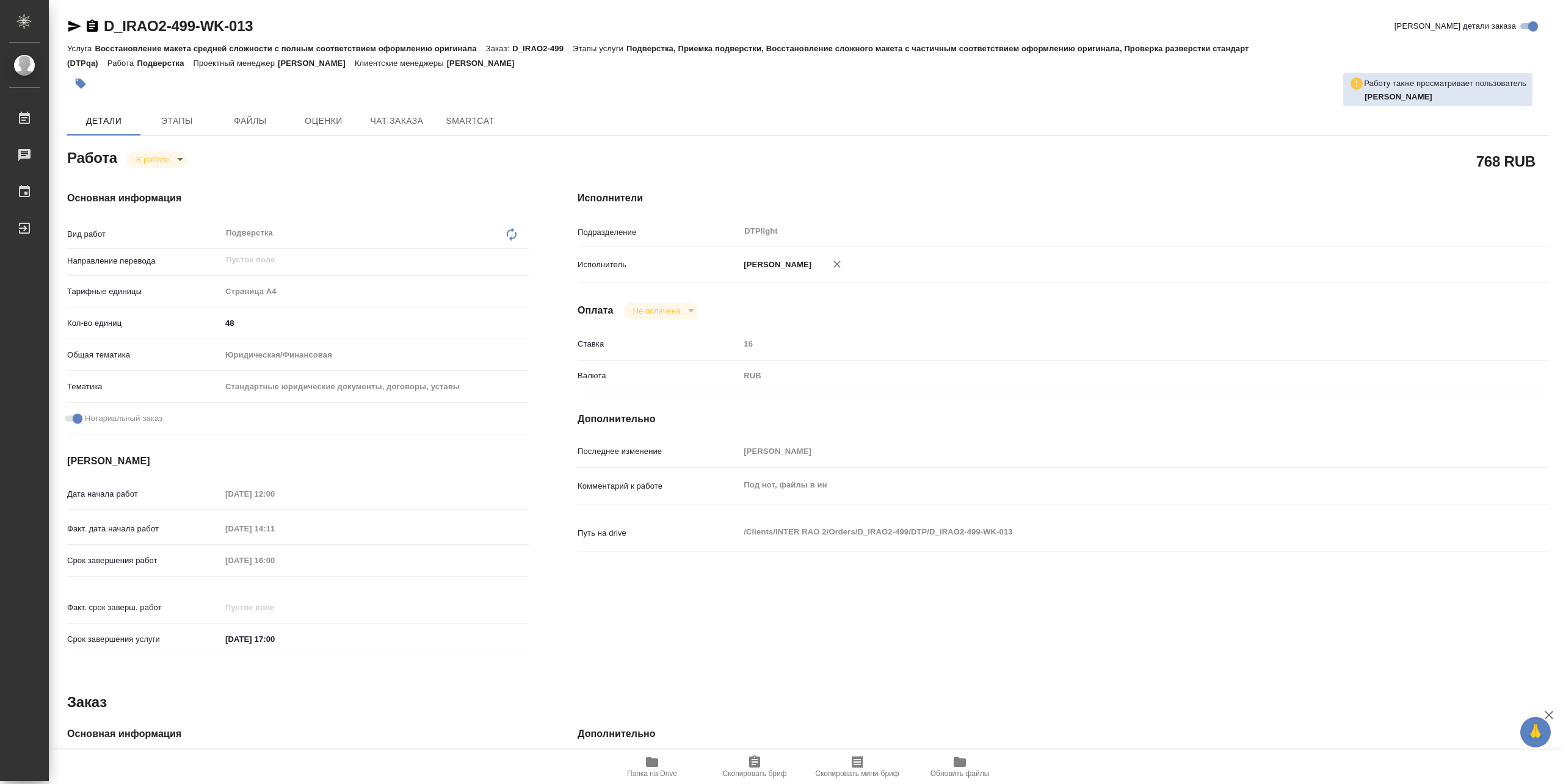
type textarea "x"
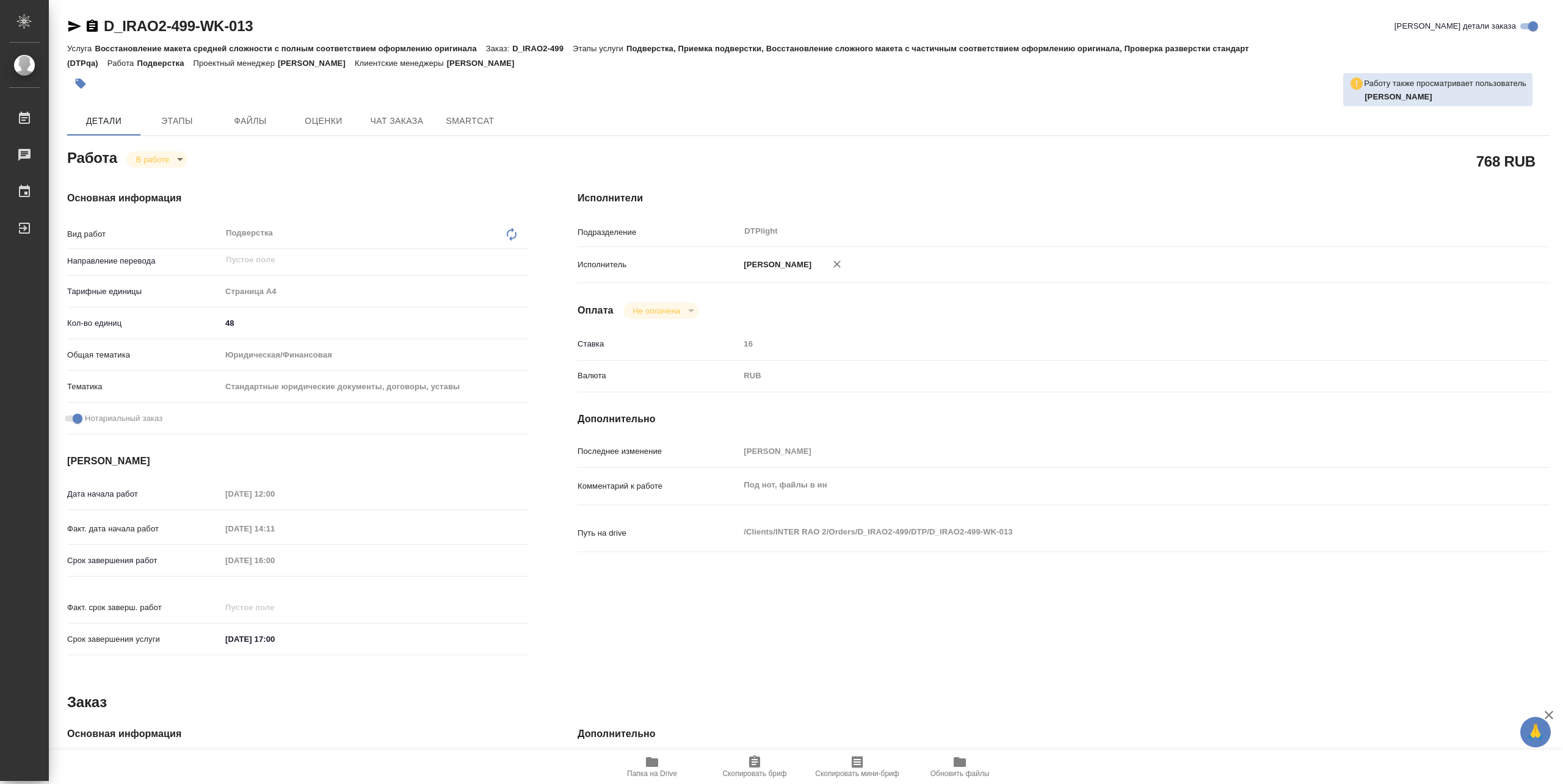
type textarea "x"
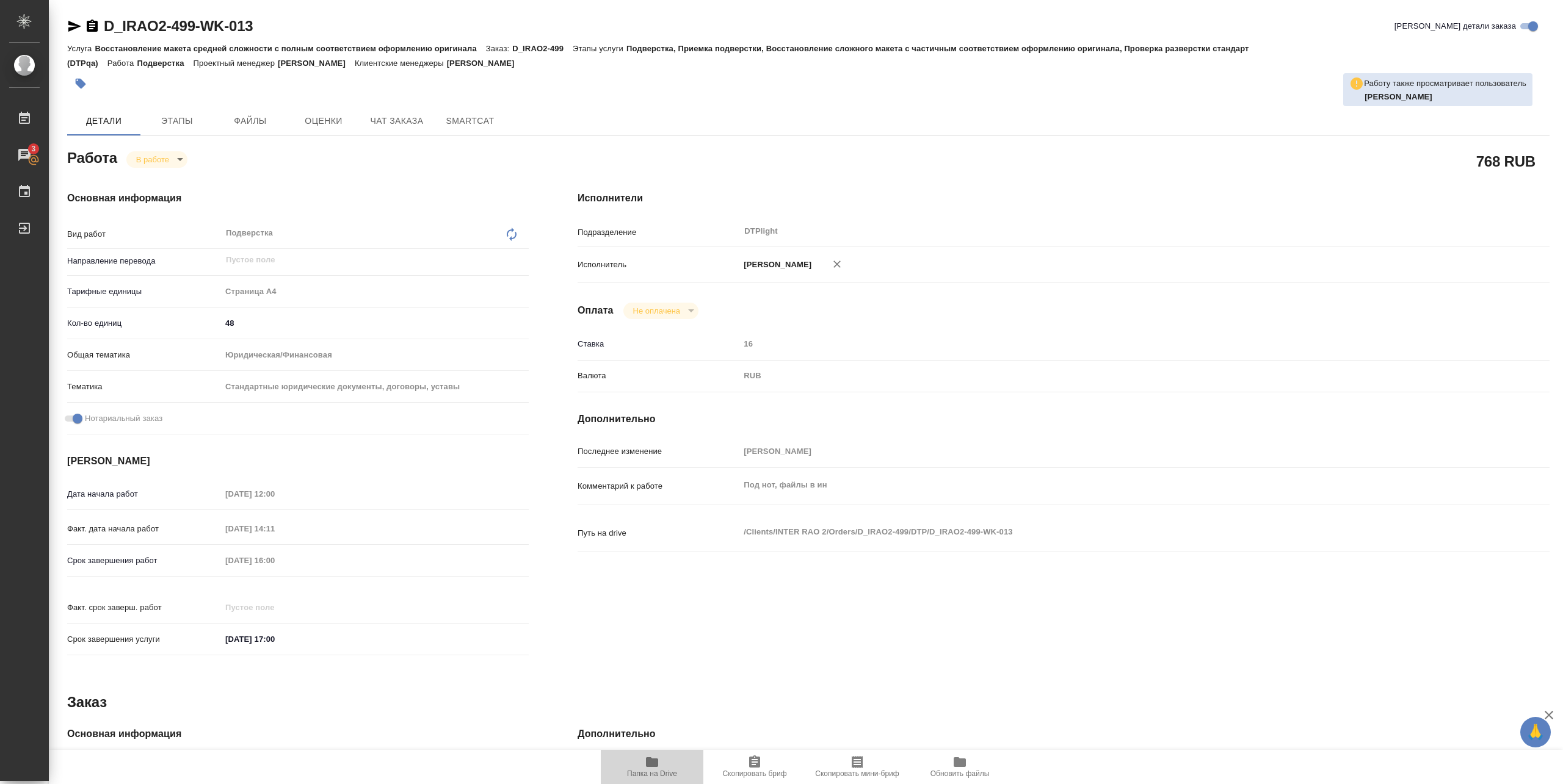
click at [640, 766] on span "Папка на Drive" at bounding box center [652, 766] width 88 height 23
click at [255, 174] on div "Основная информация Вид работ Подверстка x ​ Направление перевода ​ Тарифные ед…" at bounding box center [298, 427] width 510 height 521
click at [652, 771] on span "Папка на Drive" at bounding box center [652, 774] width 50 height 8
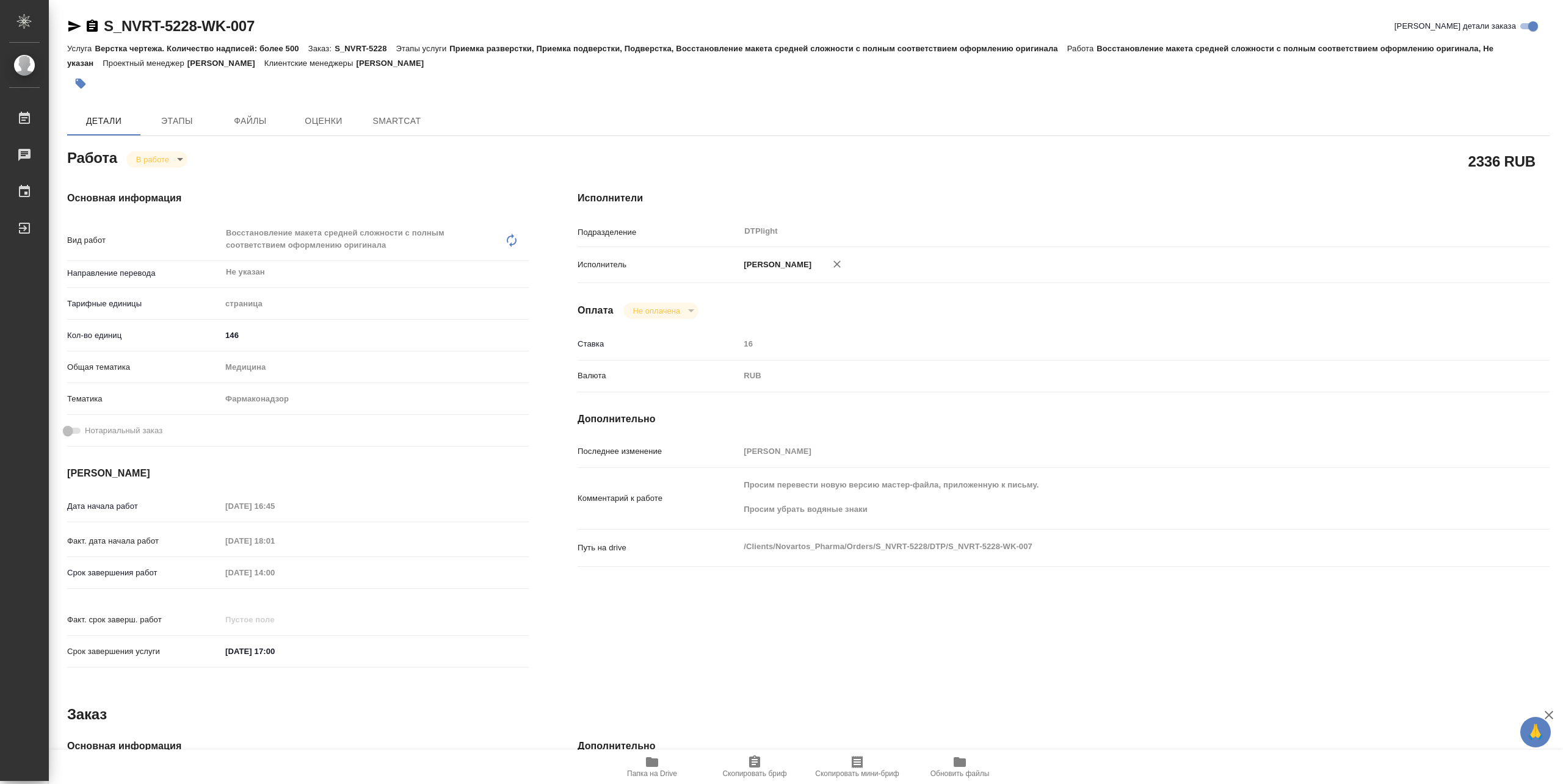
type textarea "x"
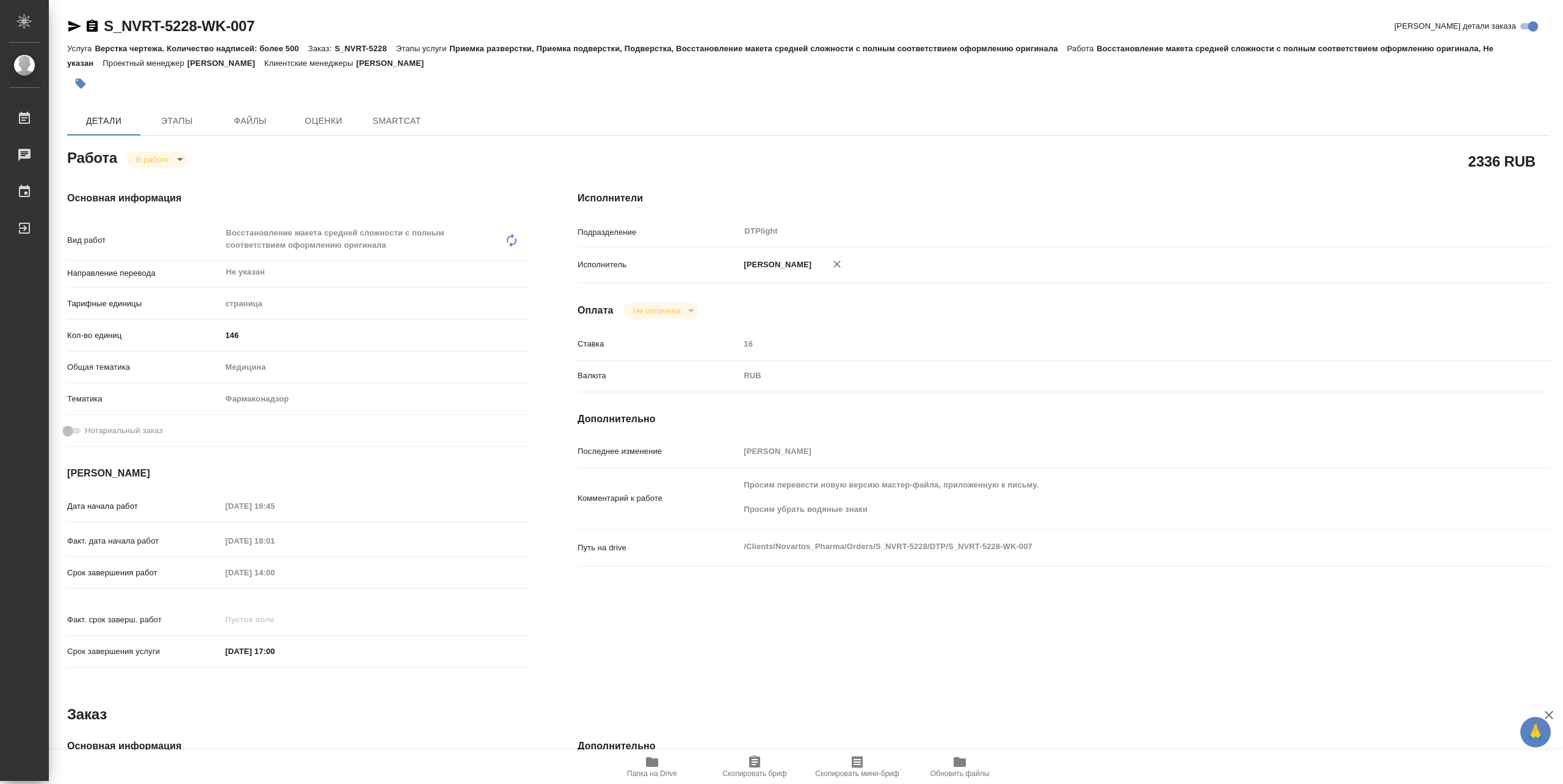
type textarea "x"
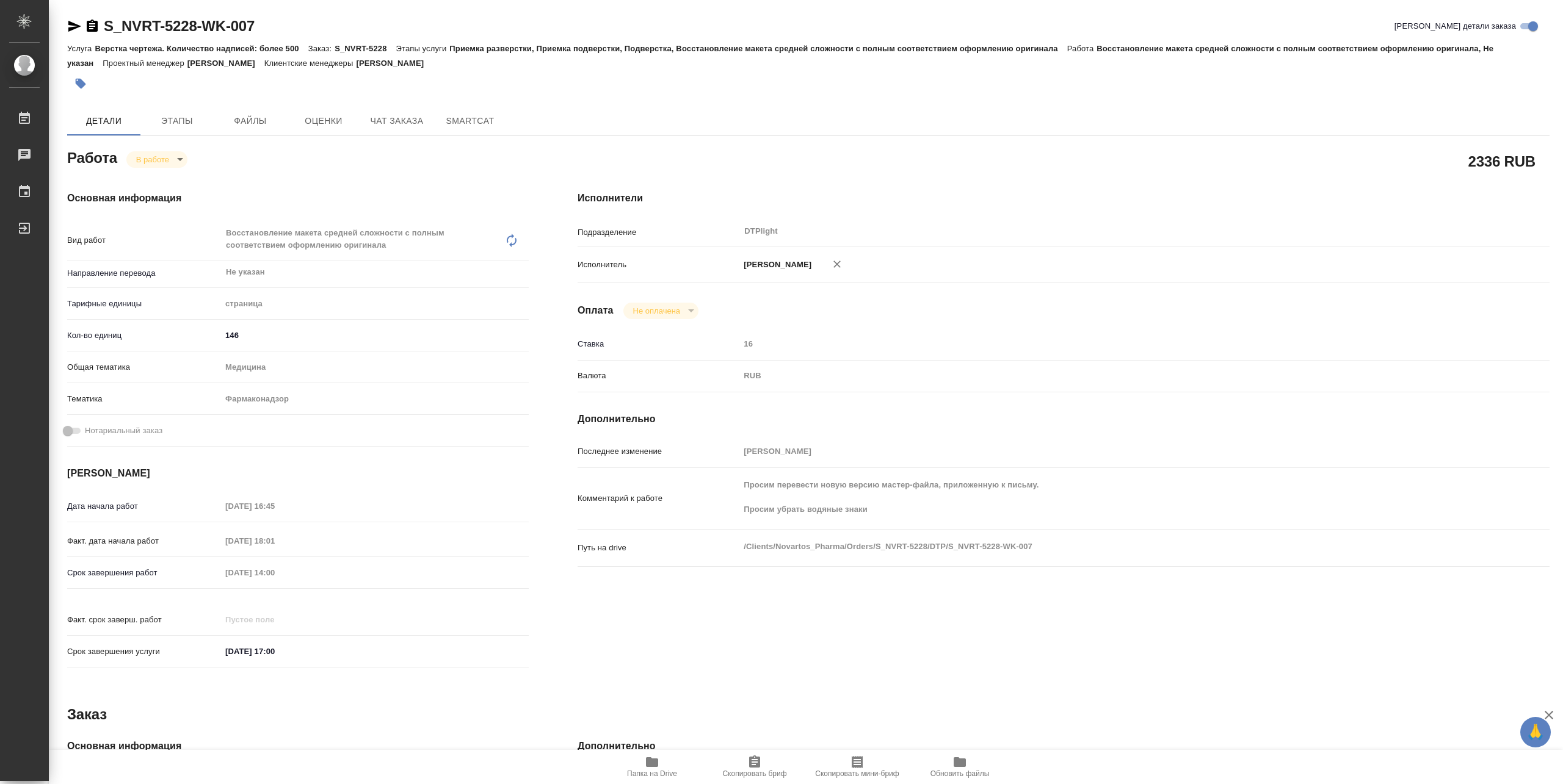
type textarea "x"
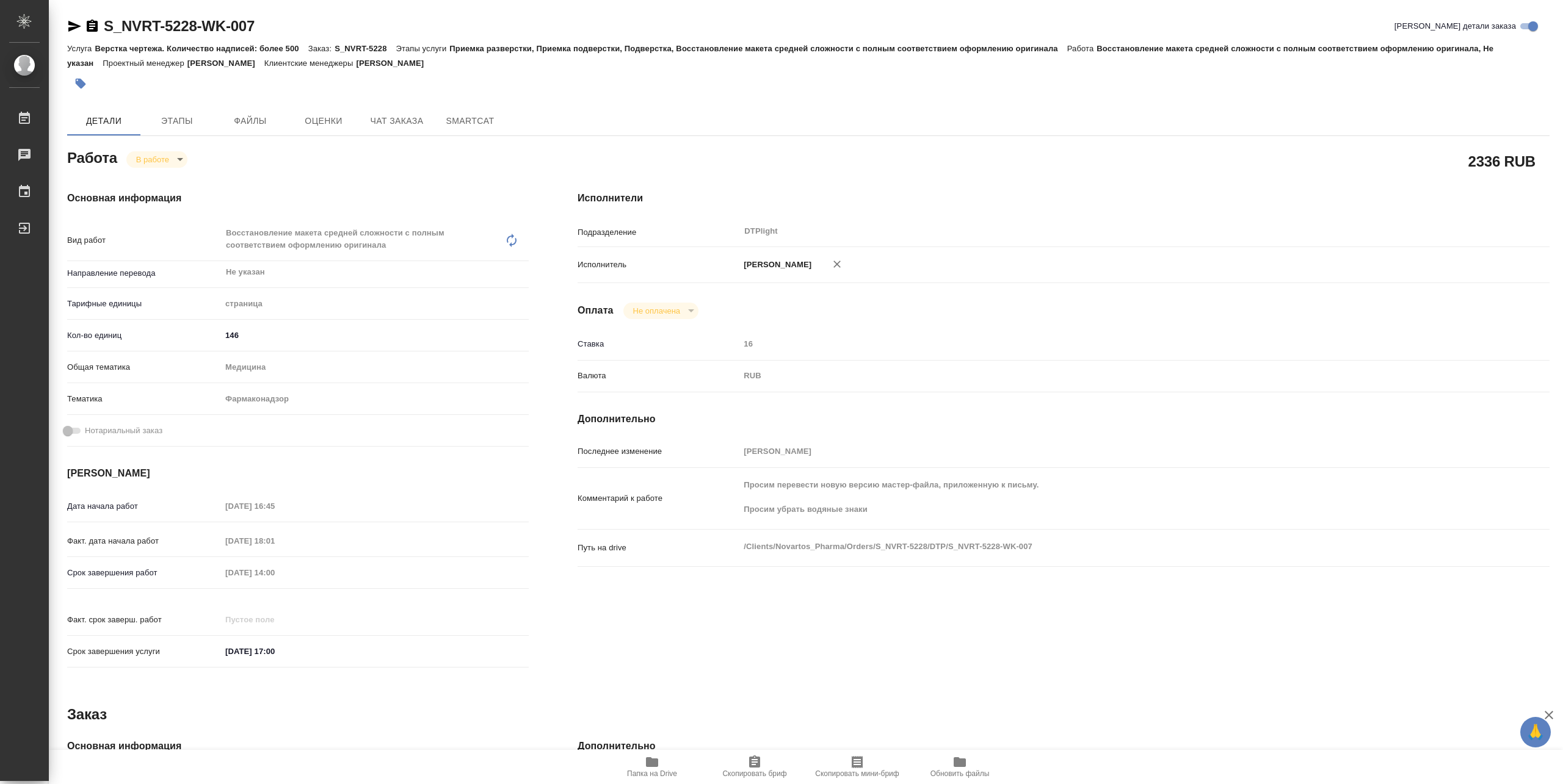
type textarea "x"
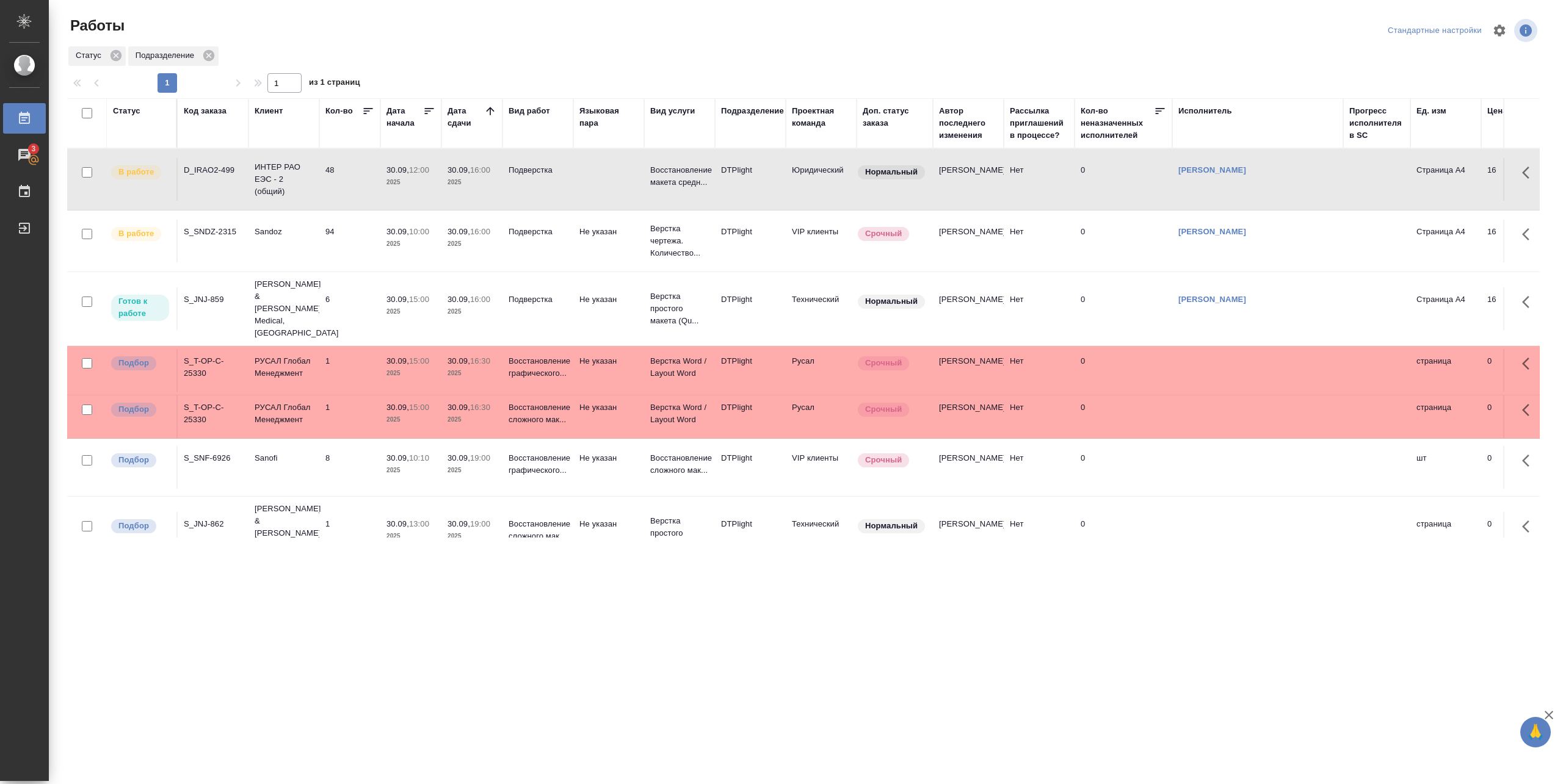
click at [438, 299] on td "30.09, 15:00 2025" at bounding box center [411, 309] width 61 height 43
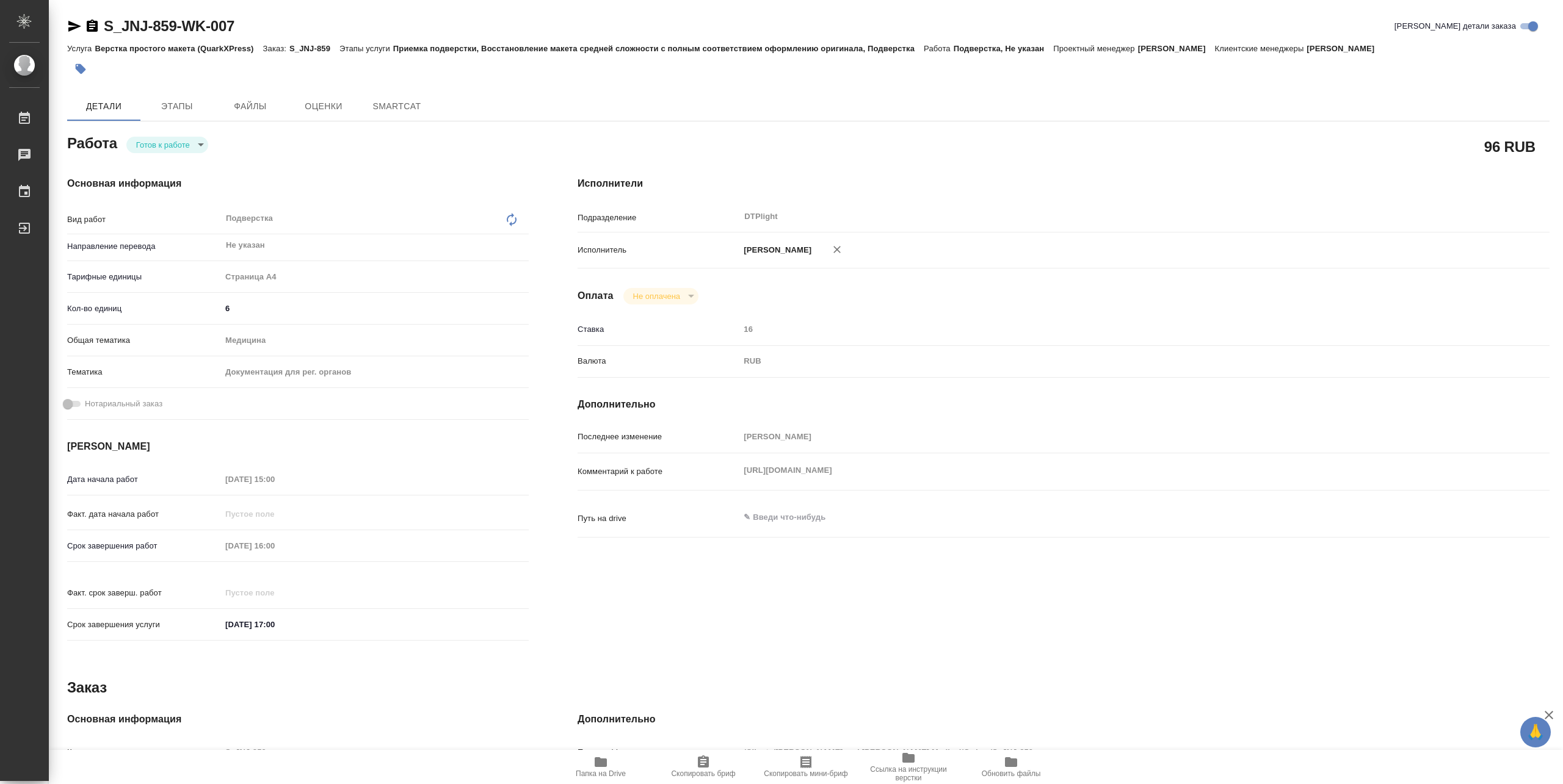
type textarea "x"
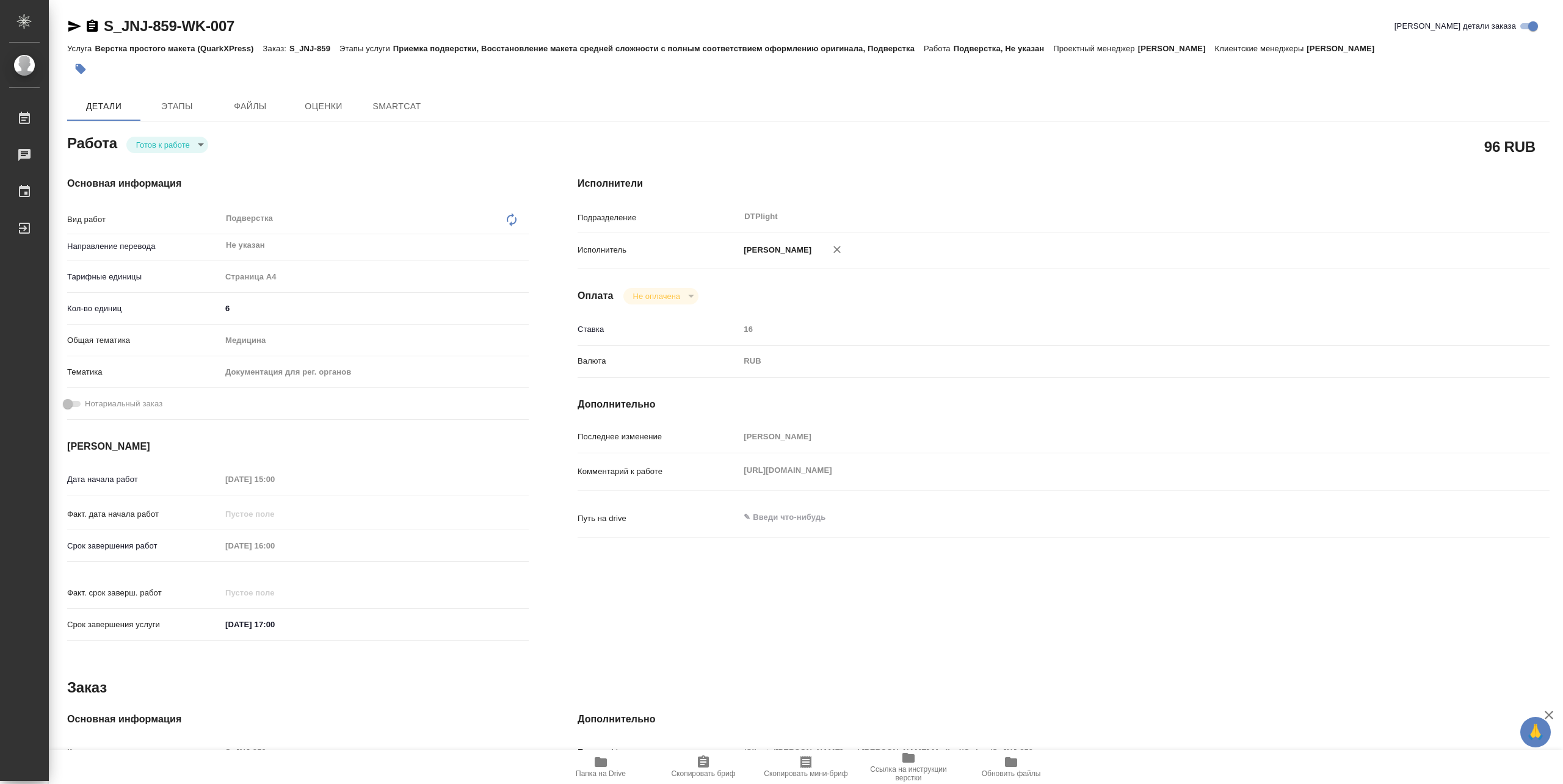
type textarea "x"
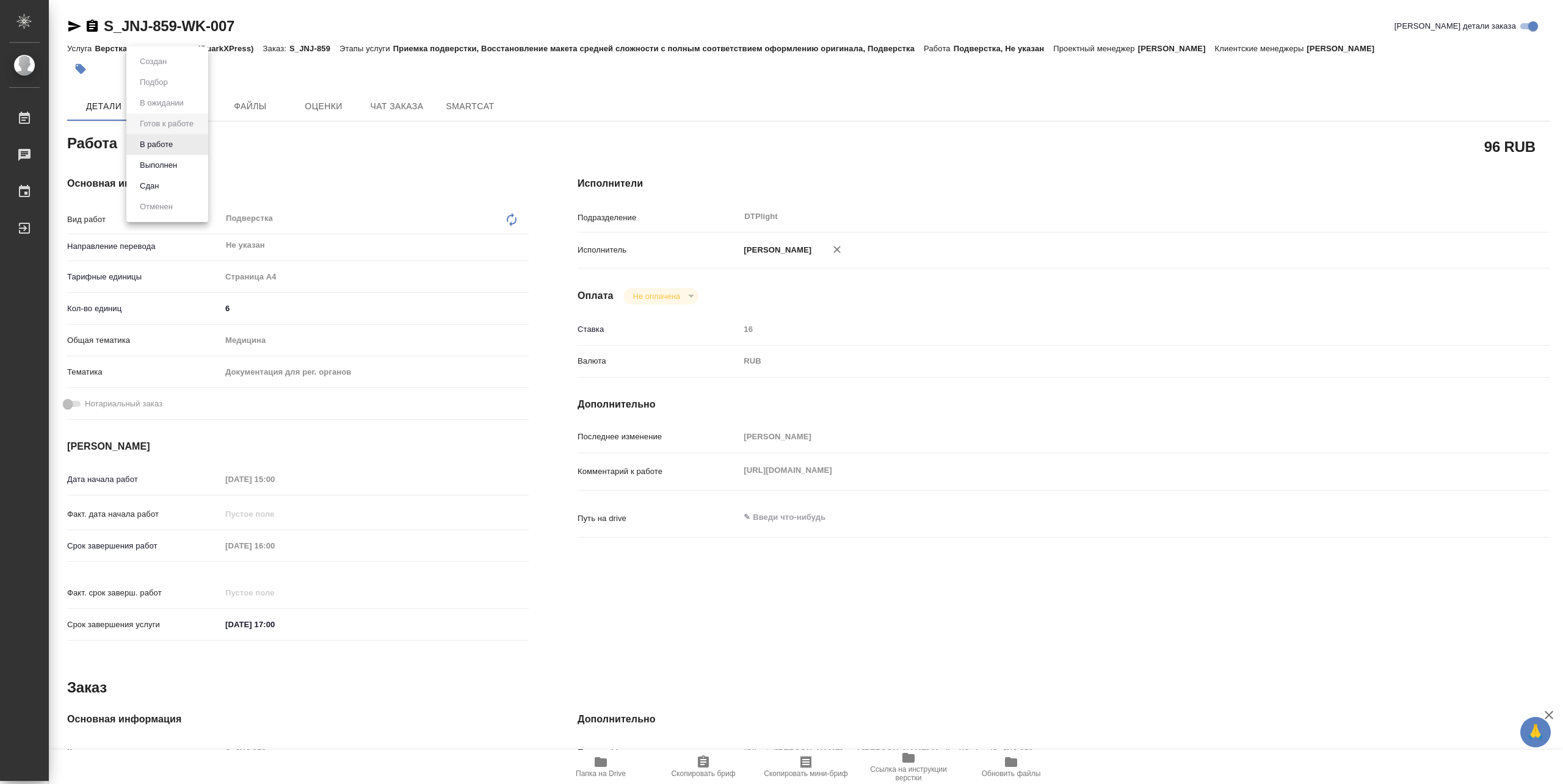
click at [181, 142] on body "🙏 .cls-1 fill:#fff; AWATERA Pankina Anna Работы Чаты График Выйти S_JNJ-859-WK-…" at bounding box center [781, 392] width 1563 height 784
click at [172, 145] on button "В работе" at bounding box center [157, 145] width 41 height 14
type textarea "x"
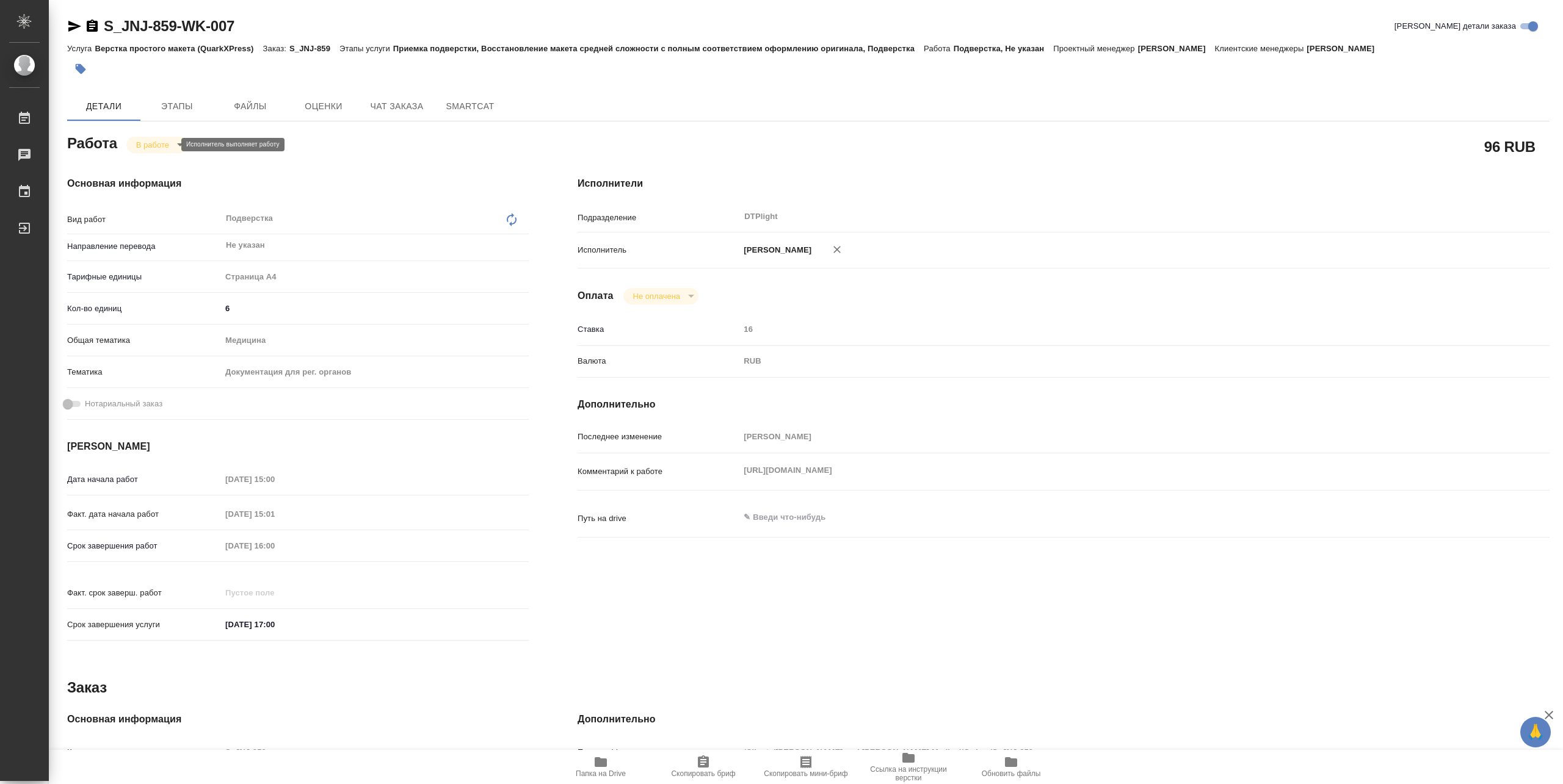
type textarea "x"
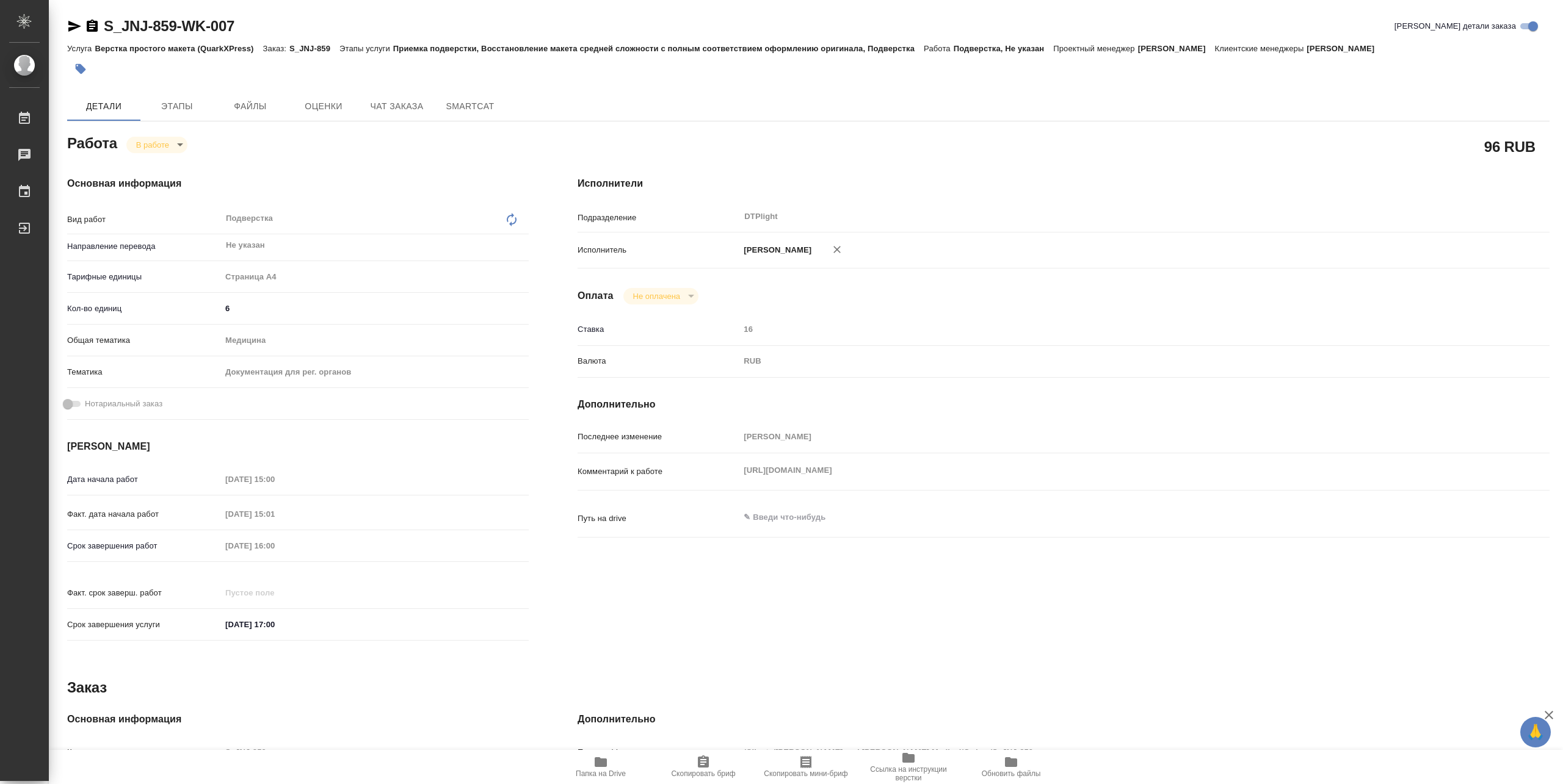
type textarea "x"
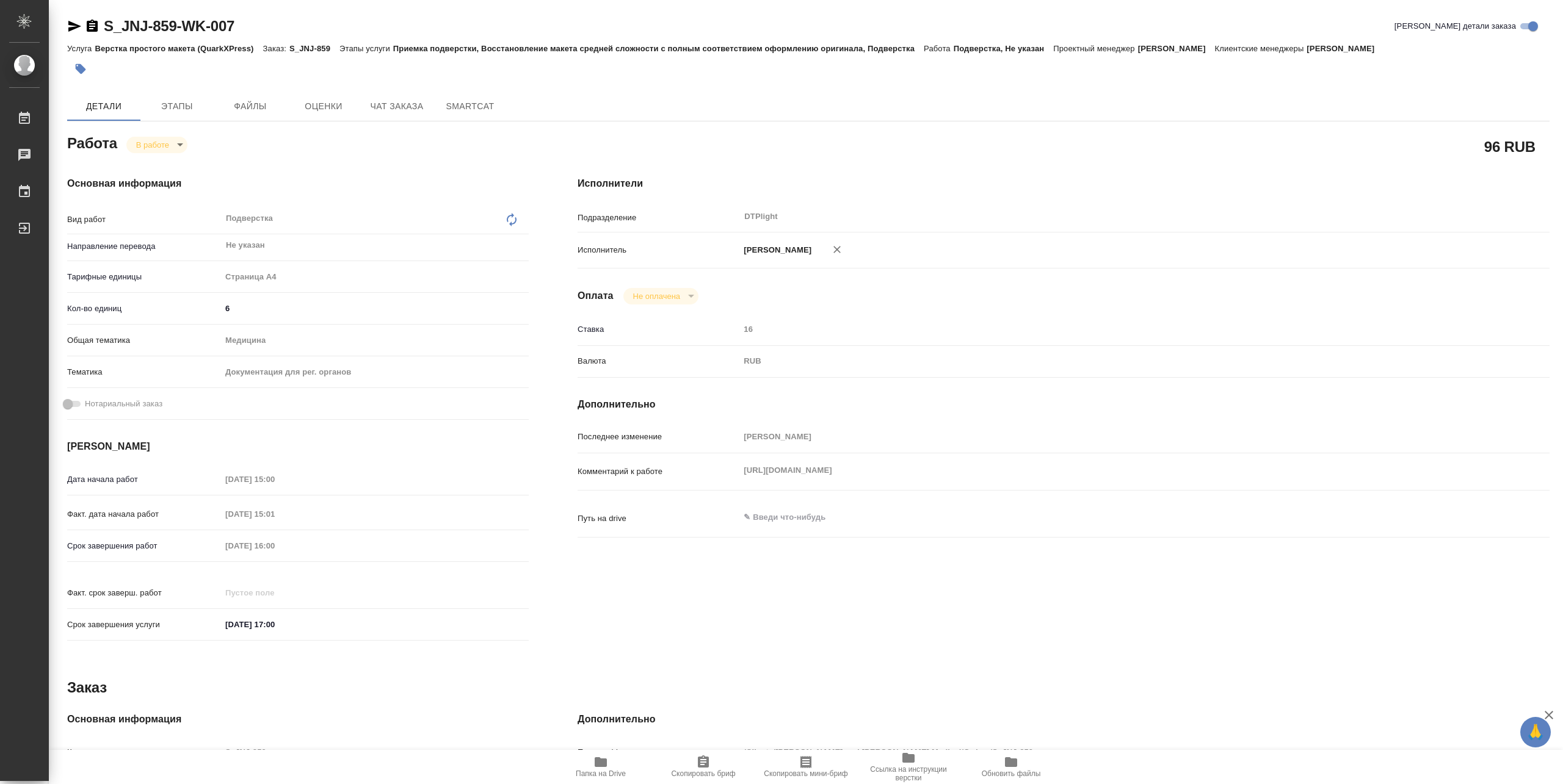
type textarea "x"
click at [953, 485] on div "Комментарий к работе https://drive.awatera.com/s/BQcQcGEa3wrc3mK x" at bounding box center [1064, 472] width 972 height 27
drag, startPoint x: 795, startPoint y: 487, endPoint x: 736, endPoint y: 481, distance: 59.3
click at [736, 481] on div "Комментарий к работе https://drive.awatera.com/s/BQcQcGEa3wrc3mK x" at bounding box center [1064, 472] width 972 height 27
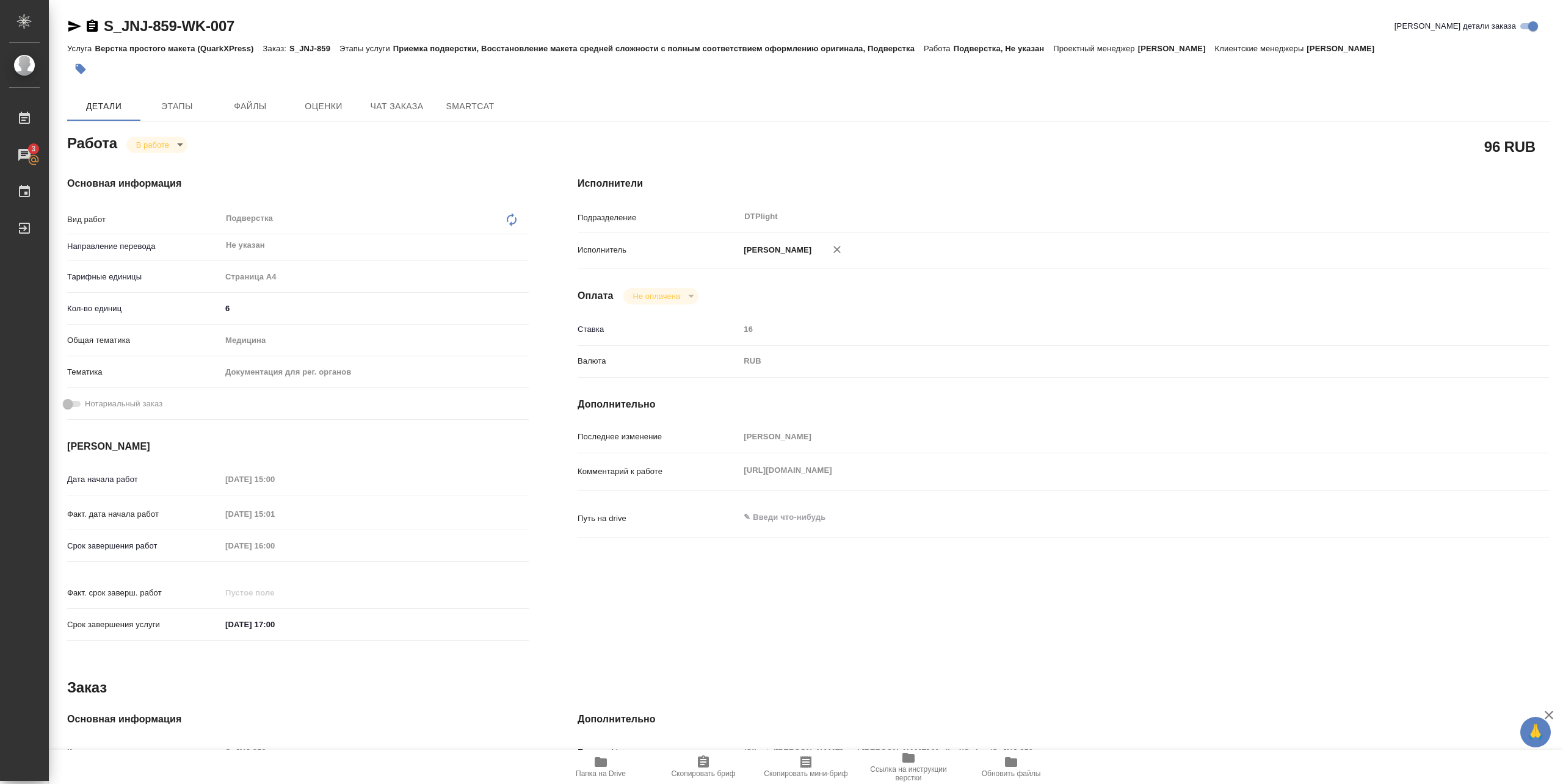
click at [608, 776] on span "Папка на Drive" at bounding box center [600, 774] width 50 height 8
click at [604, 763] on icon "button" at bounding box center [601, 762] width 12 height 10
click at [609, 773] on span "Папка на Drive" at bounding box center [600, 774] width 50 height 8
click at [597, 760] on icon "button" at bounding box center [601, 762] width 12 height 10
click at [75, 28] on icon "button" at bounding box center [74, 26] width 13 height 11
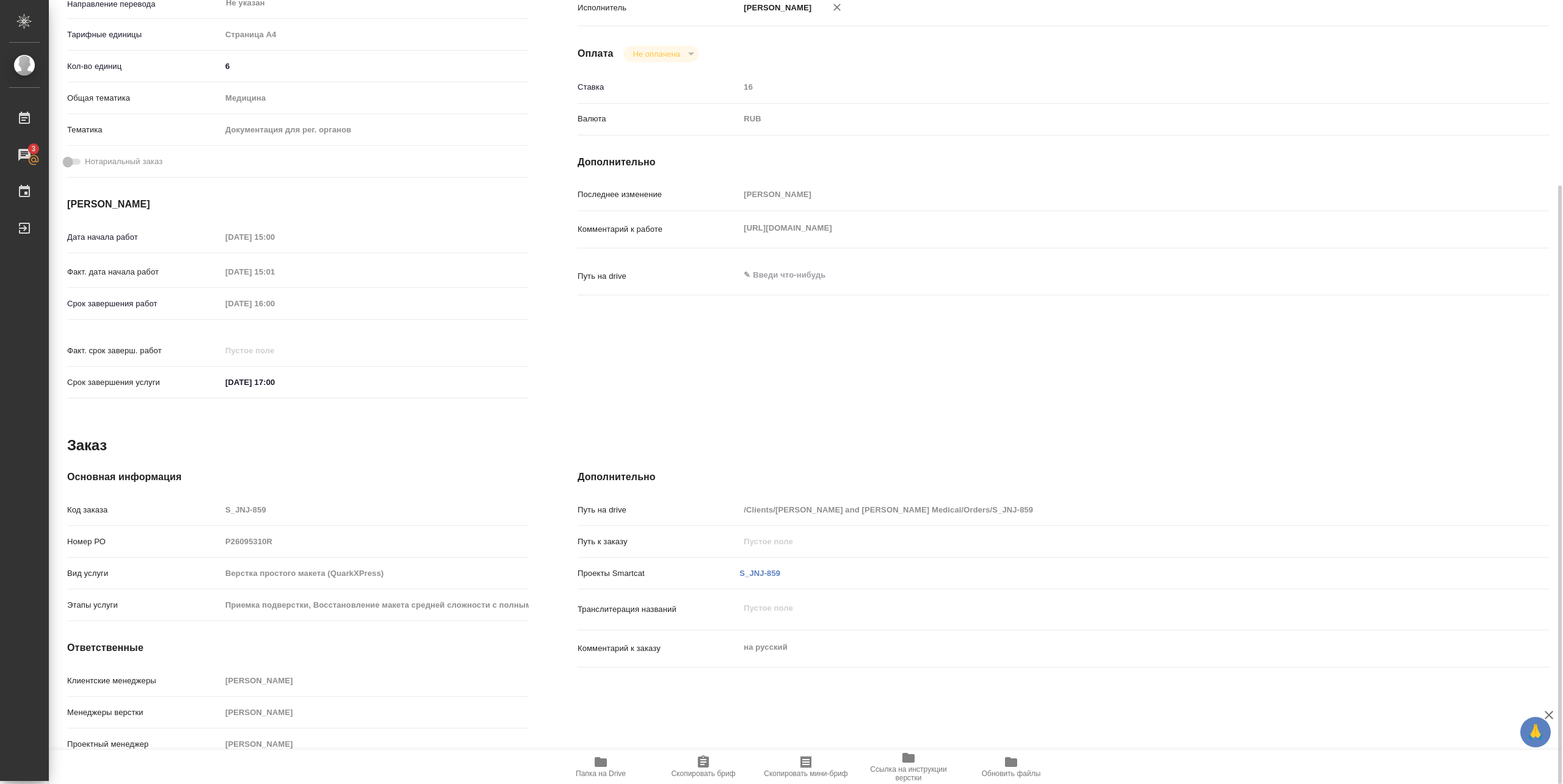
scroll to position [79, 0]
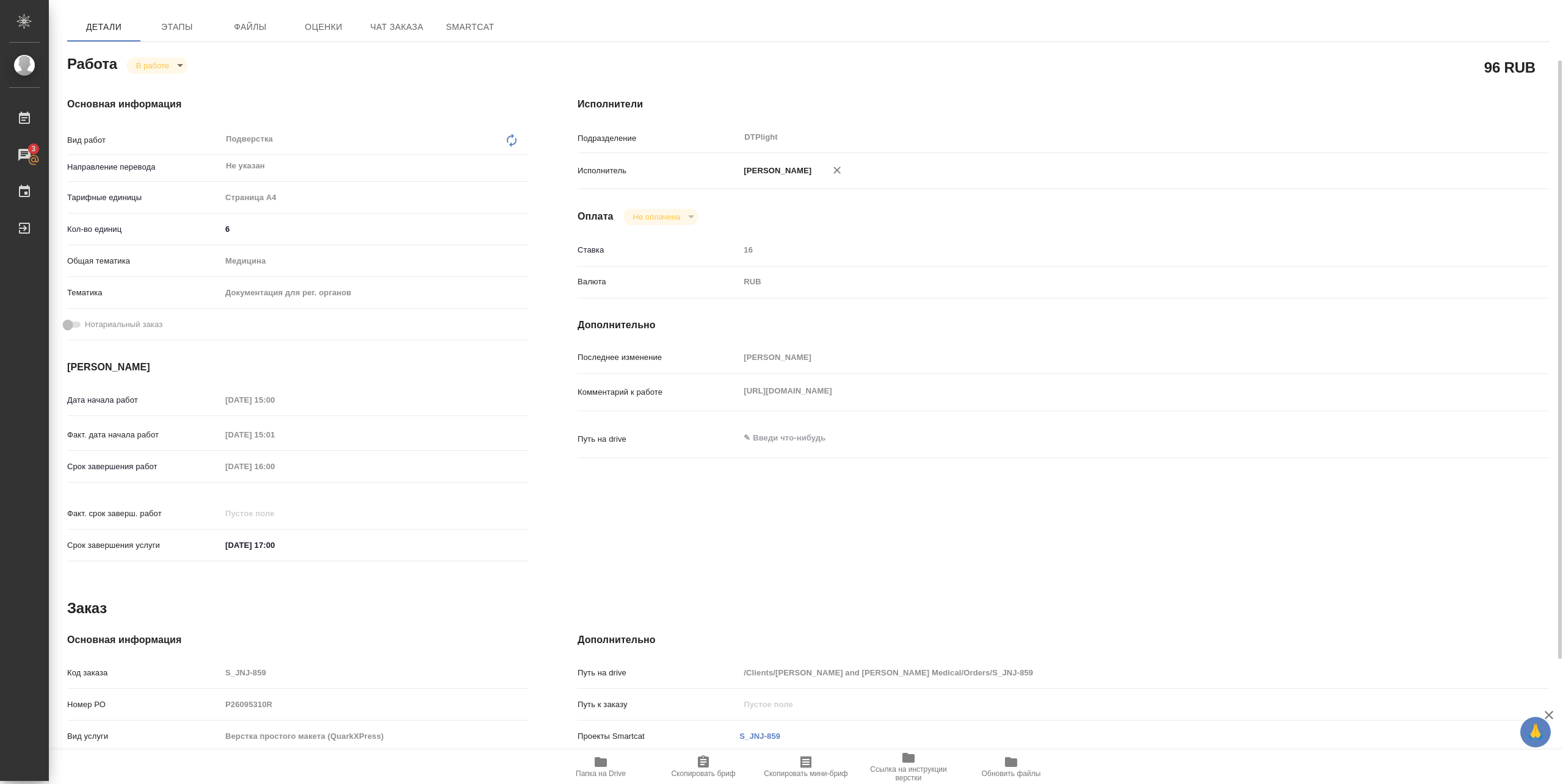
click at [159, 72] on body "🙏 .cls-1 fill:#fff; AWATERA Pankina Anna Работы 3 Чаты График Выйти S_JNJ-859-W…" at bounding box center [781, 392] width 1563 height 784
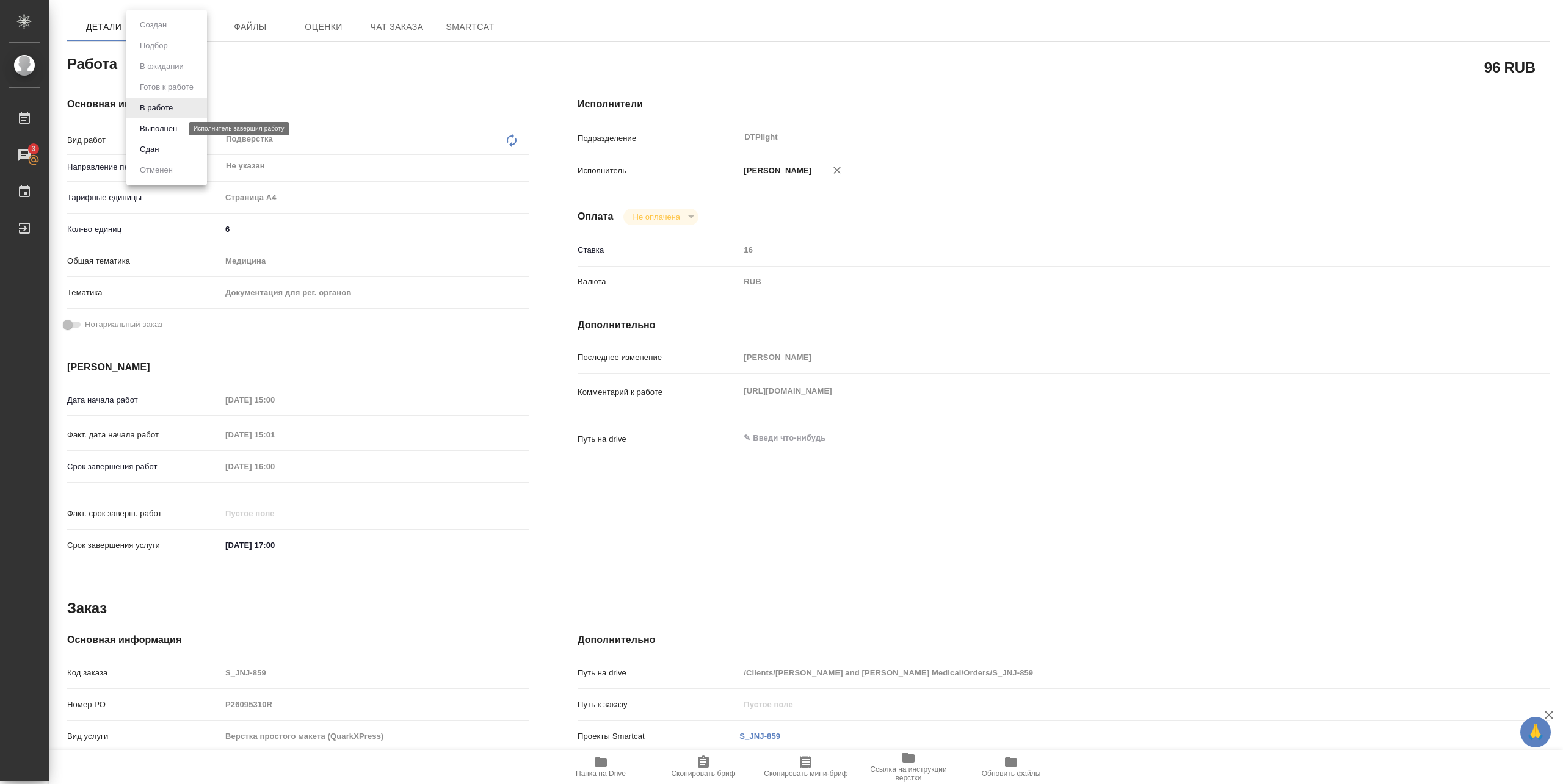
click at [152, 128] on button "Выполнен" at bounding box center [158, 129] width 45 height 14
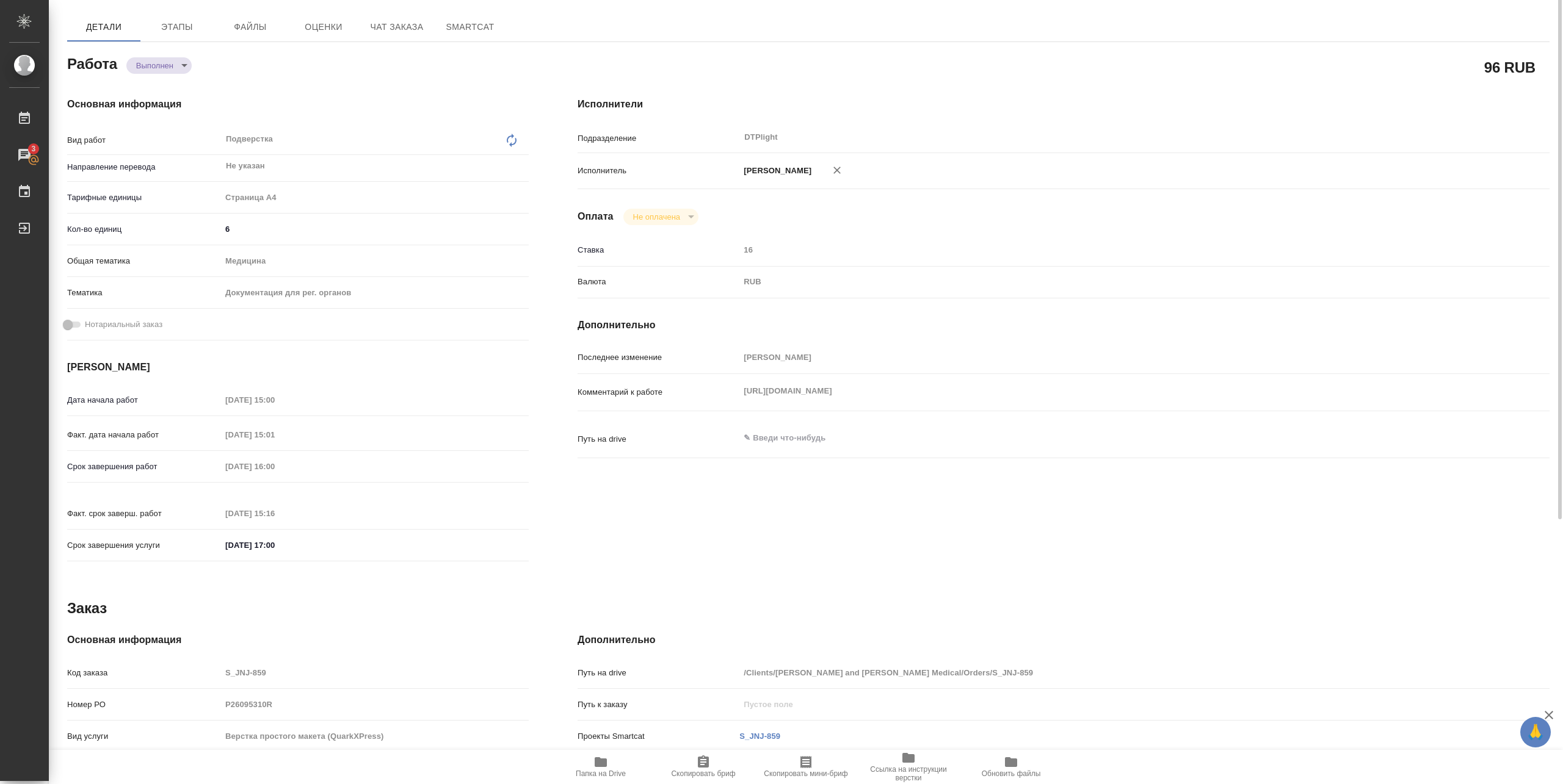
type textarea "x"
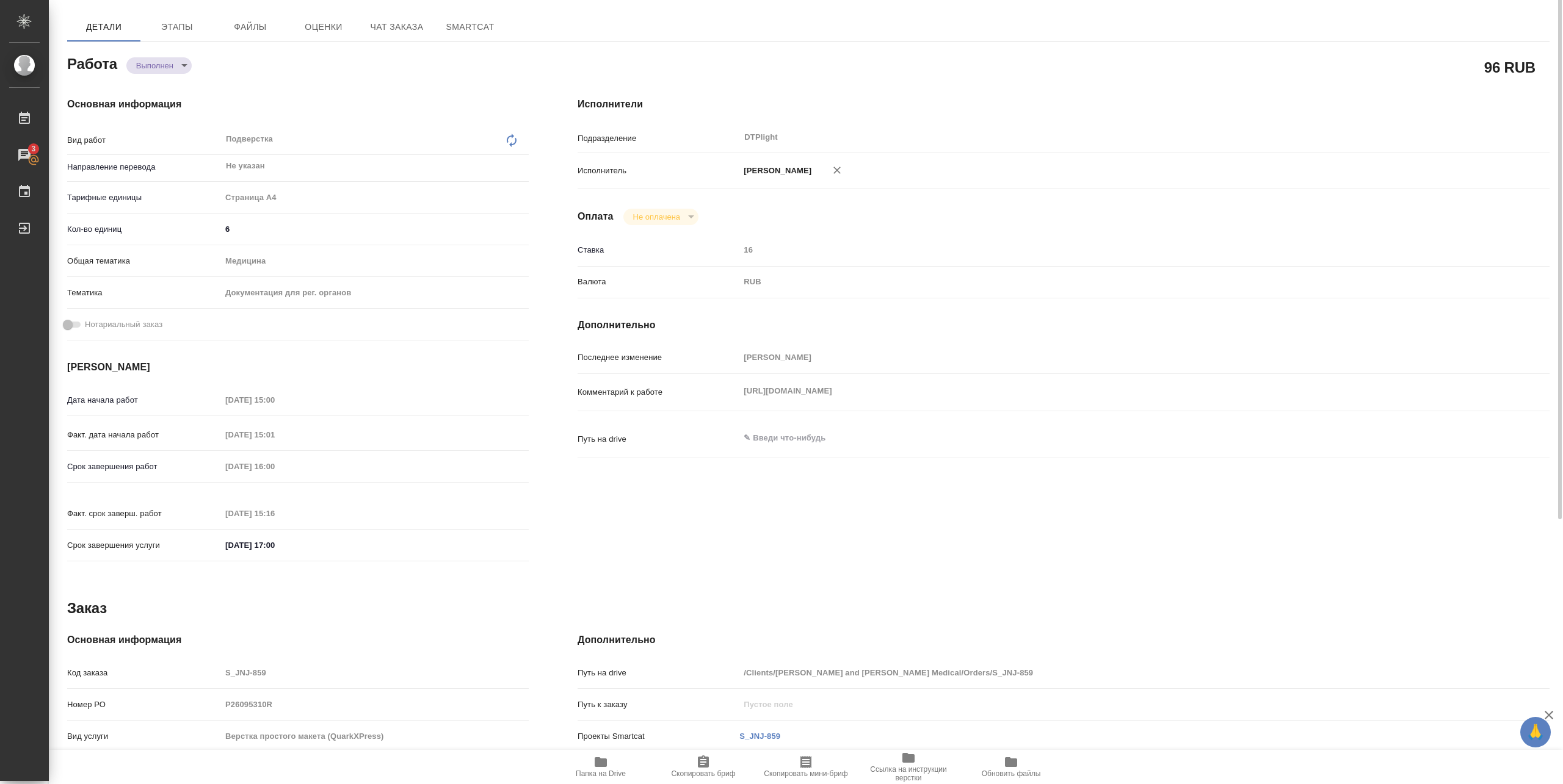
scroll to position [0, 0]
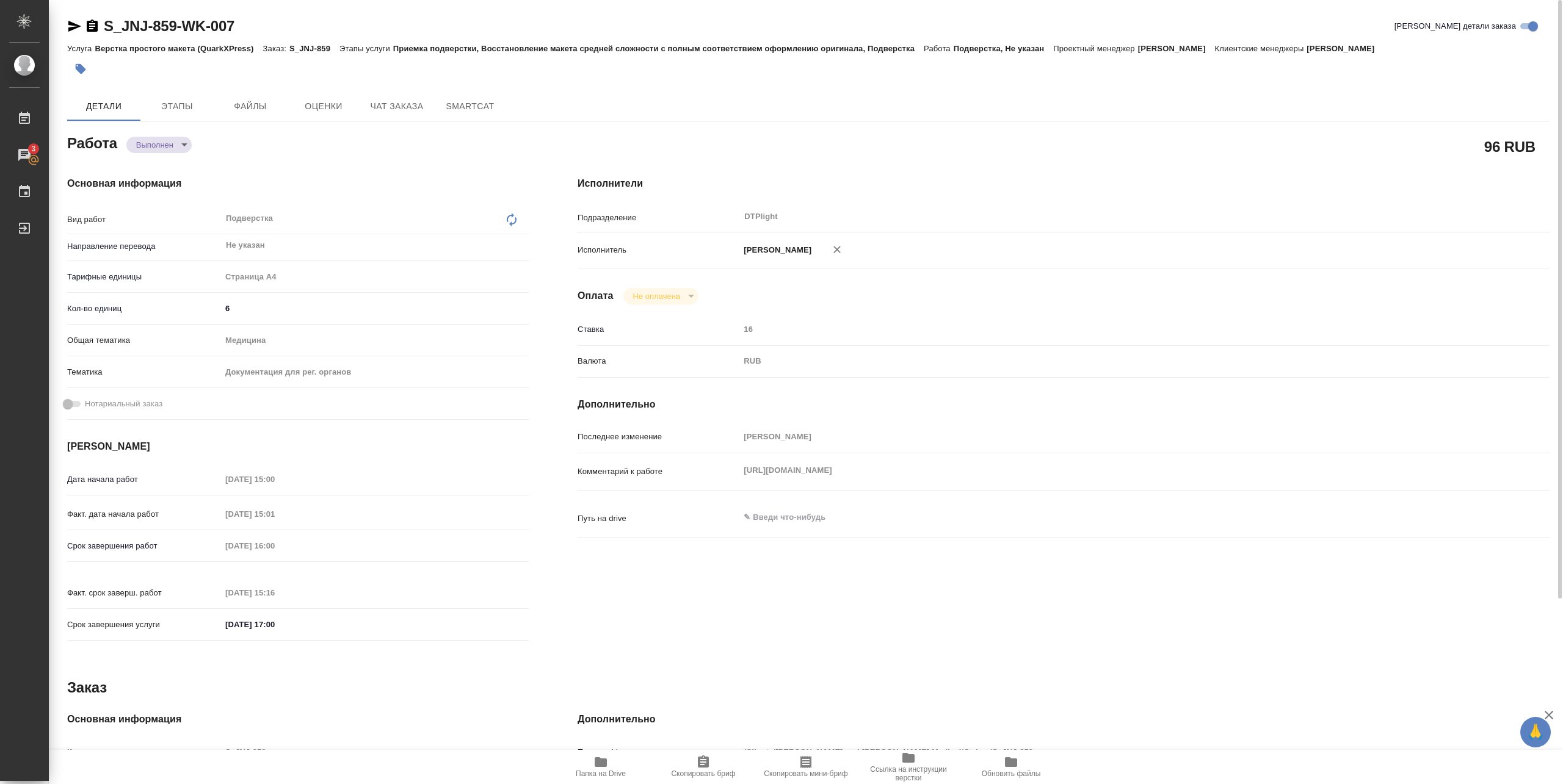
type textarea "x"
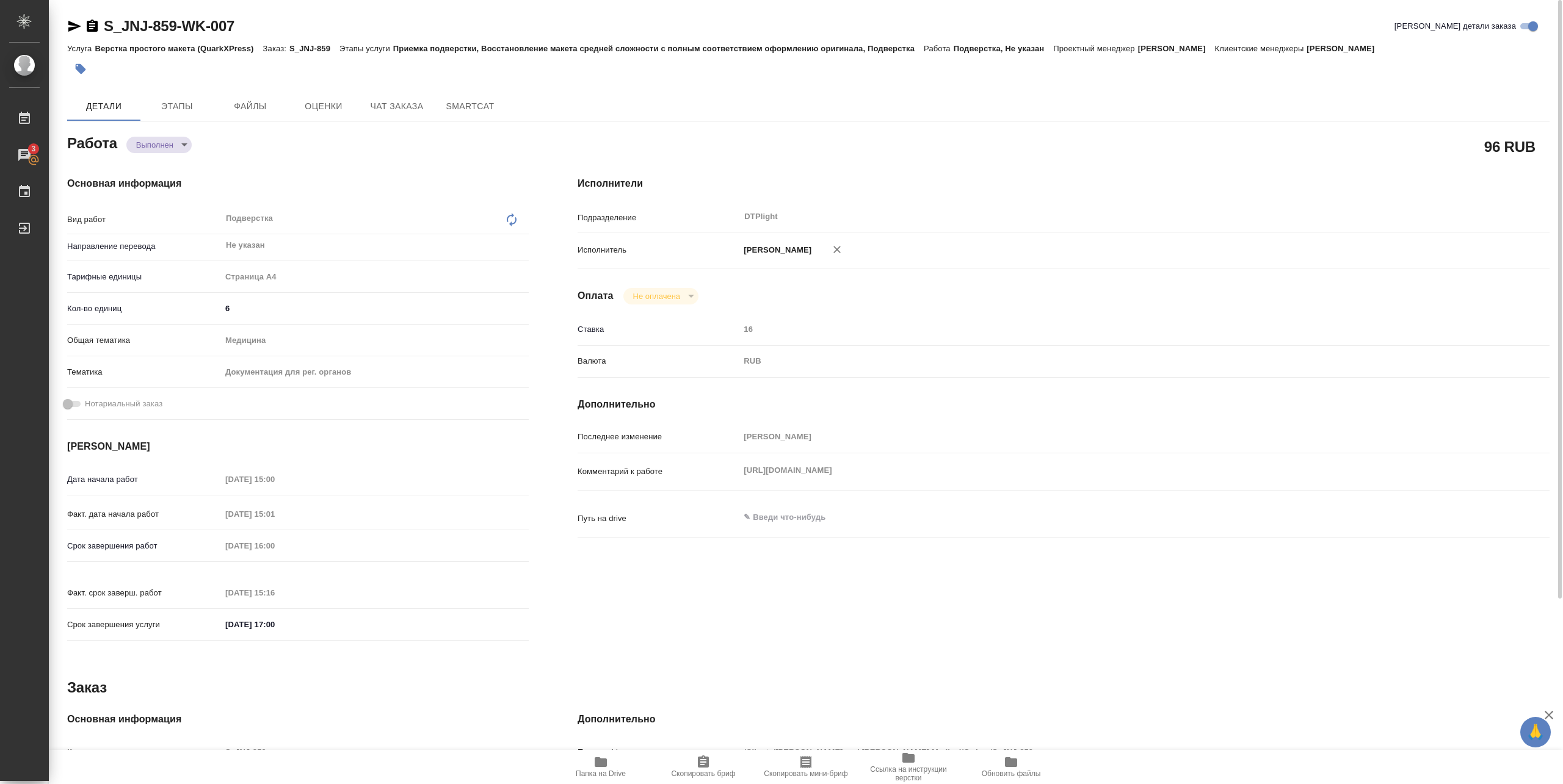
type textarea "x"
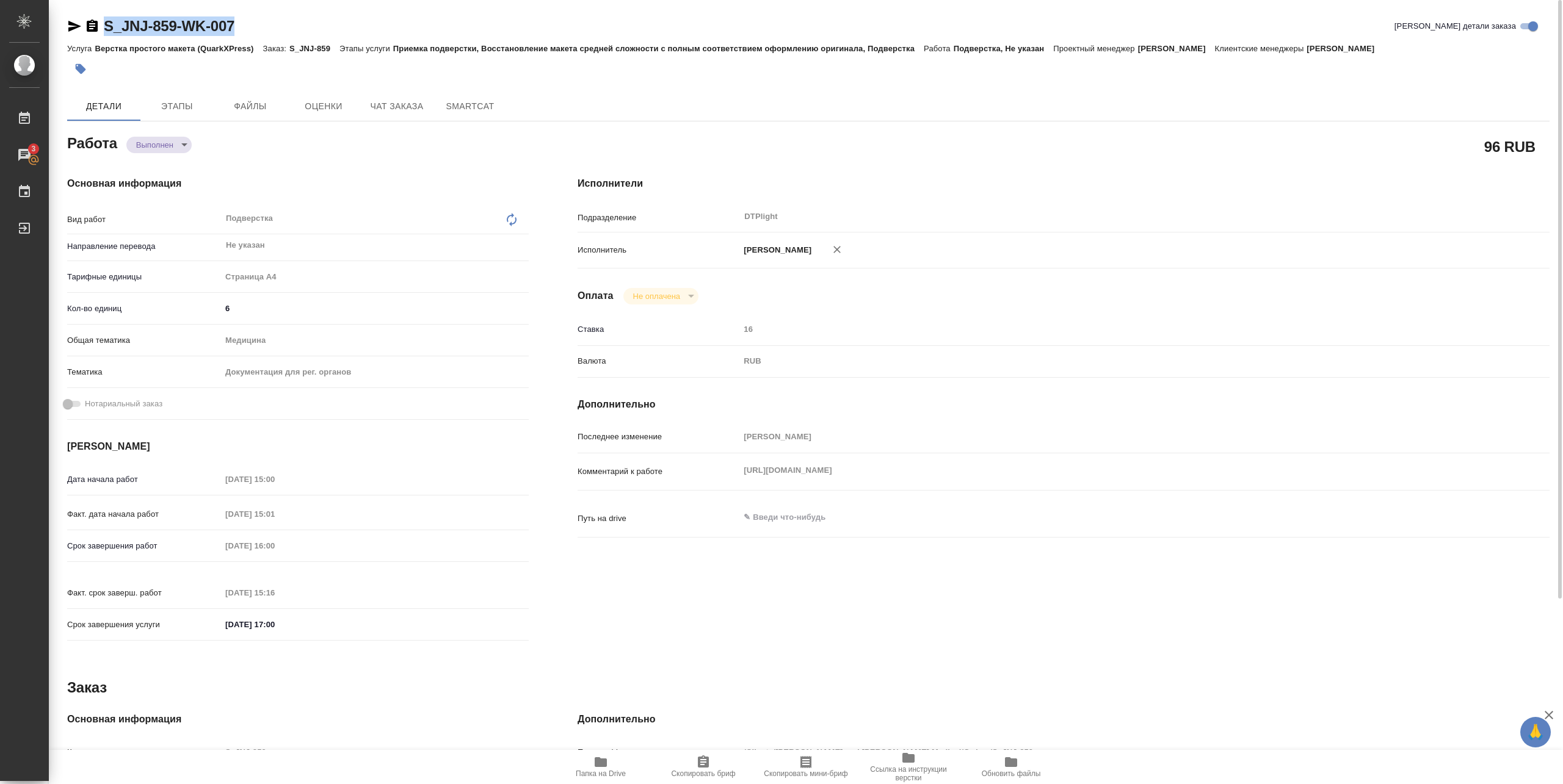
drag, startPoint x: 104, startPoint y: 37, endPoint x: 250, endPoint y: 38, distance: 146.0
click at [250, 38] on div "S_JNJ-859-WK-007 Кратко детали заказа" at bounding box center [808, 28] width 1483 height 25
copy link "S_JNJ-859-WK-007"
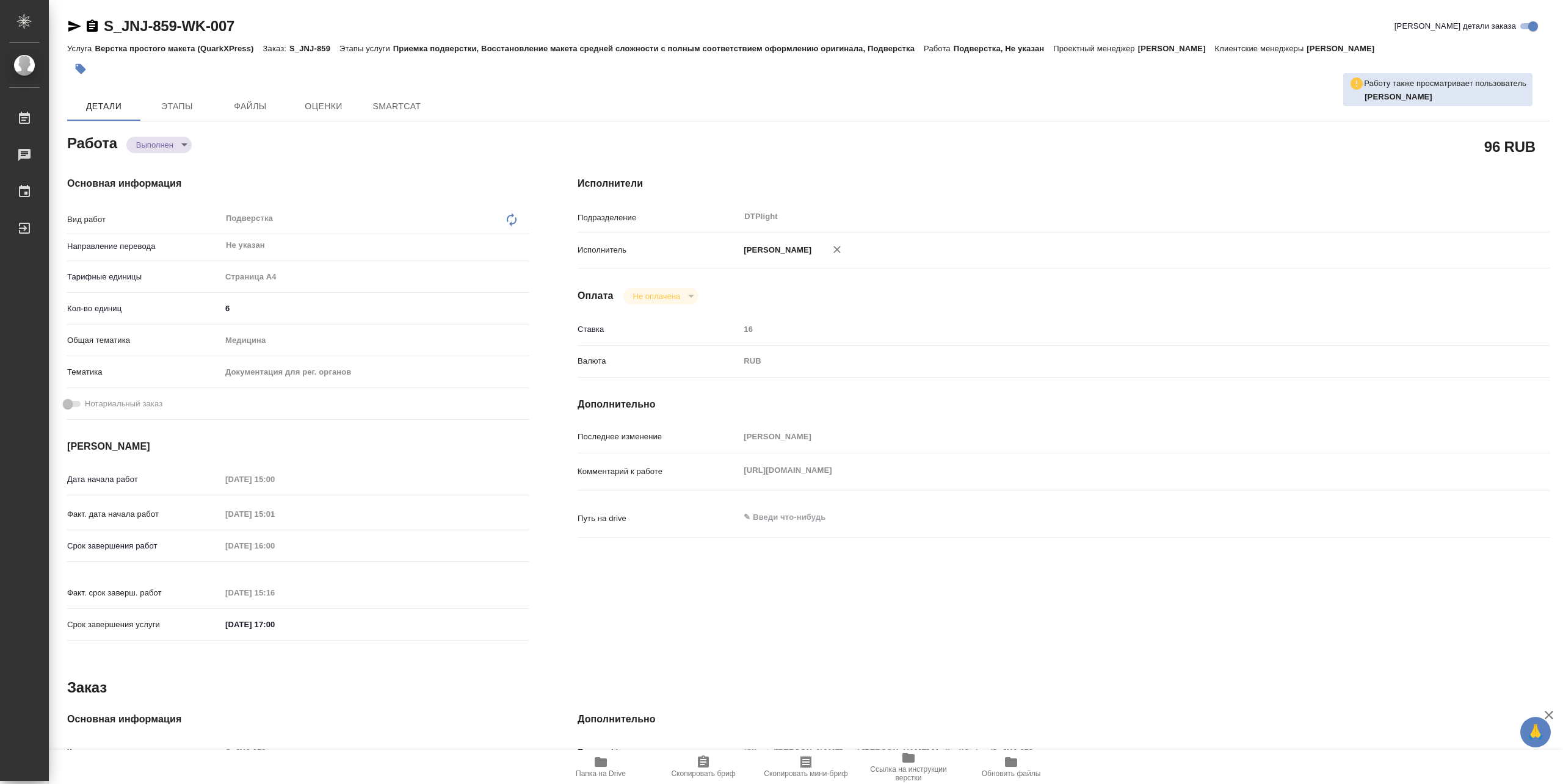
type textarea "x"
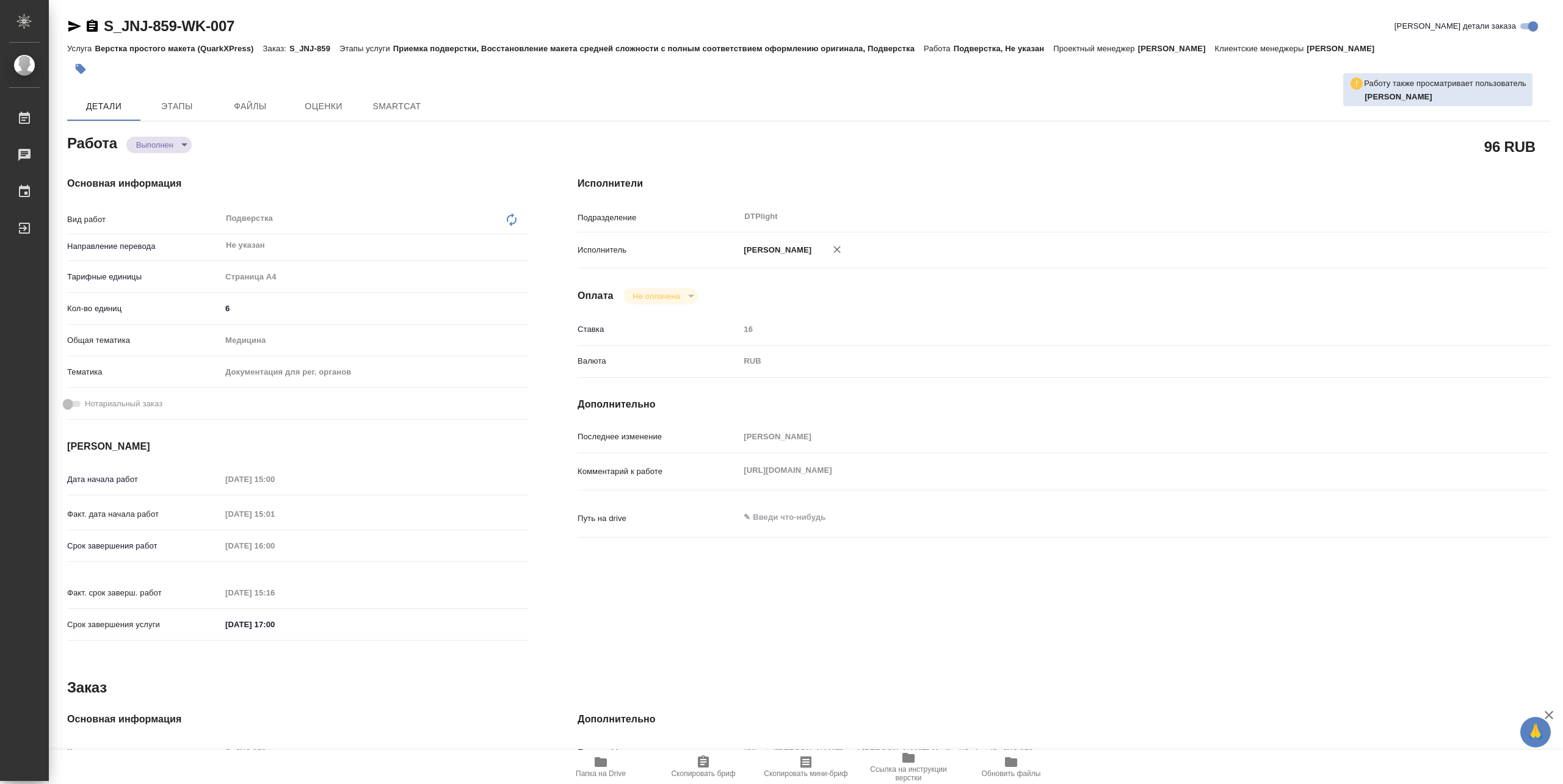
type textarea "x"
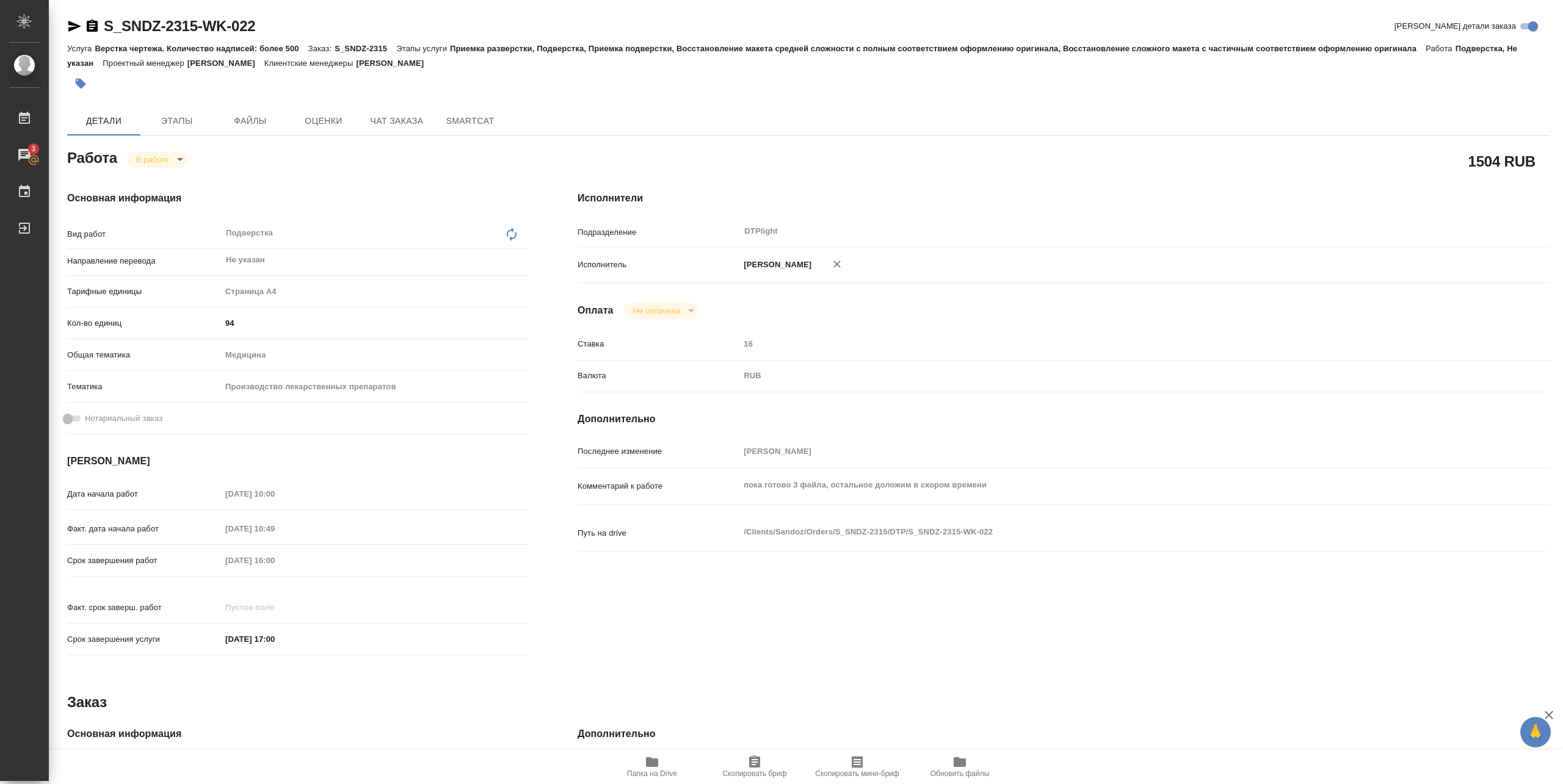
click at [653, 765] on icon "button" at bounding box center [652, 762] width 12 height 10
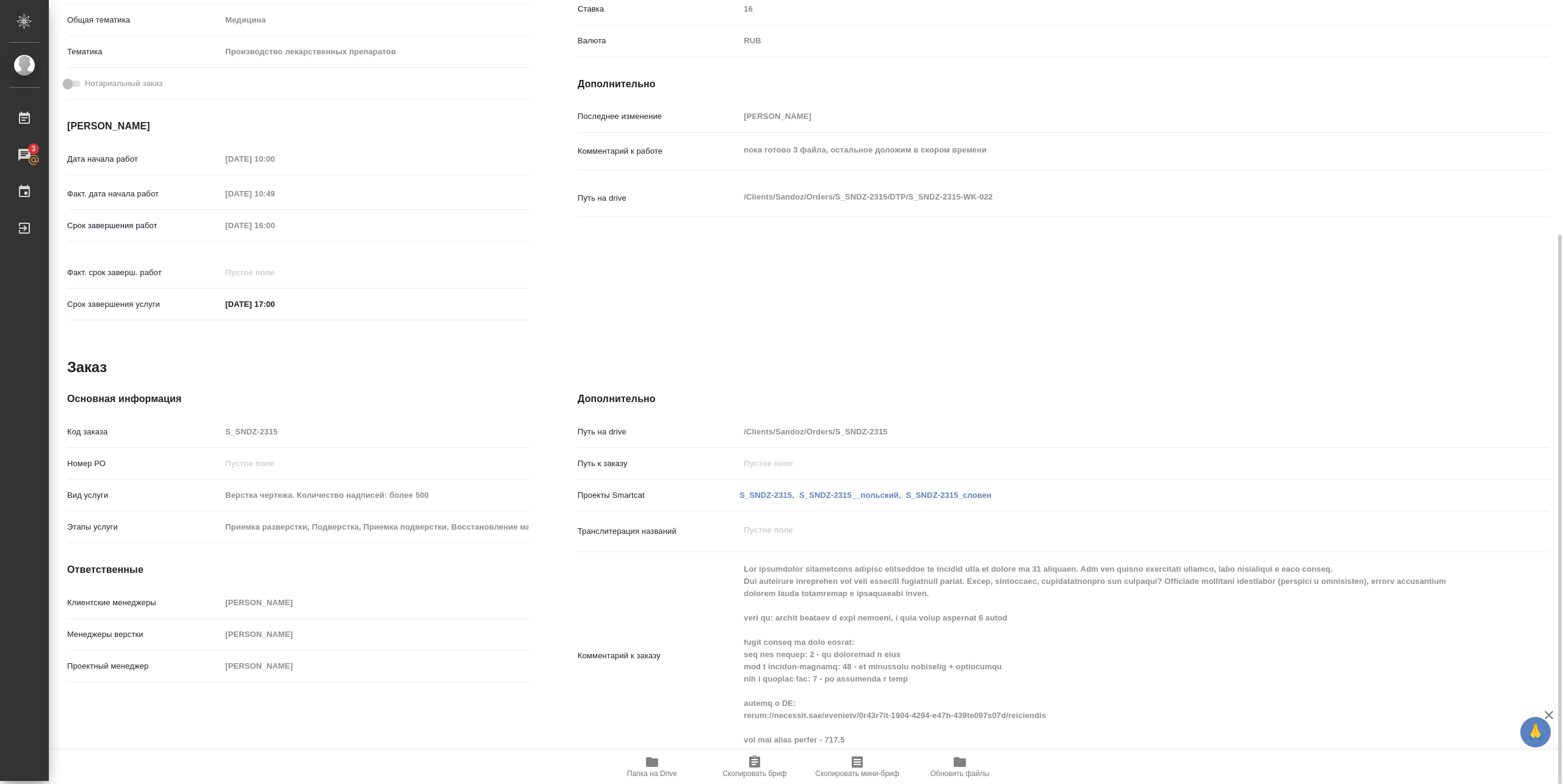
scroll to position [91, 0]
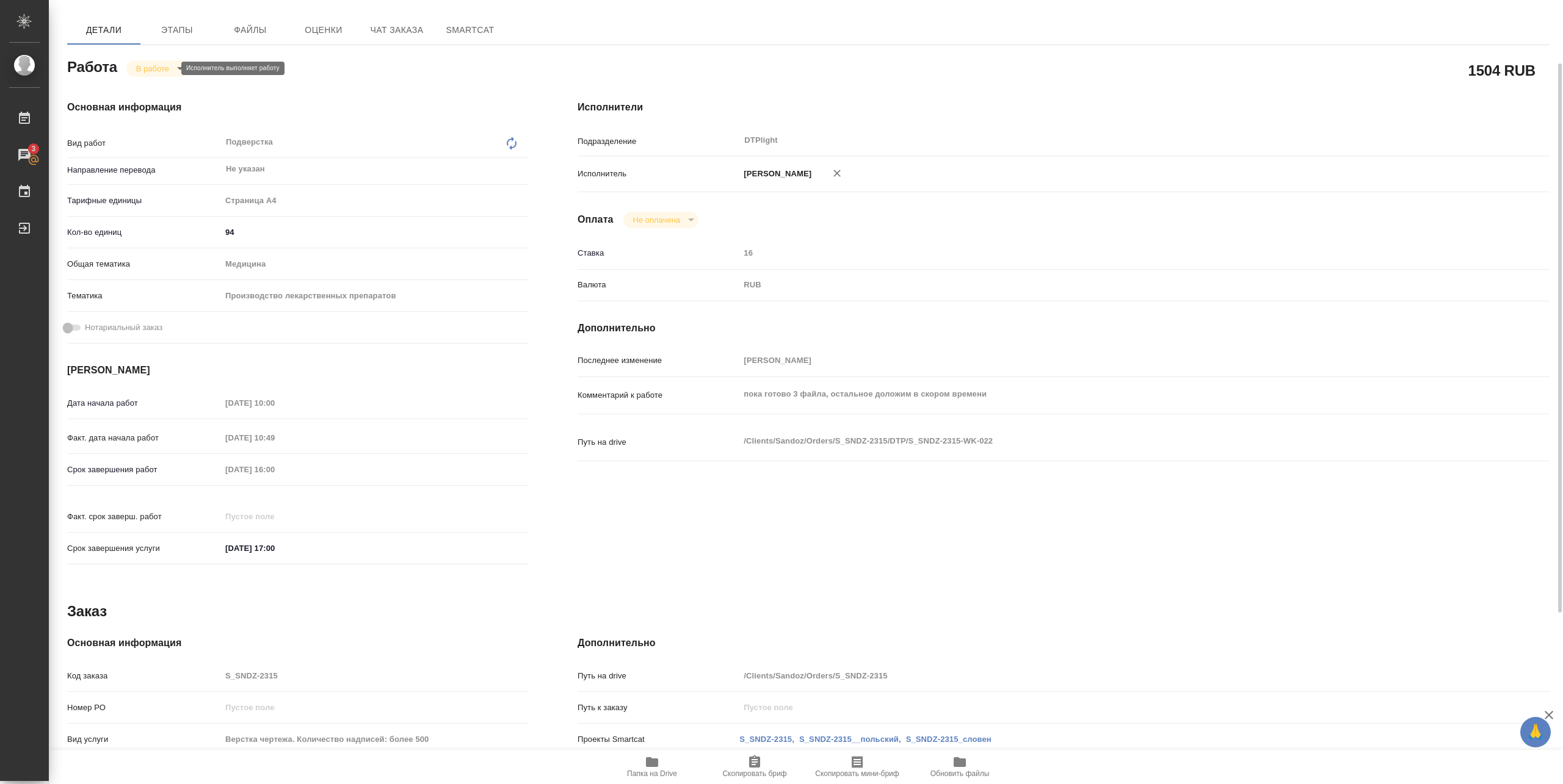
click at [169, 71] on body "🙏 .cls-1 fill:#fff; AWATERA Pankina Anna Работы 3 Чаты График Выйти S_SNDZ-2315…" at bounding box center [781, 392] width 1563 height 784
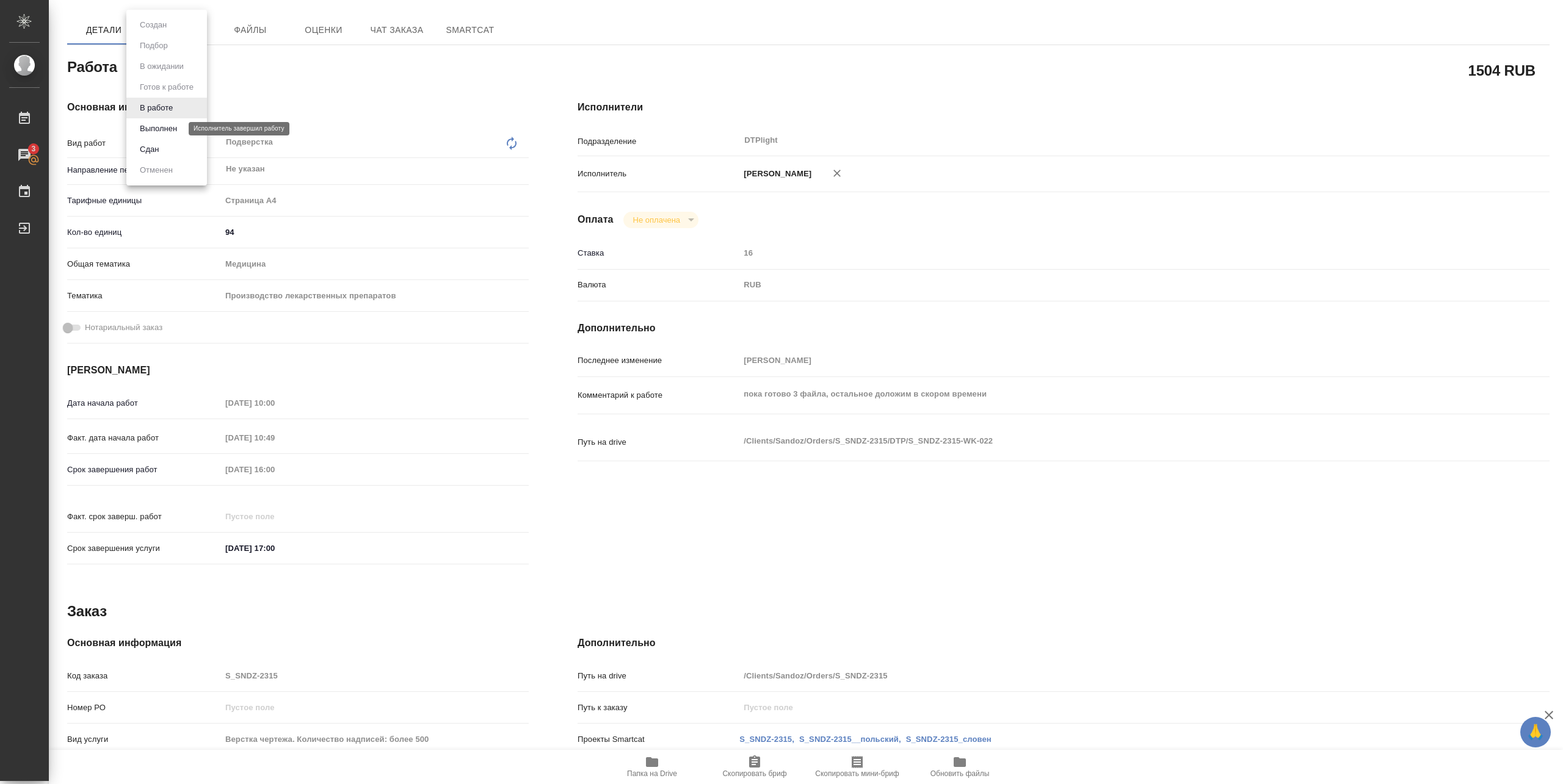
click at [157, 126] on button "Выполнен" at bounding box center [158, 129] width 45 height 14
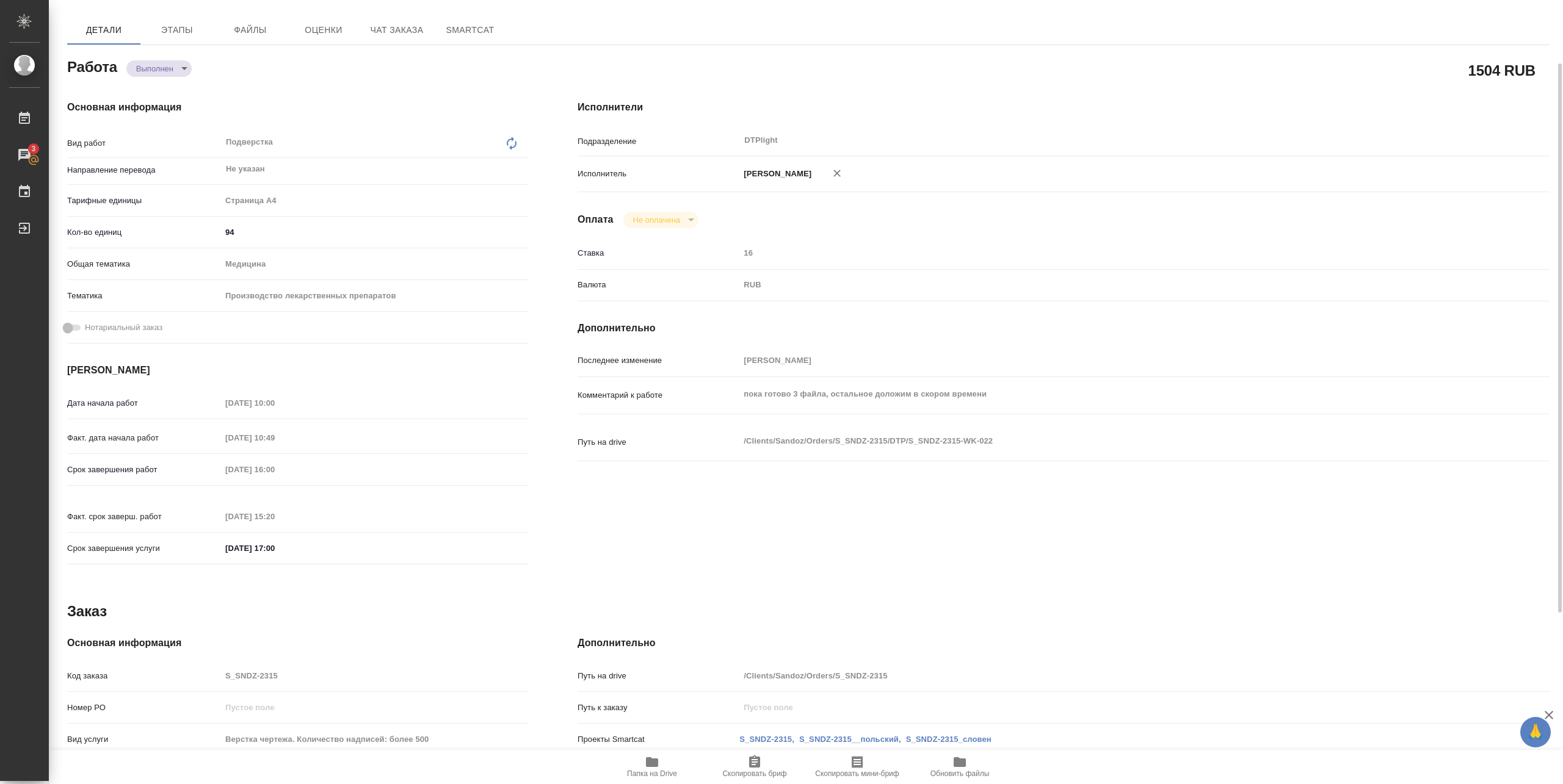
type textarea "x"
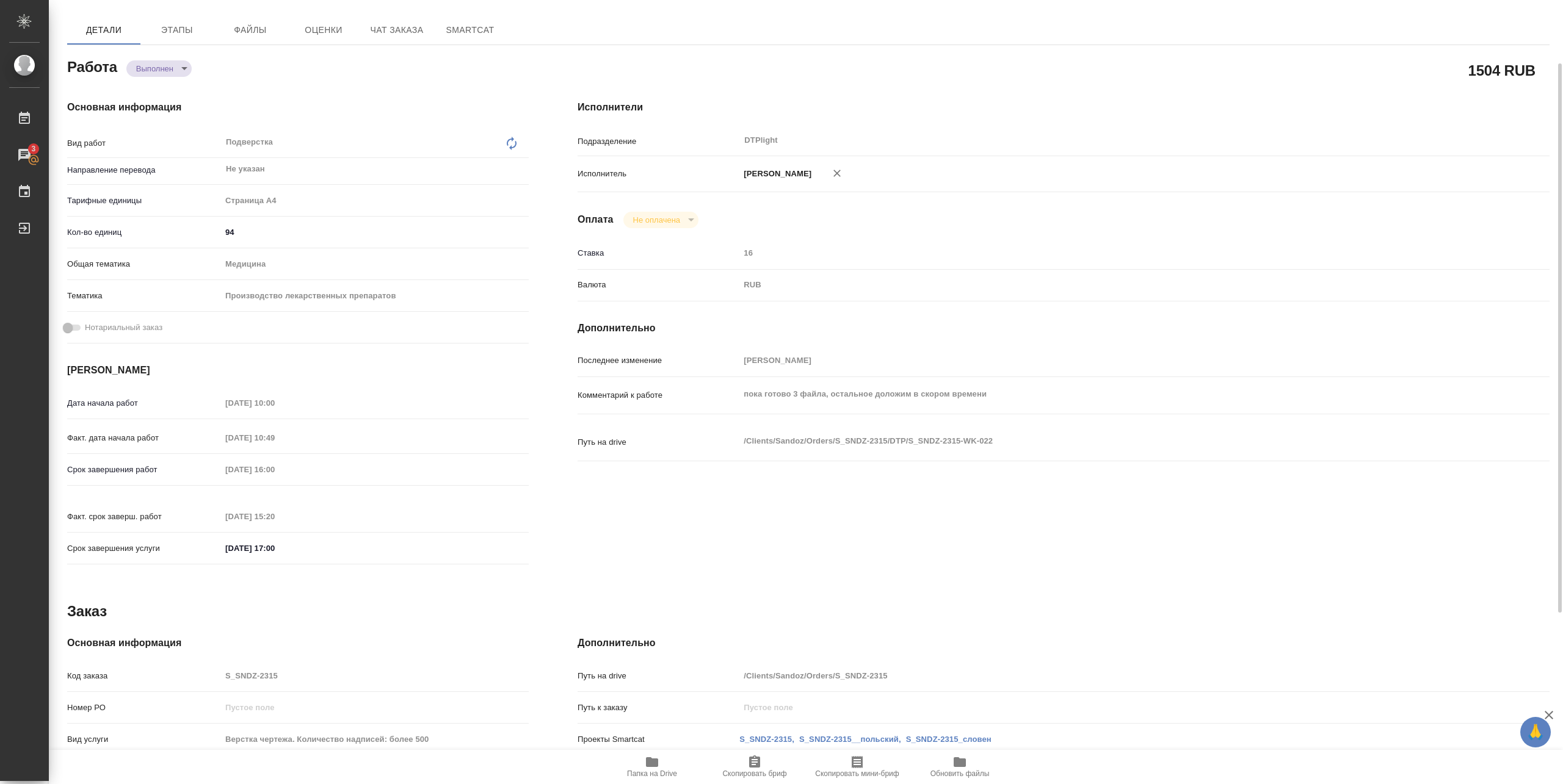
type textarea "x"
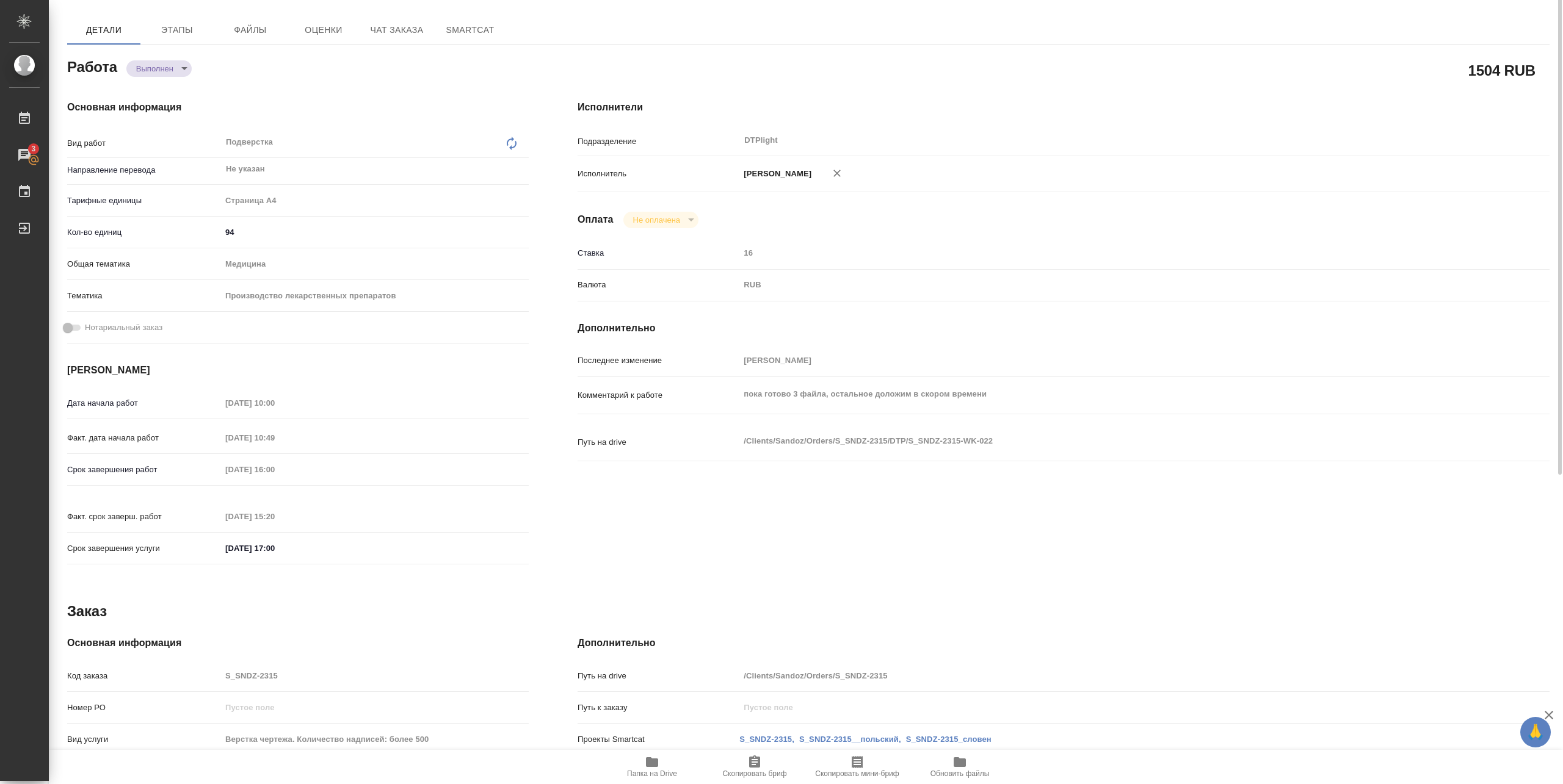
scroll to position [10, 0]
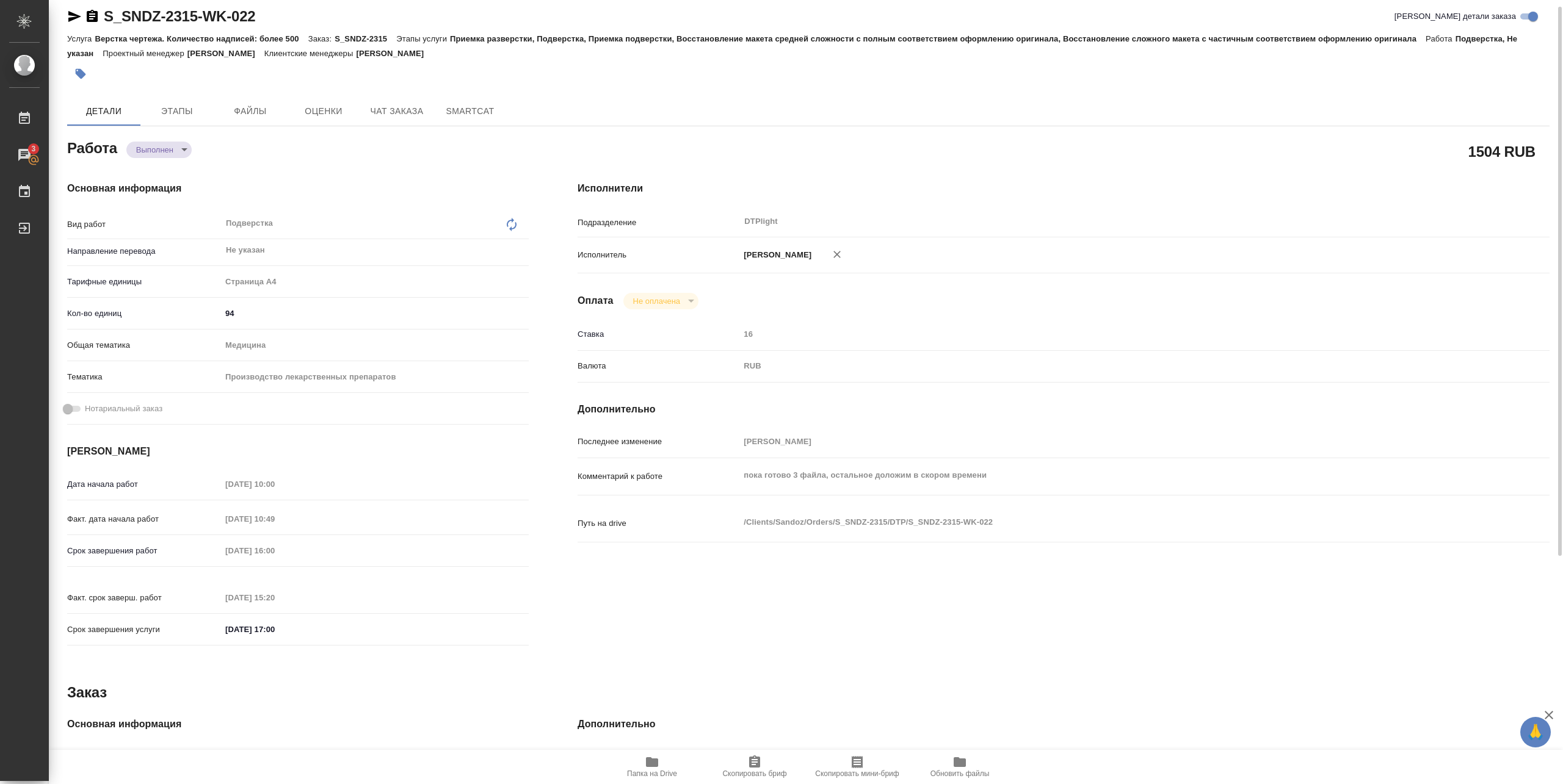
type textarea "x"
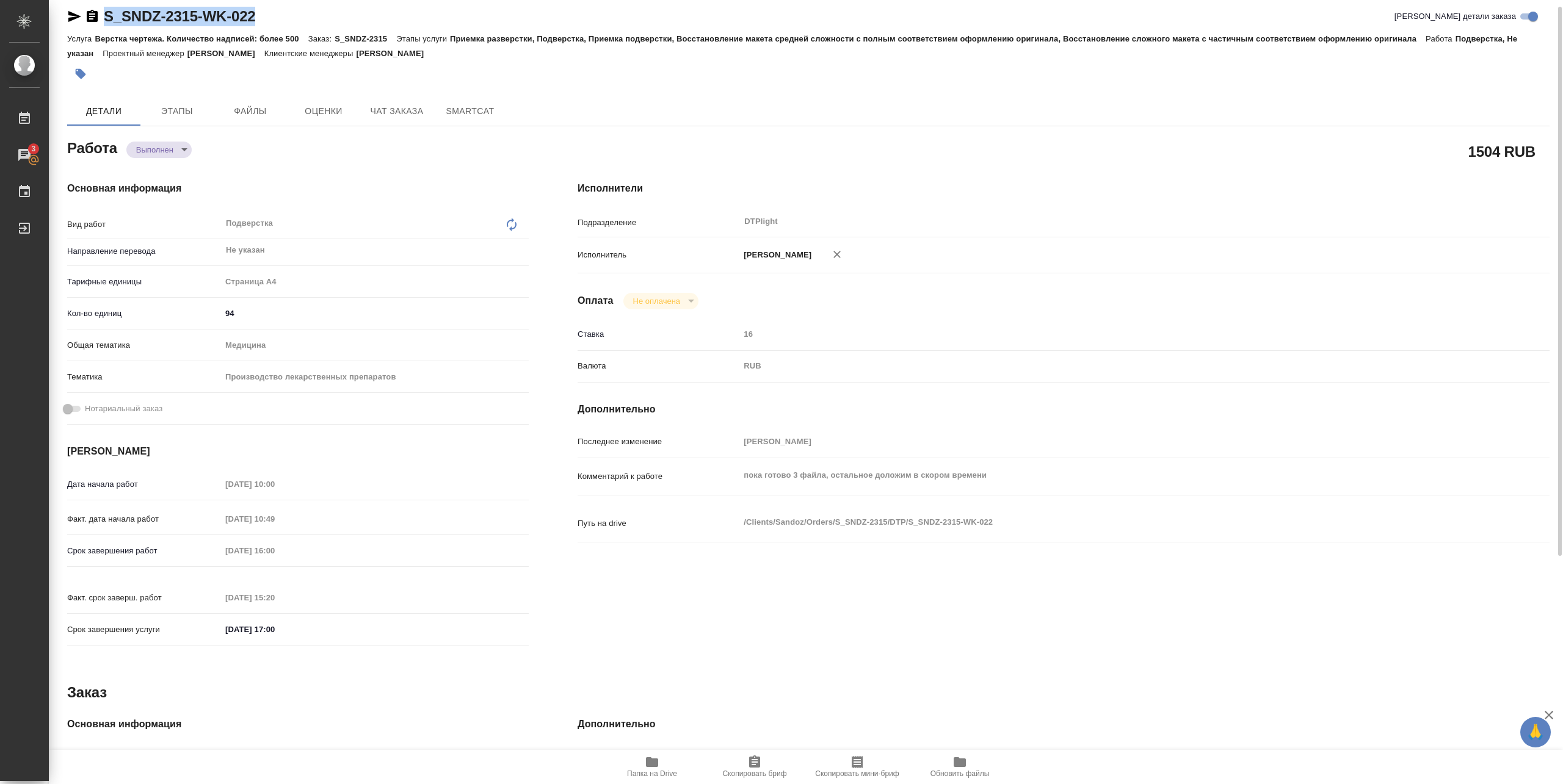
drag, startPoint x: 104, startPoint y: 25, endPoint x: 290, endPoint y: 12, distance: 186.5
click at [289, 12] on div "S_SNDZ-2315-WK-022 Кратко детали заказа" at bounding box center [808, 16] width 1483 height 19
copy link "S_SNDZ-2315-WK-022"
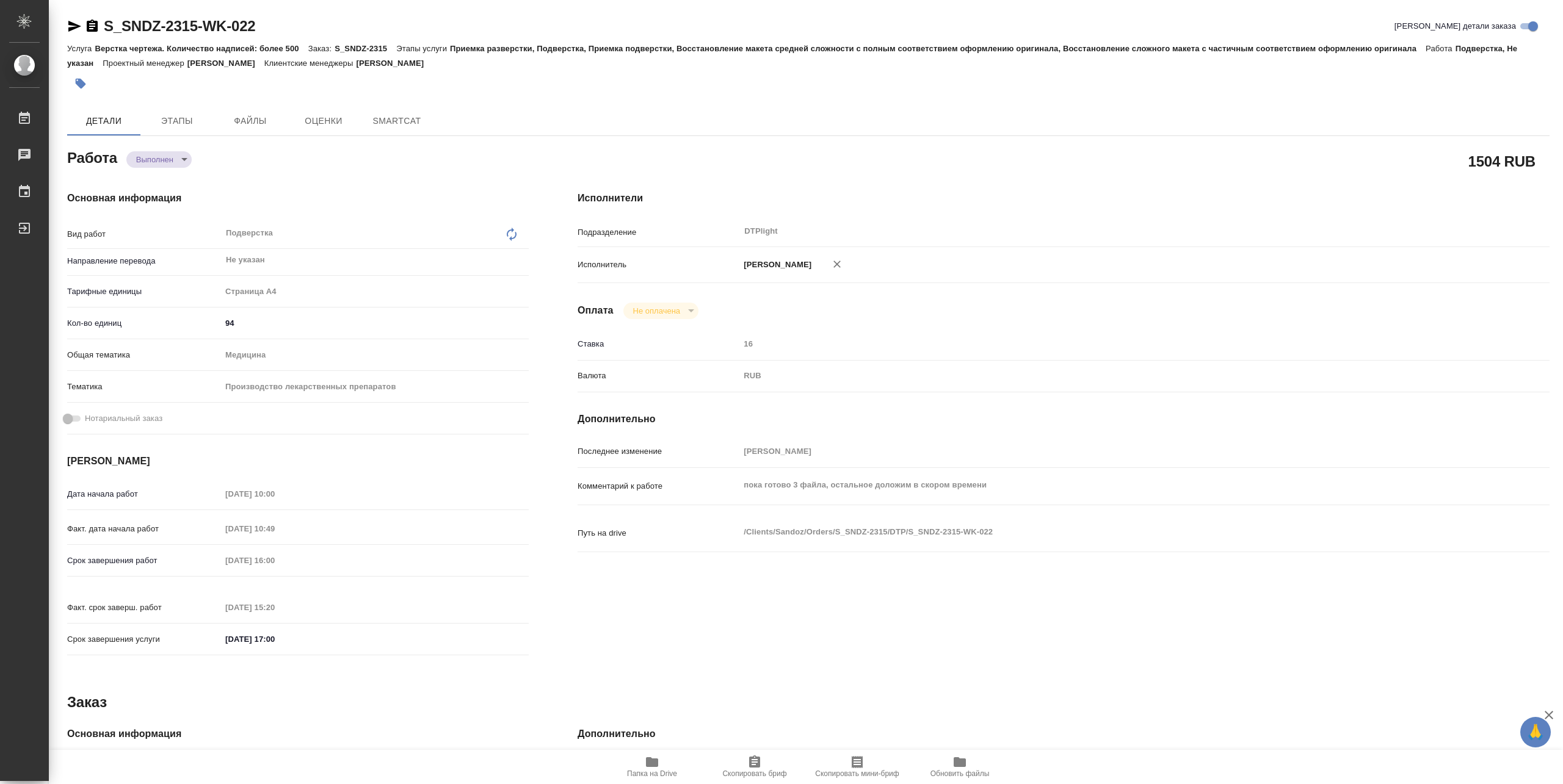
type textarea "x"
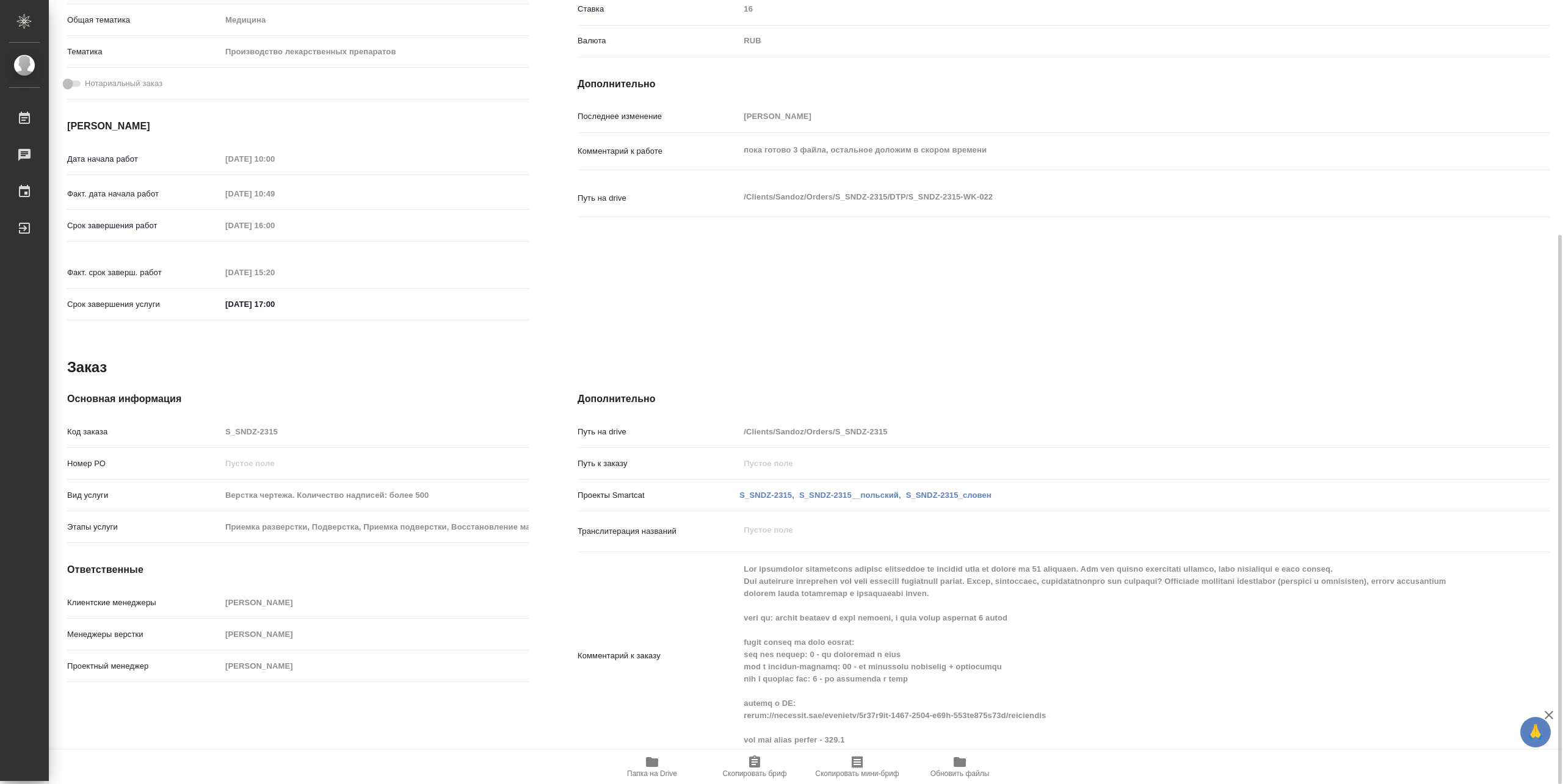
type textarea "x"
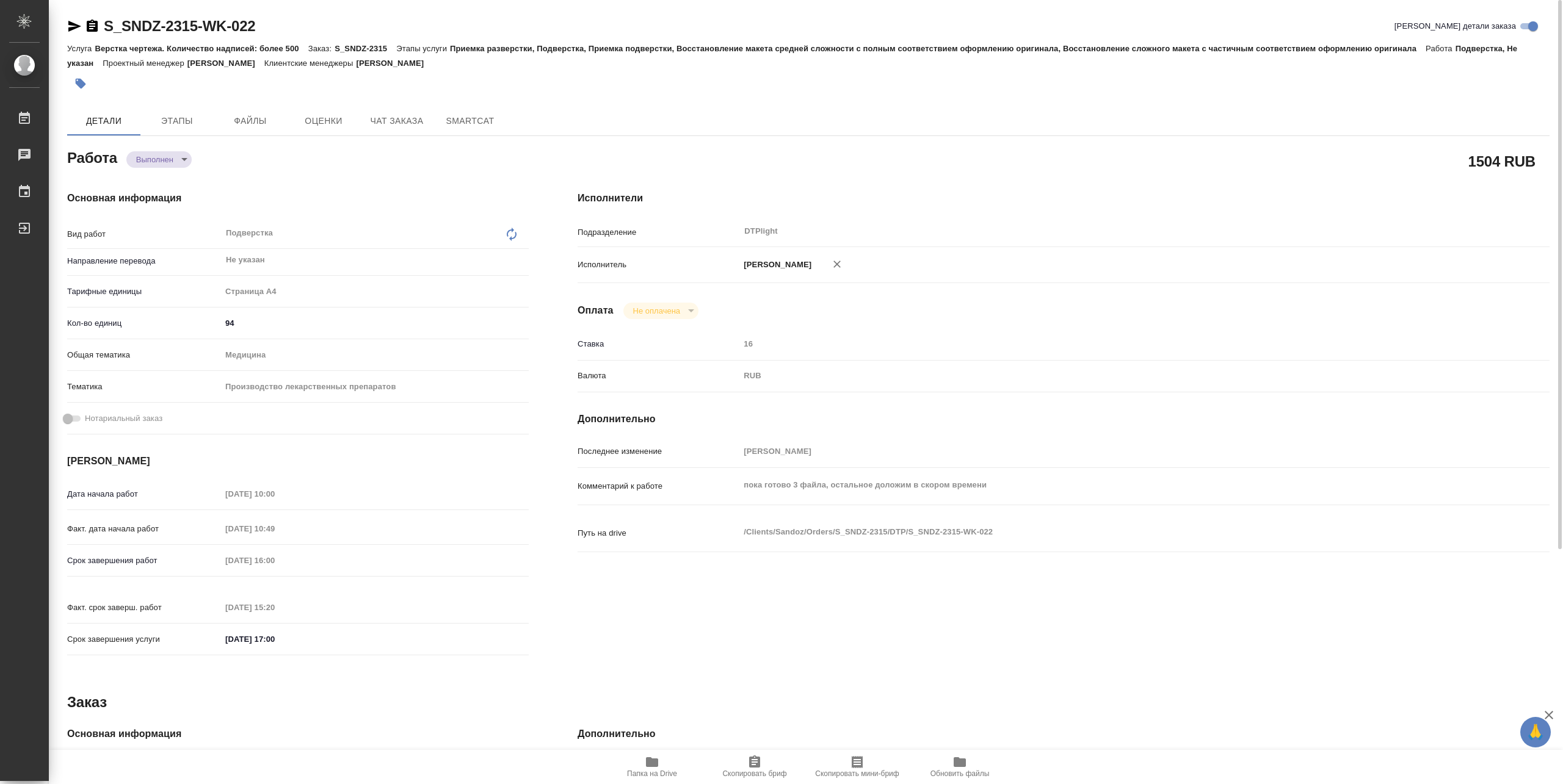
type textarea "x"
